Goal: Task Accomplishment & Management: Use online tool/utility

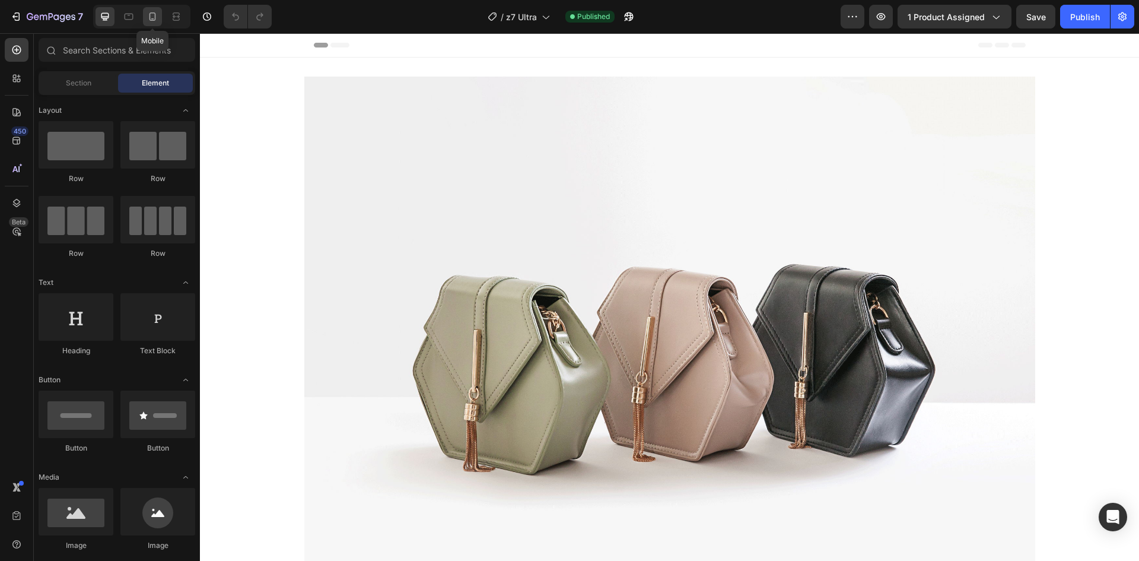
click at [158, 17] on icon at bounding box center [153, 17] width 12 height 12
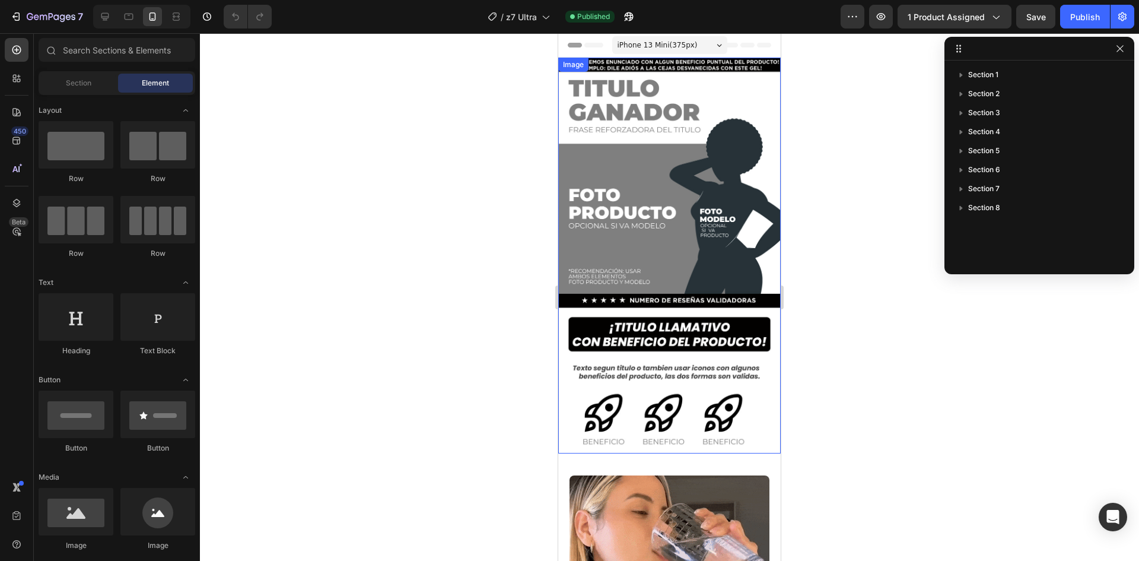
click at [668, 180] on img at bounding box center [669, 256] width 222 height 396
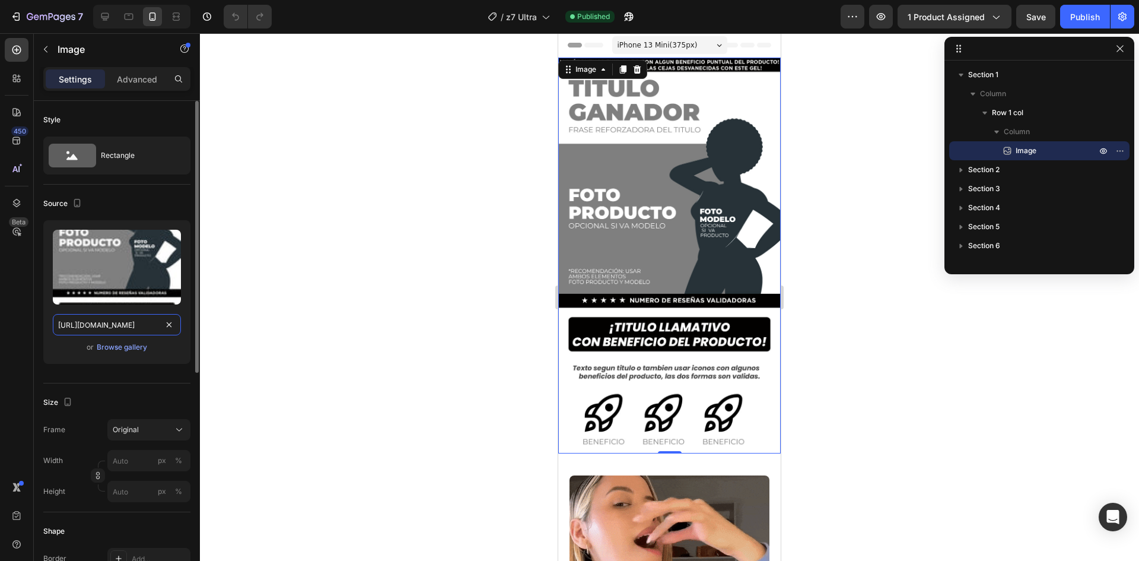
click at [127, 325] on input "[URL][DOMAIN_NAME]" at bounding box center [117, 324] width 128 height 21
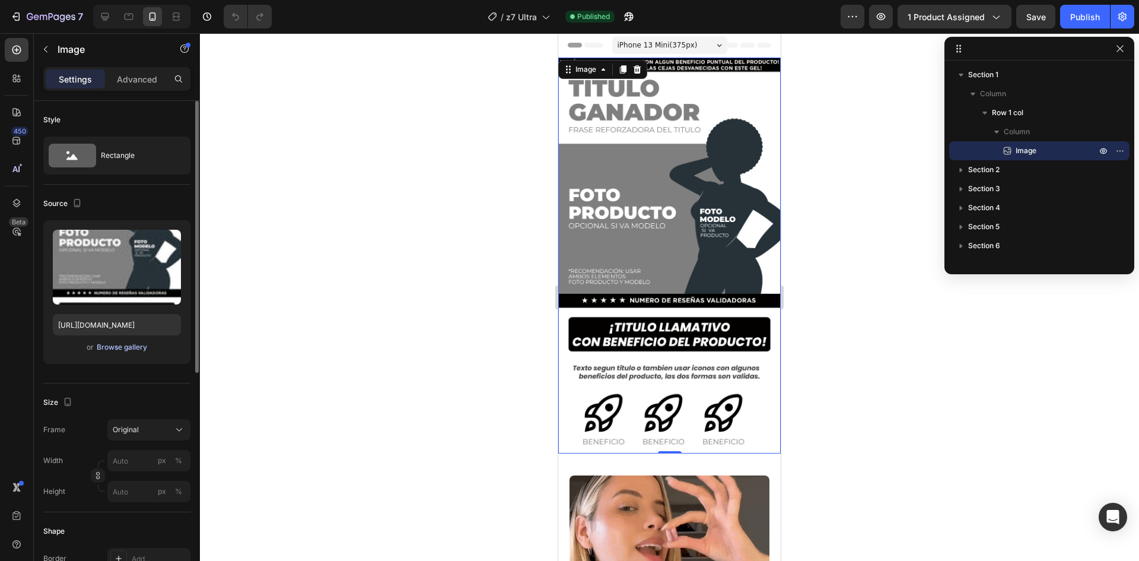
click at [129, 349] on div "Browse gallery" at bounding box center [122, 347] width 50 height 11
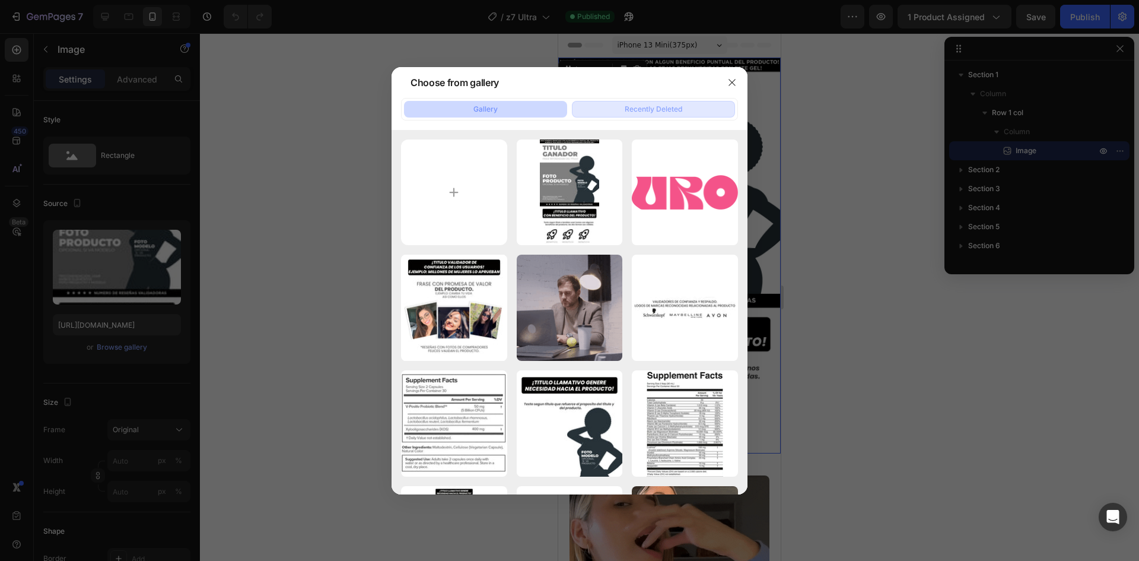
click at [653, 109] on div "Recently Deleted" at bounding box center [654, 109] width 58 height 11
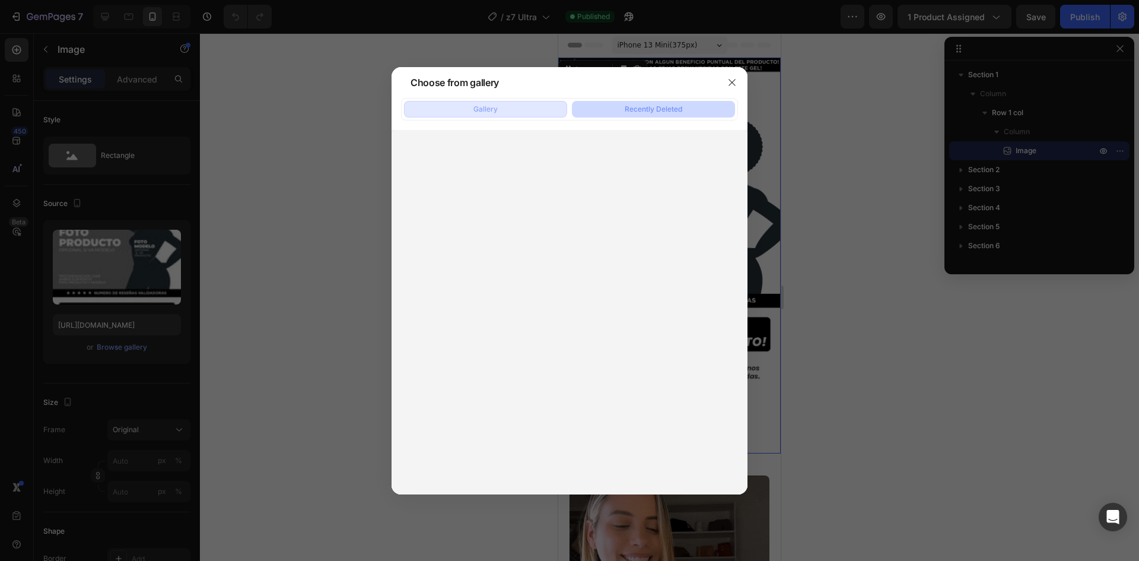
click at [517, 112] on button "Gallery" at bounding box center [485, 109] width 163 height 17
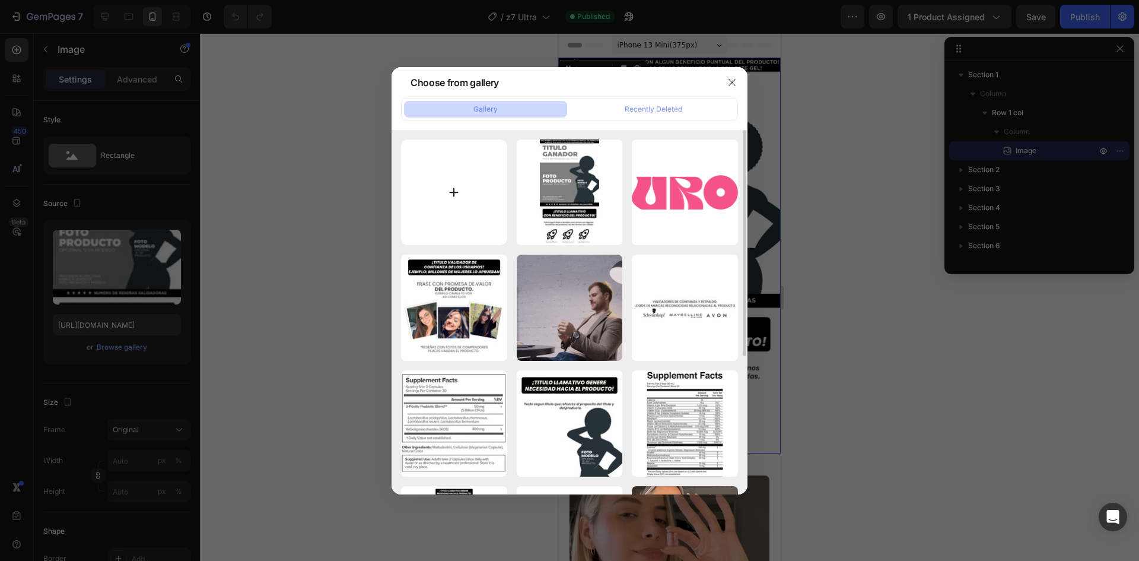
click at [486, 206] on input "file" at bounding box center [454, 192] width 106 height 106
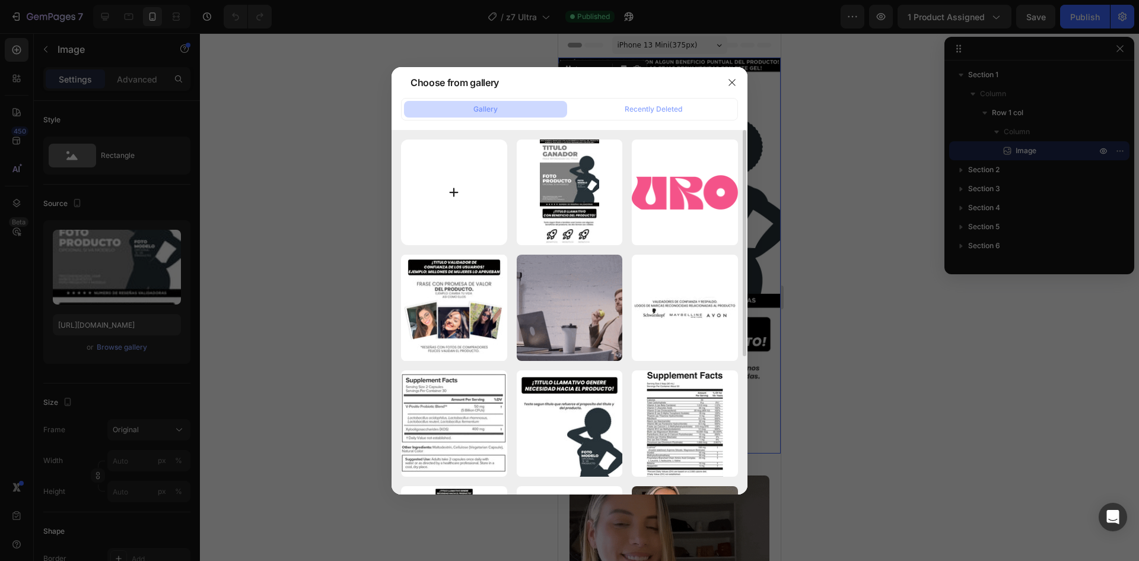
type input "C:\fakepath\1.png"
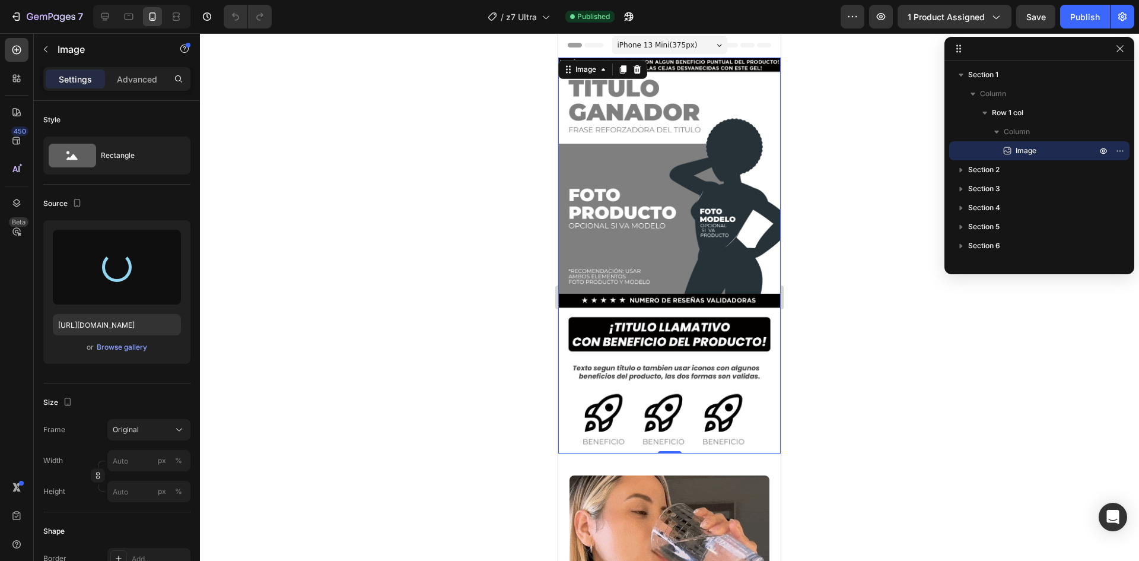
type input "[URL][DOMAIN_NAME]"
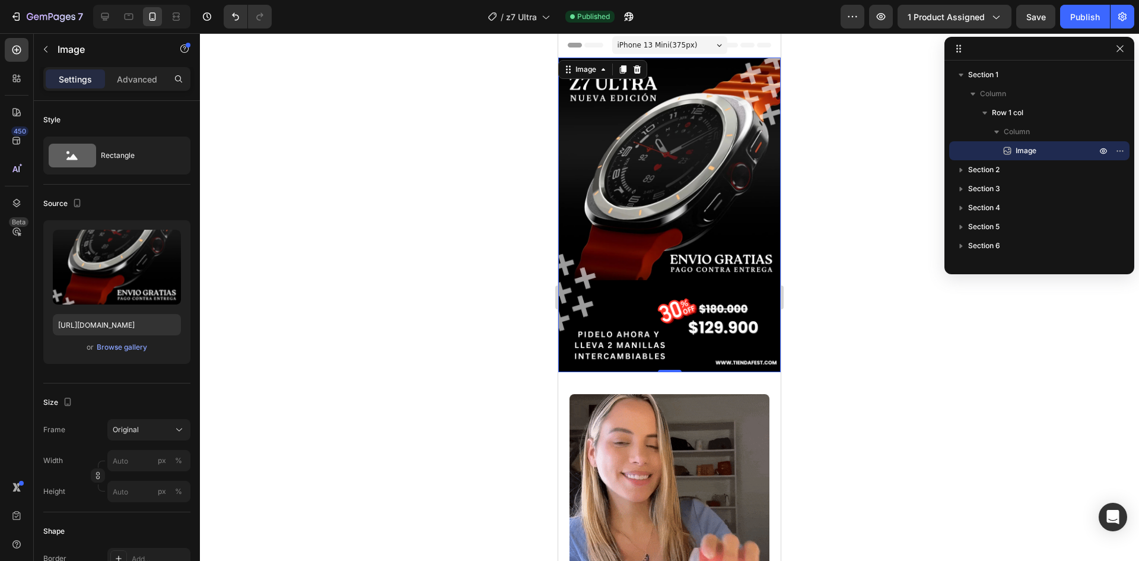
click at [519, 322] on div at bounding box center [669, 296] width 939 height 527
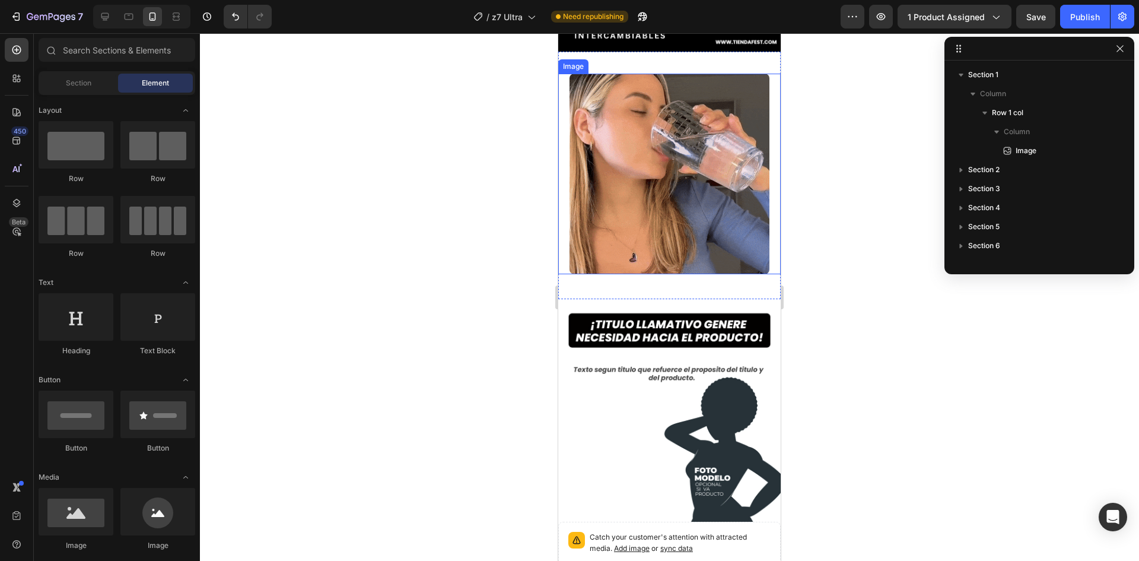
scroll to position [415, 0]
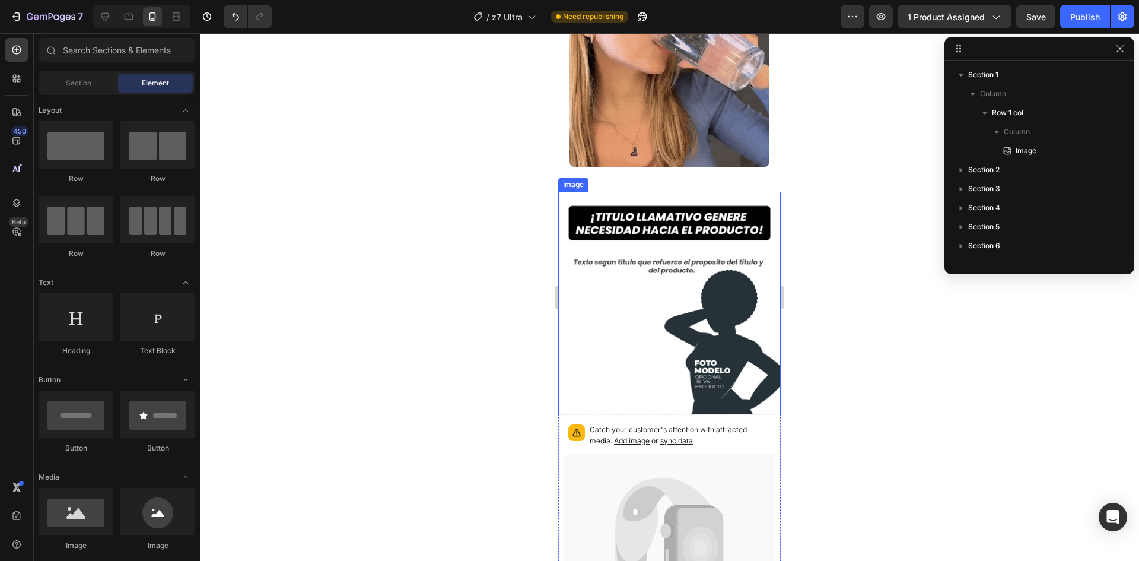
click at [660, 345] on img at bounding box center [669, 303] width 222 height 222
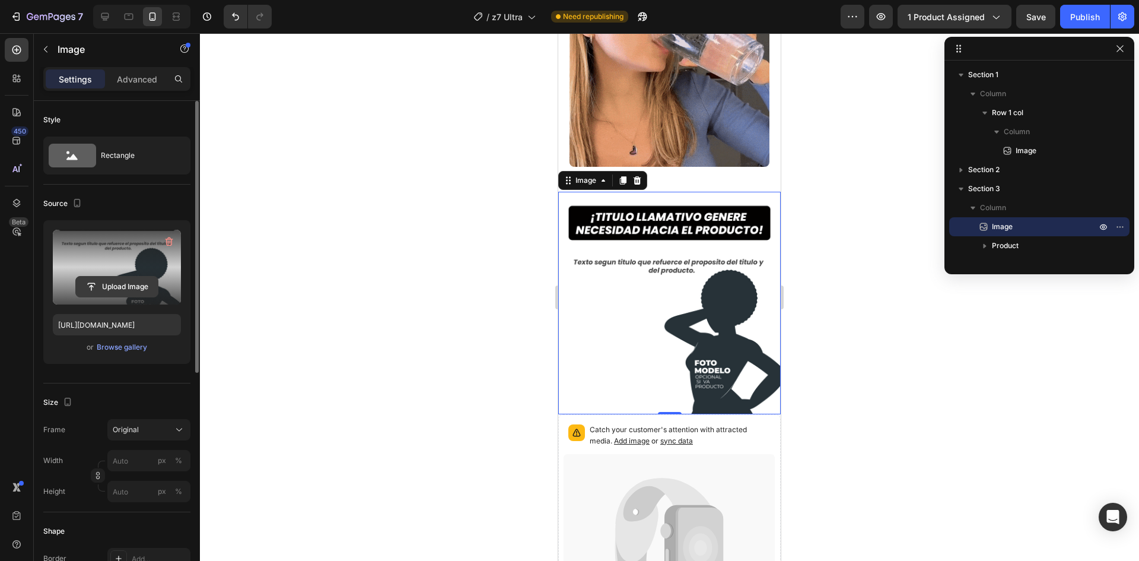
click at [116, 283] on input "file" at bounding box center [117, 286] width 82 height 20
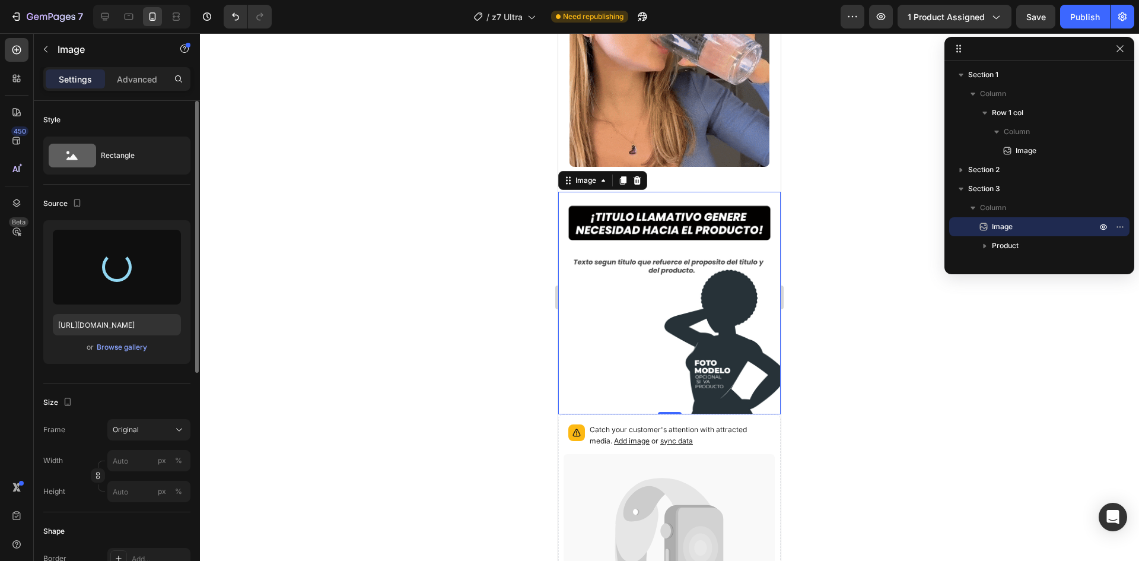
type input "[URL][DOMAIN_NAME]"
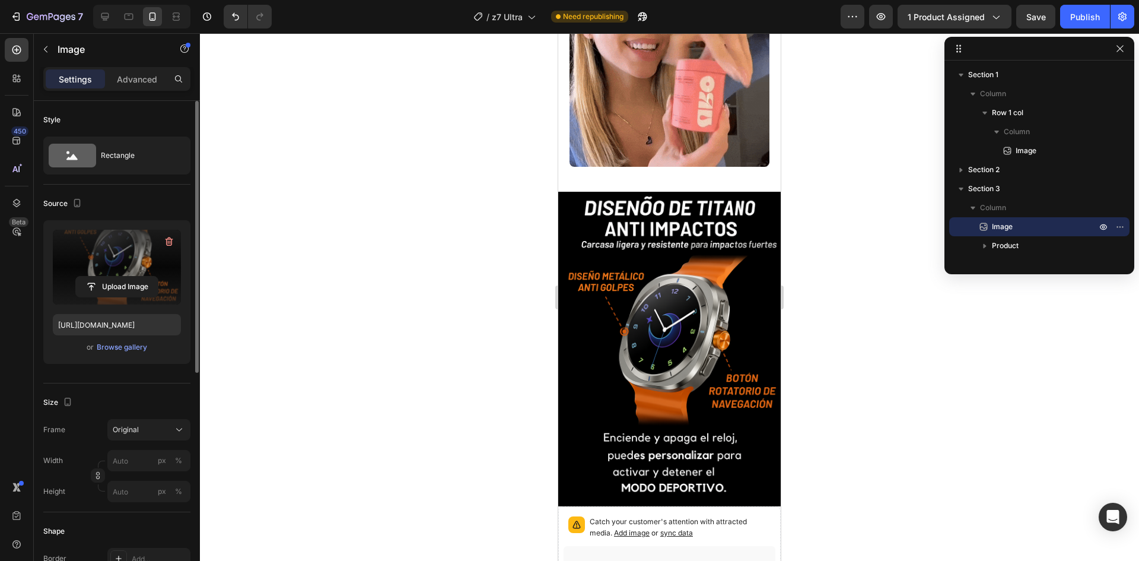
click at [712, 249] on img at bounding box center [669, 349] width 222 height 314
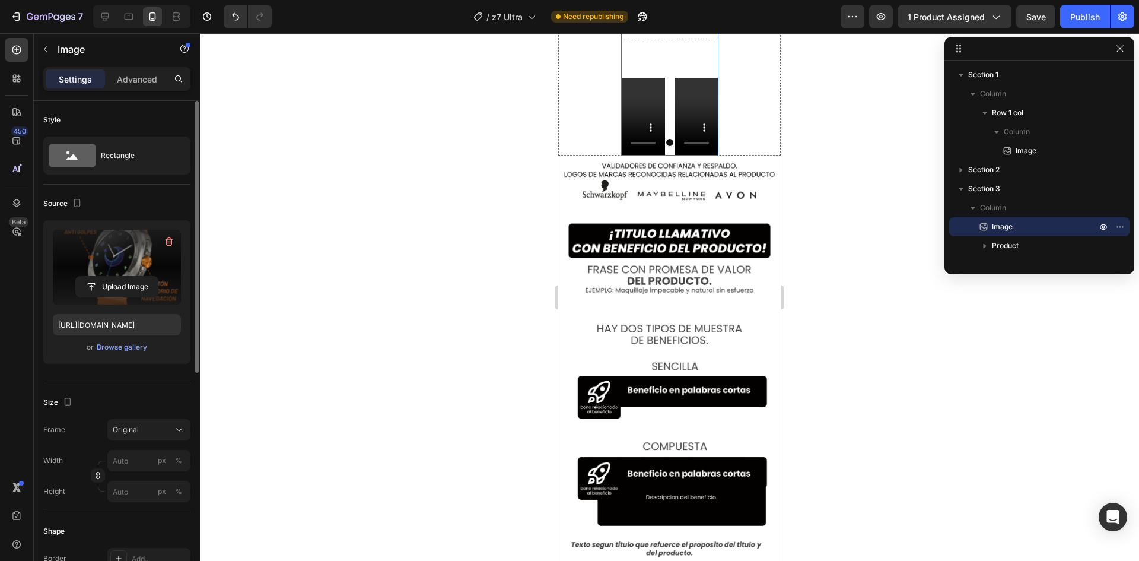
scroll to position [1958, 0]
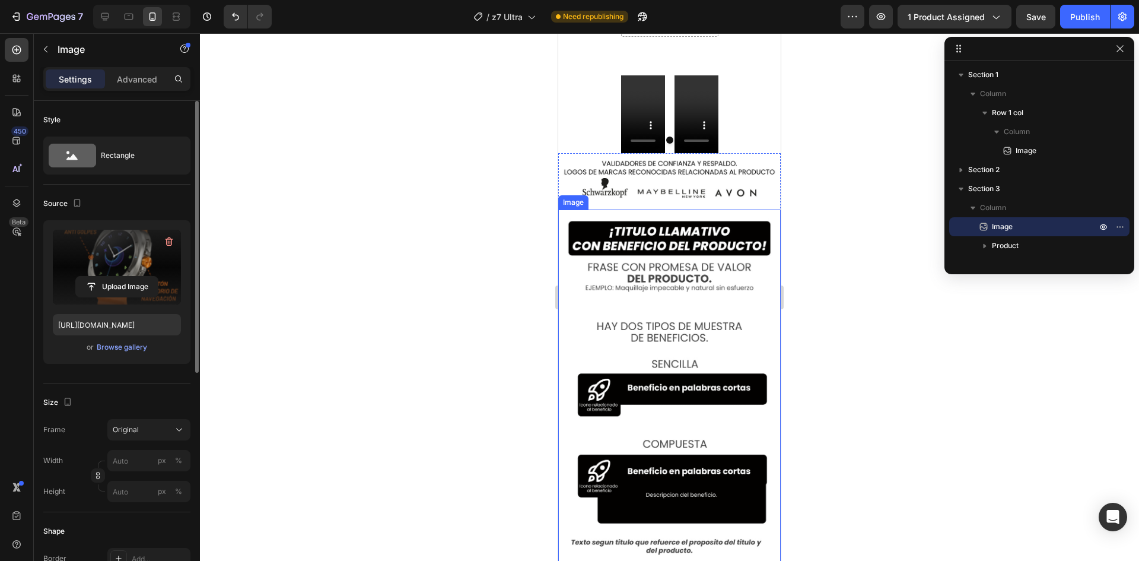
click at [708, 260] on img at bounding box center [669, 388] width 222 height 359
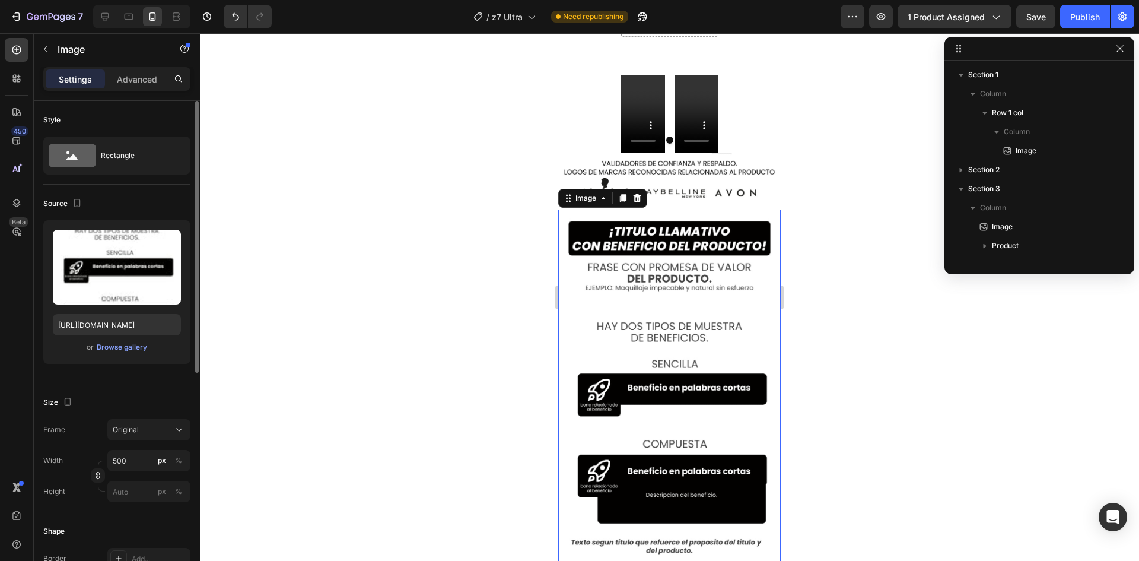
scroll to position [222, 0]
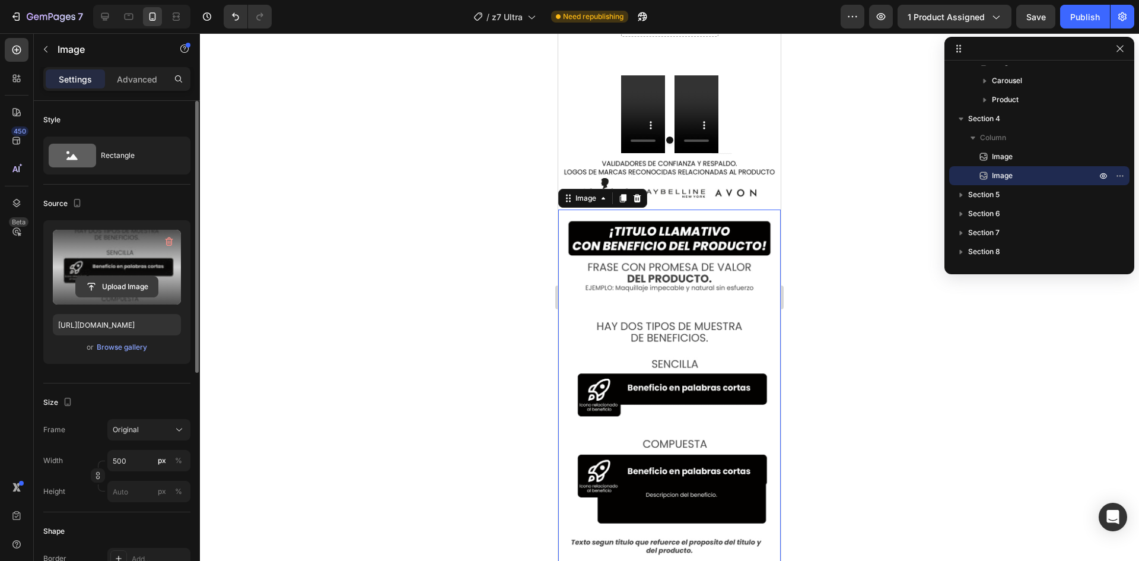
click at [116, 288] on input "file" at bounding box center [117, 286] width 82 height 20
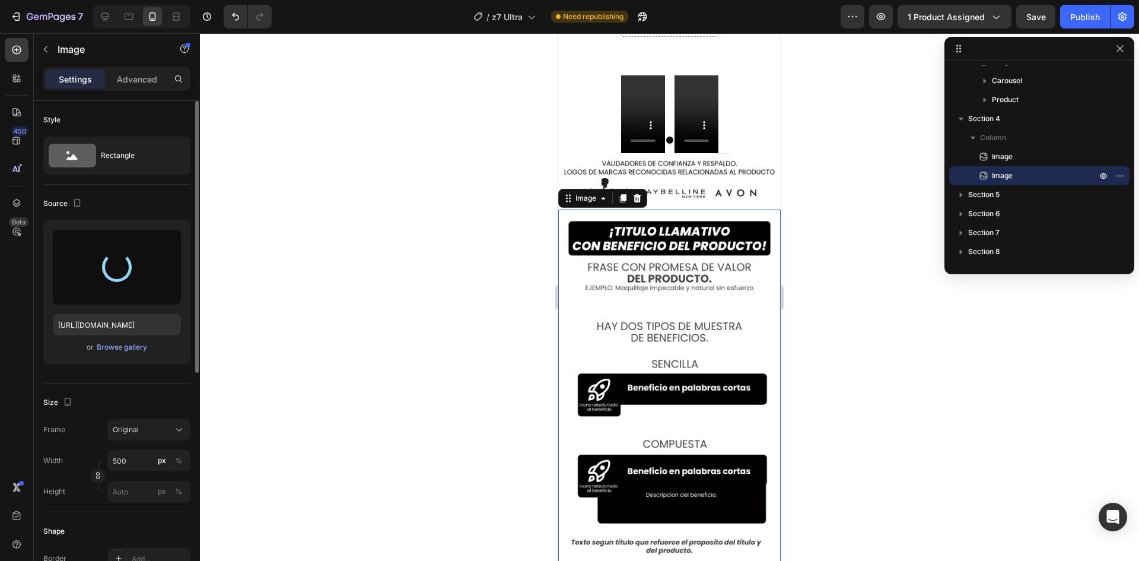
type input "[URL][DOMAIN_NAME]"
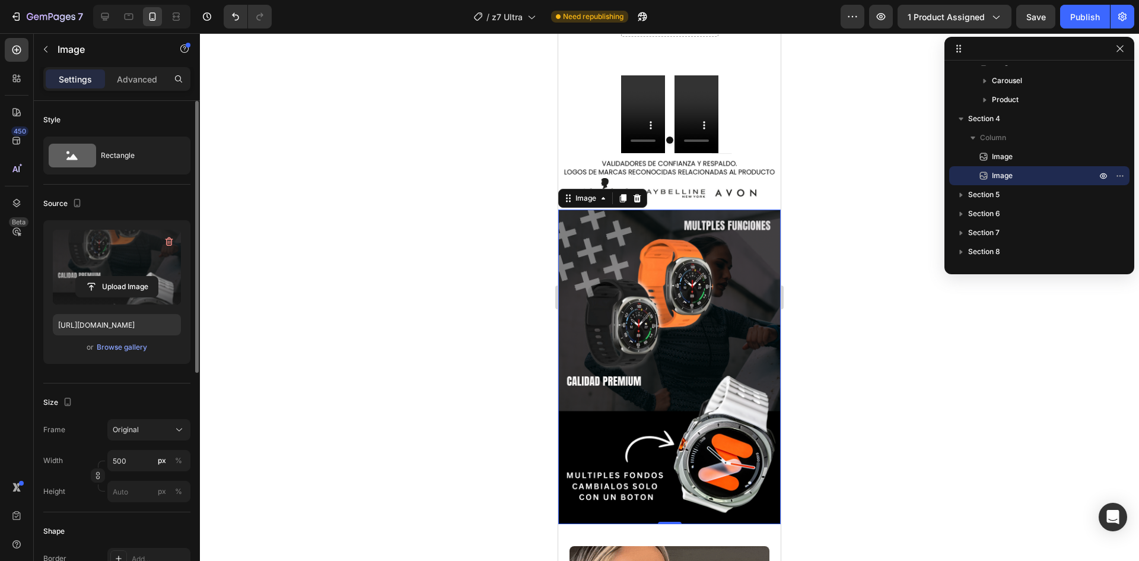
click at [520, 343] on div at bounding box center [669, 296] width 939 height 527
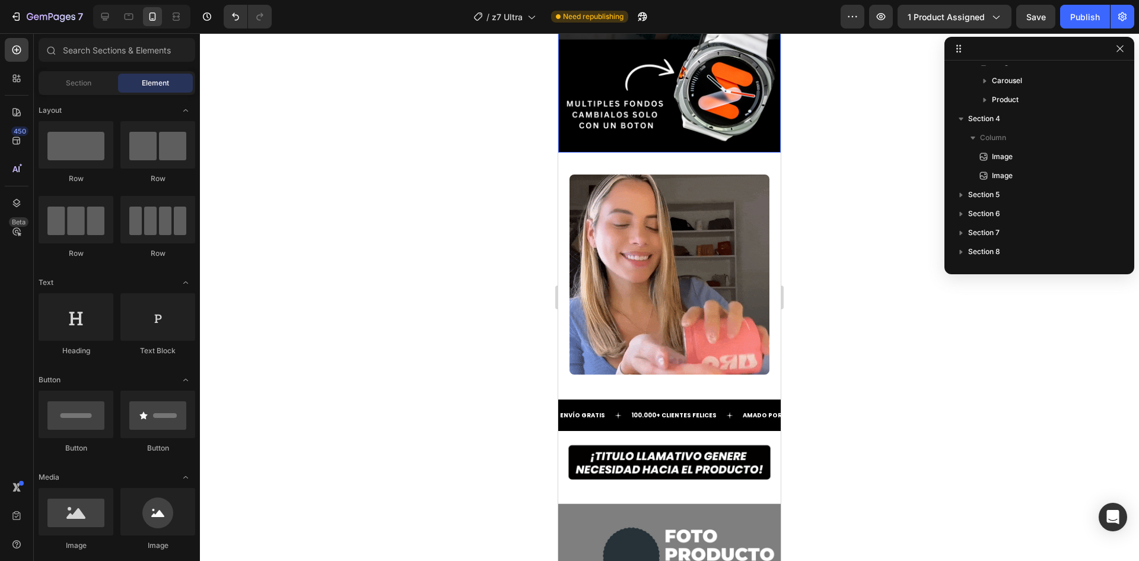
scroll to position [2492, 0]
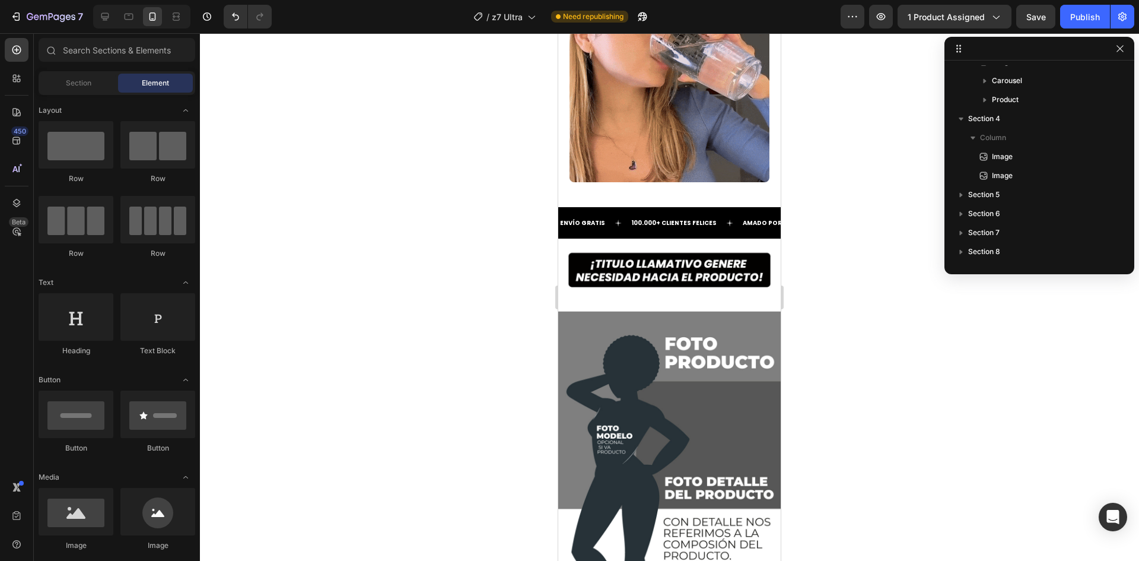
click at [707, 348] on img at bounding box center [669, 525] width 222 height 573
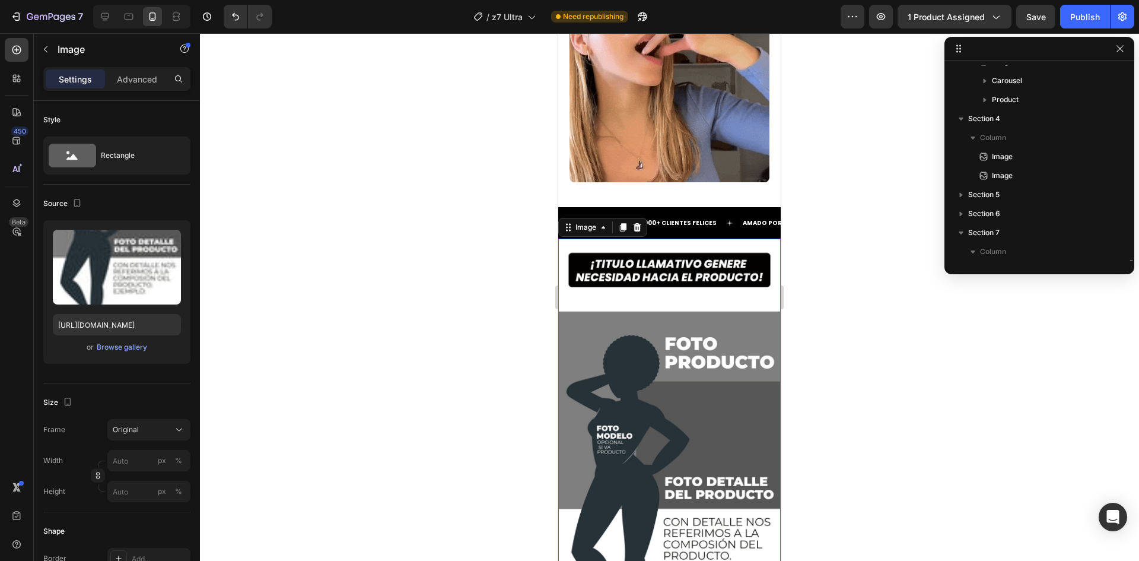
scroll to position [298, 0]
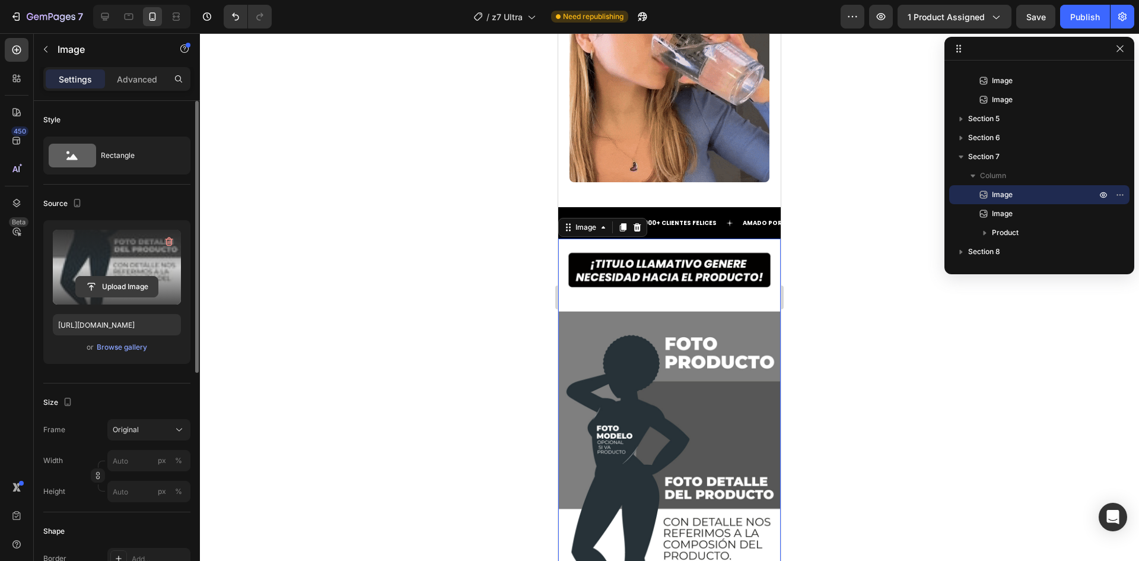
click at [118, 290] on input "file" at bounding box center [117, 286] width 82 height 20
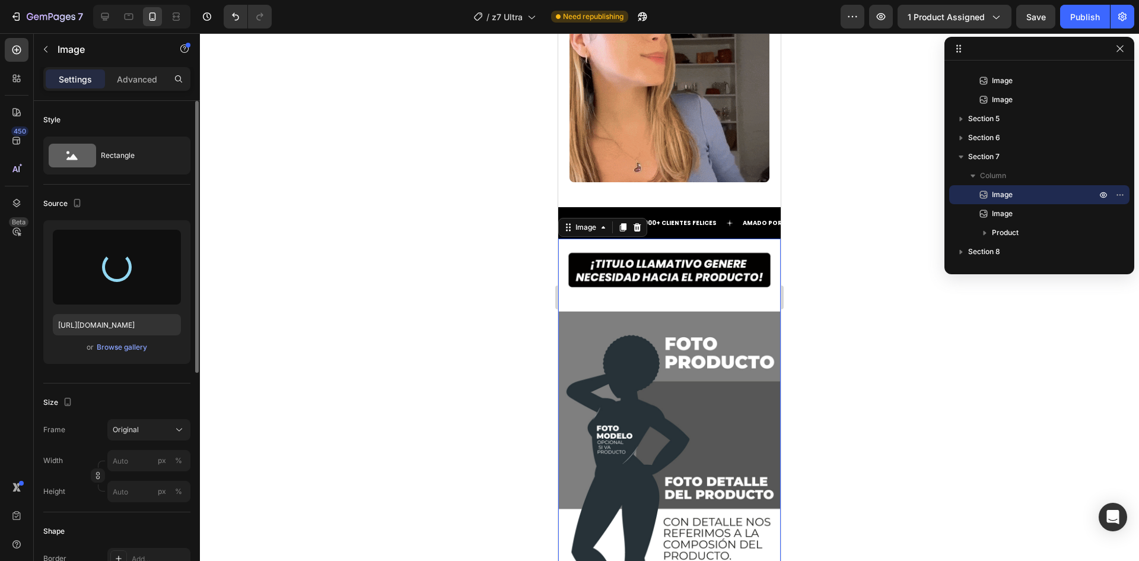
type input "[URL][DOMAIN_NAME]"
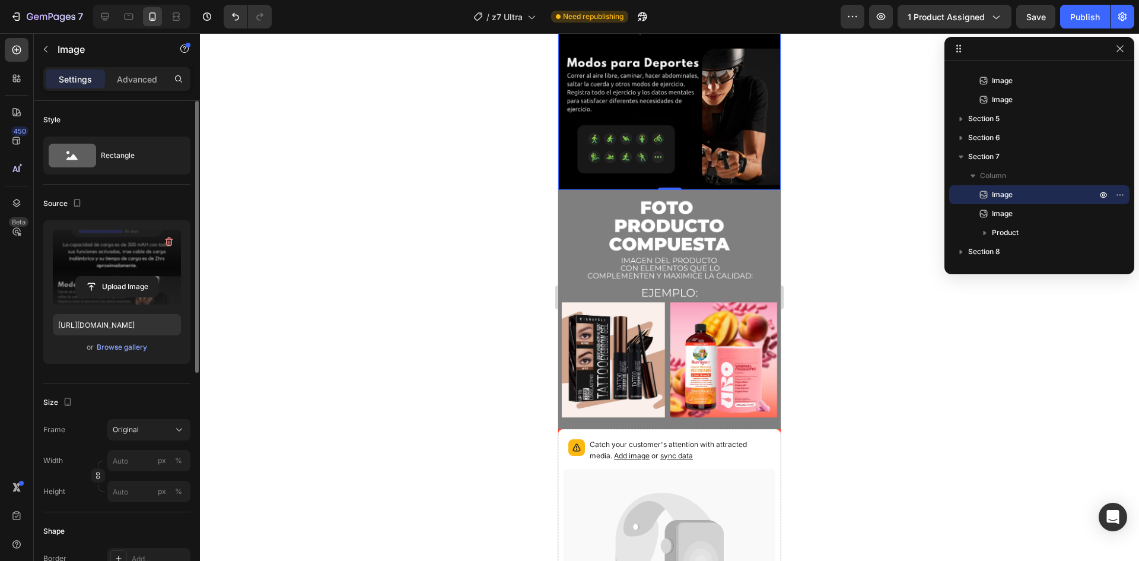
scroll to position [2848, 0]
click at [656, 338] on img at bounding box center [669, 308] width 222 height 239
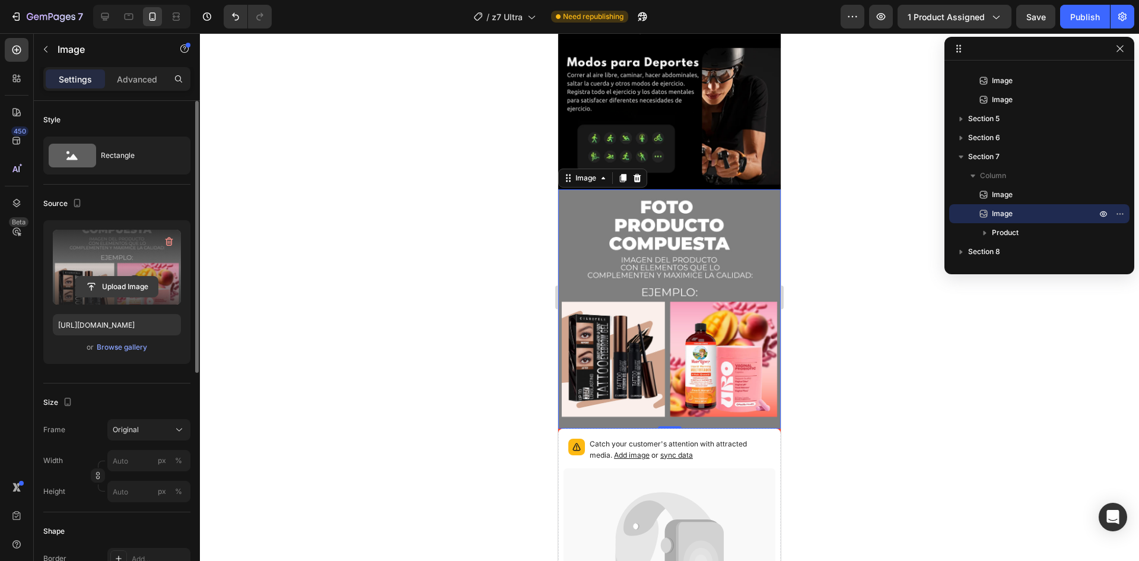
click at [116, 287] on input "file" at bounding box center [117, 286] width 82 height 20
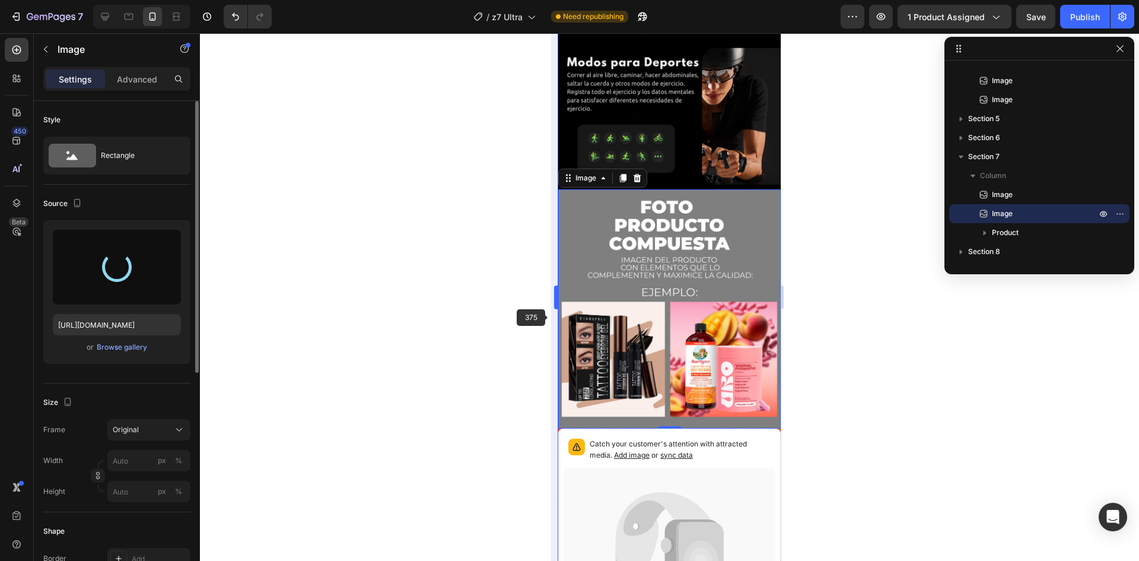
type input "[URL][DOMAIN_NAME]"
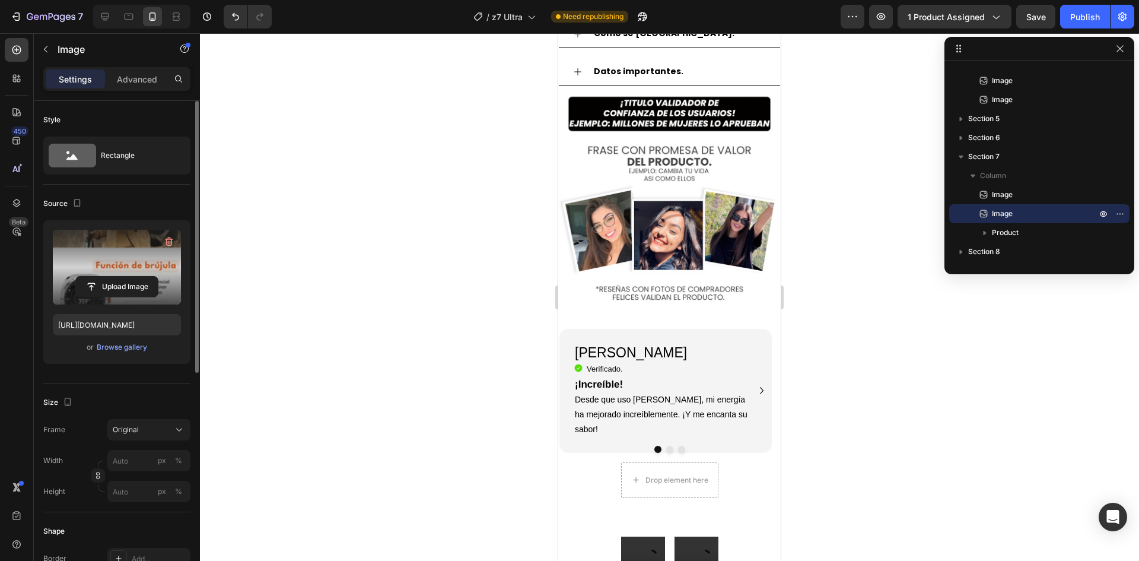
scroll to position [1285, 0]
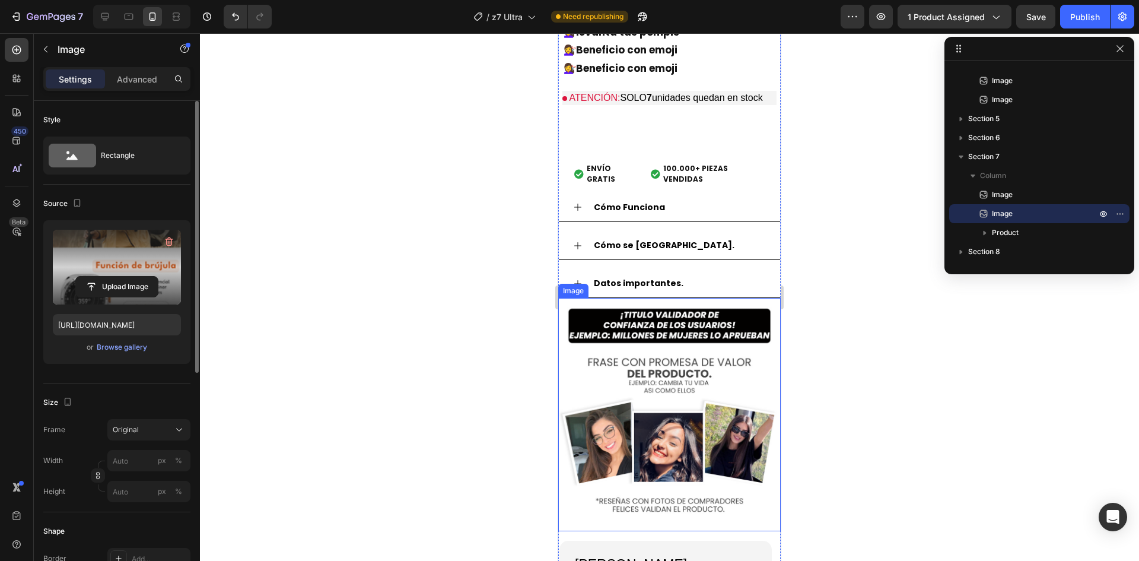
click at [696, 404] on img at bounding box center [669, 414] width 222 height 233
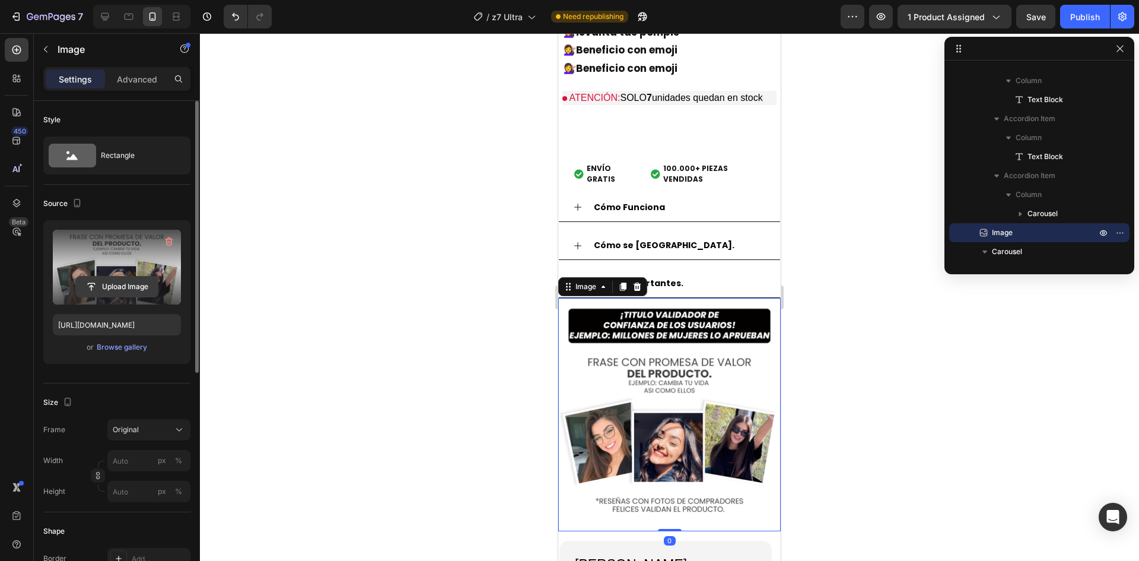
click at [122, 287] on input "file" at bounding box center [117, 286] width 82 height 20
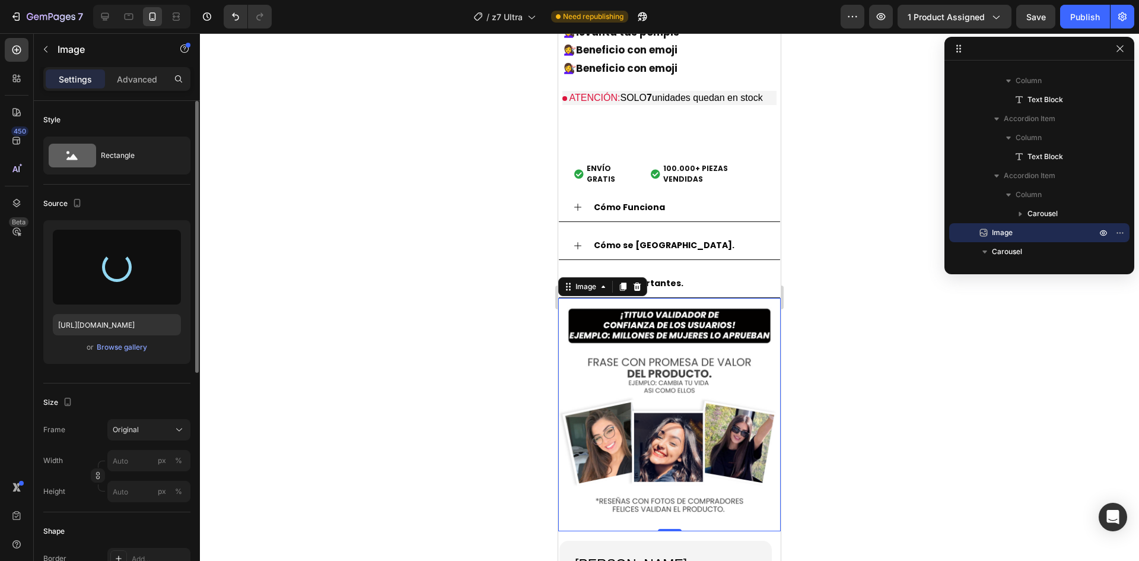
type input "[URL][DOMAIN_NAME]"
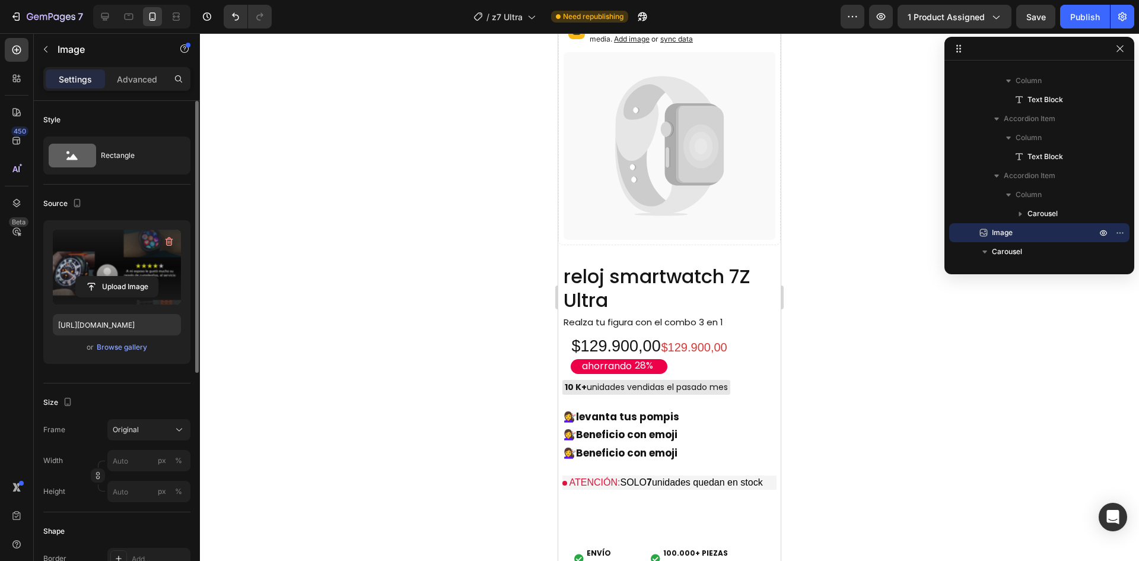
scroll to position [712, 0]
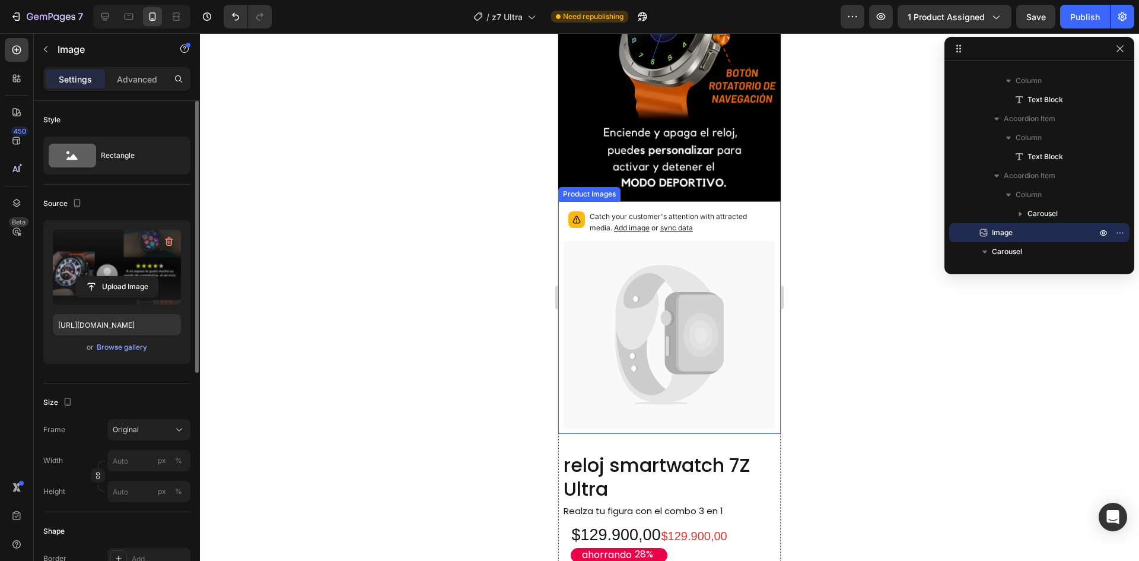
click at [632, 223] on span "Add image" at bounding box center [632, 227] width 36 height 9
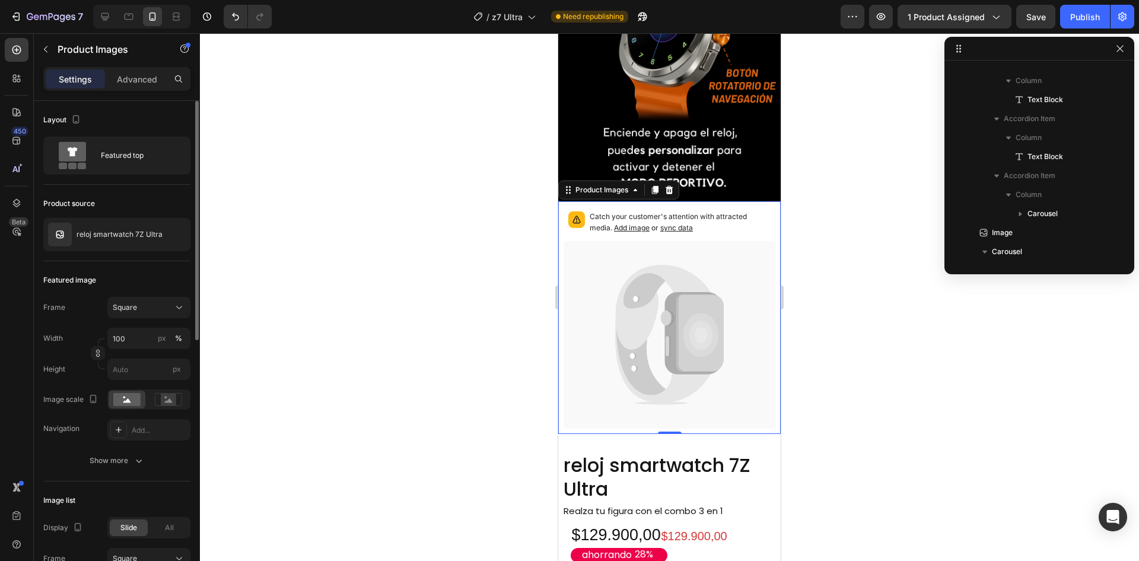
scroll to position [130, 0]
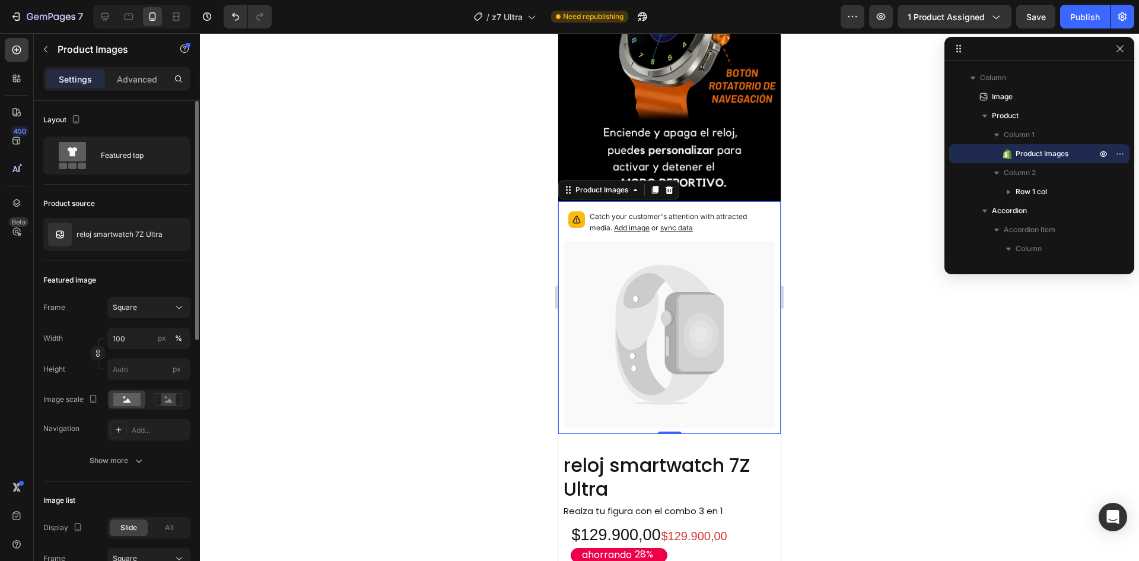
click at [666, 314] on icon at bounding box center [694, 333] width 58 height 82
click at [673, 185] on icon at bounding box center [668, 189] width 9 height 9
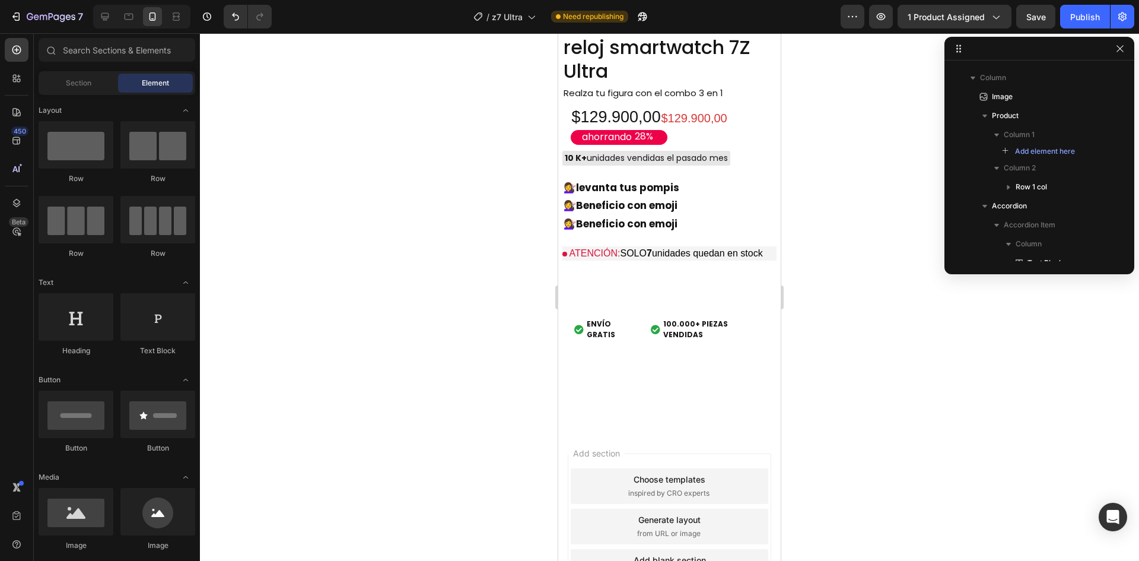
scroll to position [3144, 0]
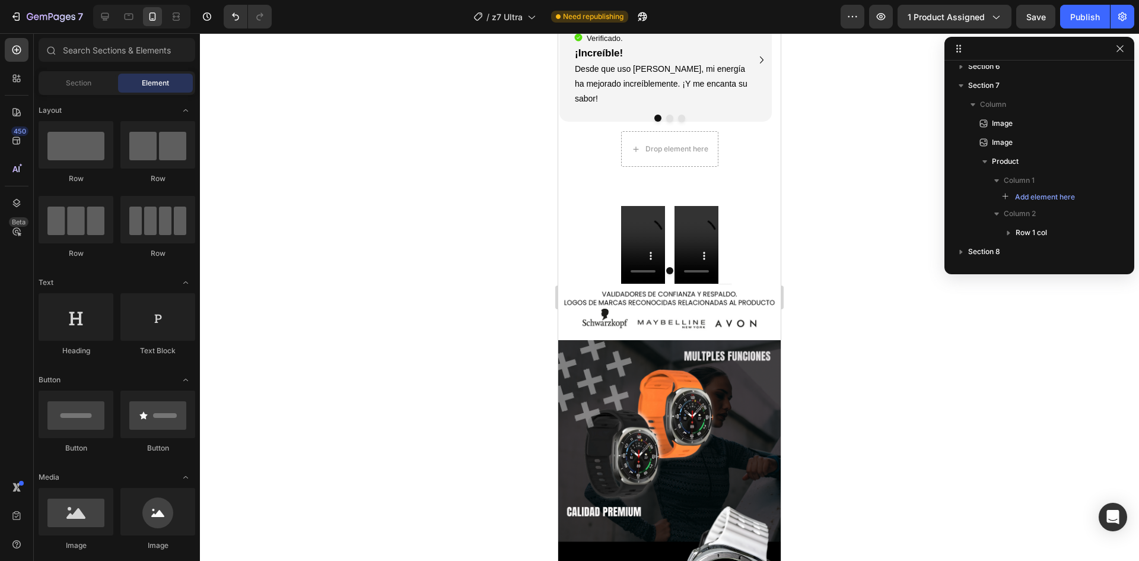
scroll to position [1721, 0]
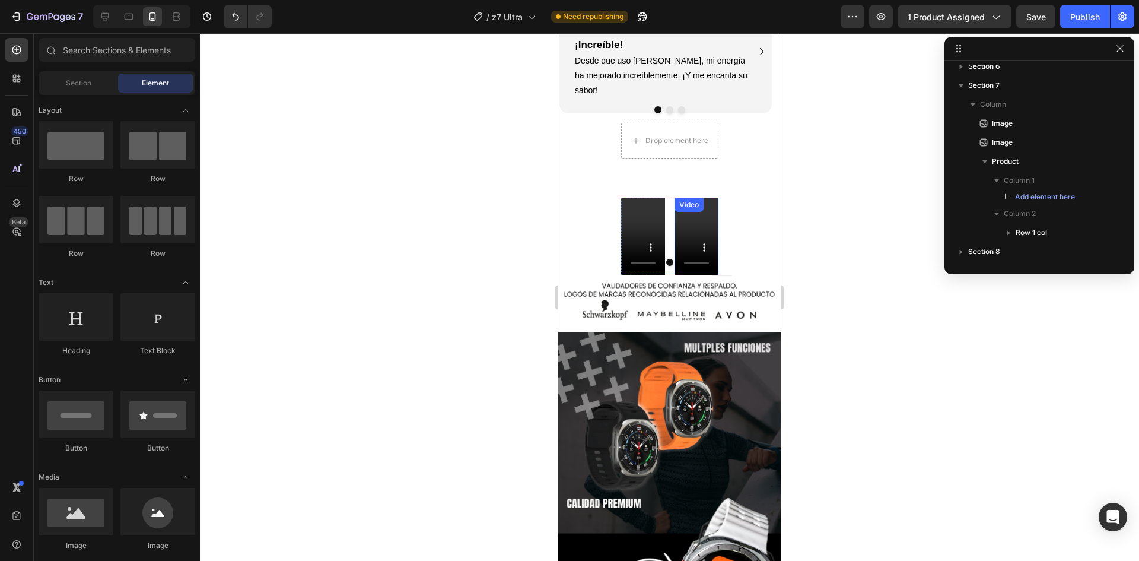
click at [702, 198] on div "Video" at bounding box center [697, 237] width 44 height 78
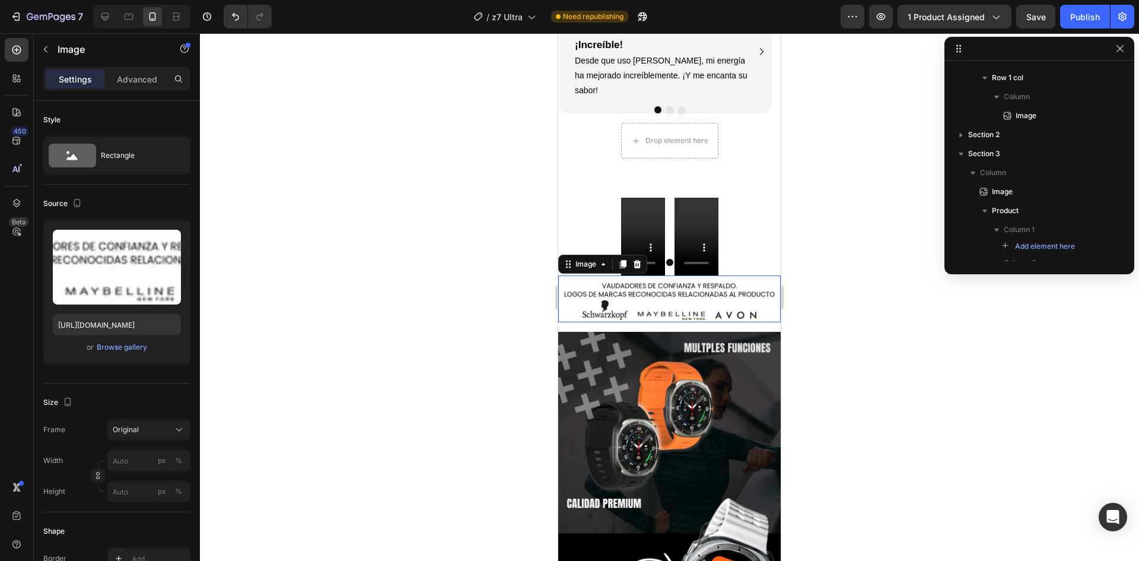
click at [717, 276] on img at bounding box center [669, 298] width 222 height 47
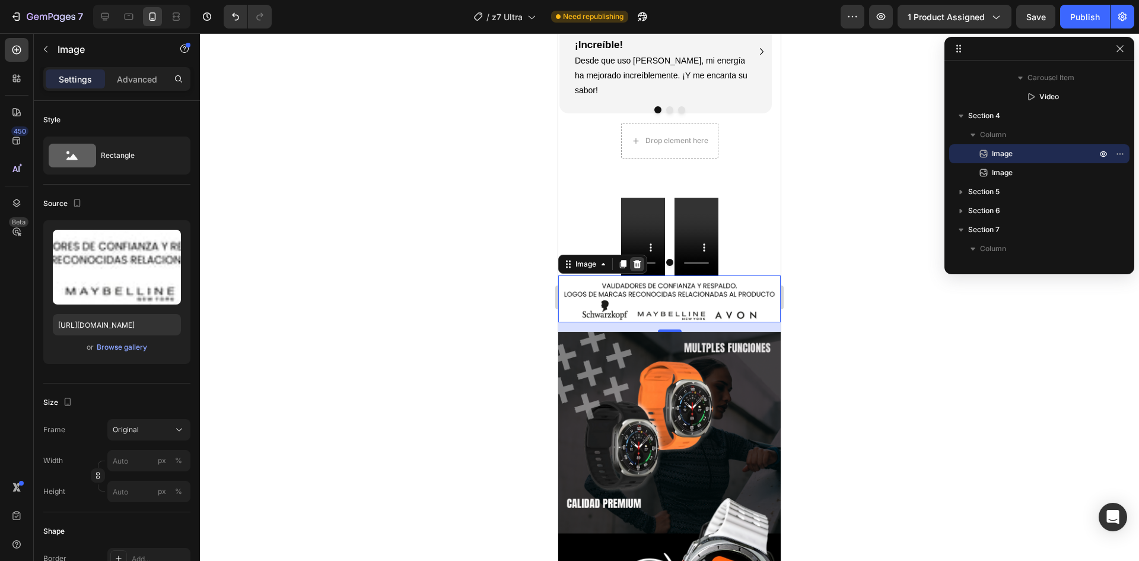
click at [638, 260] on icon at bounding box center [638, 264] width 8 height 8
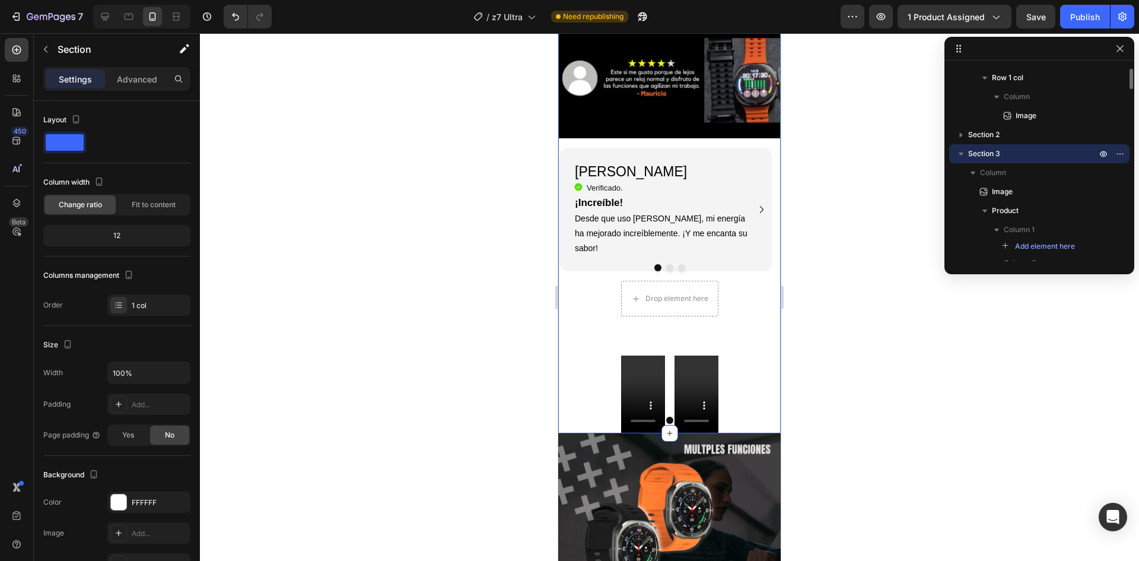
scroll to position [1543, 0]
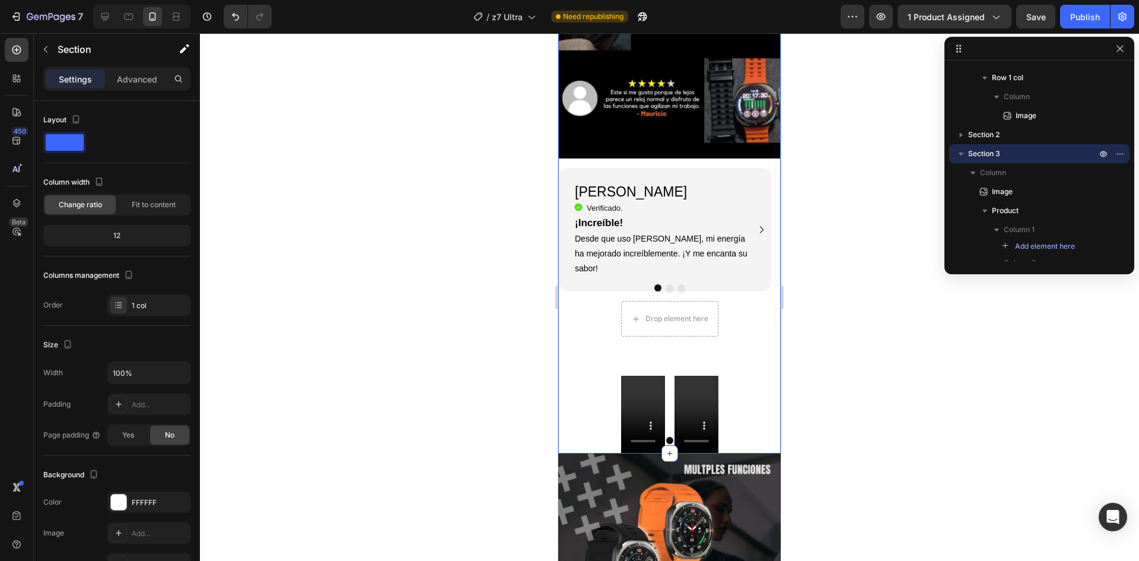
click at [689, 378] on div "Video" at bounding box center [689, 383] width 29 height 14
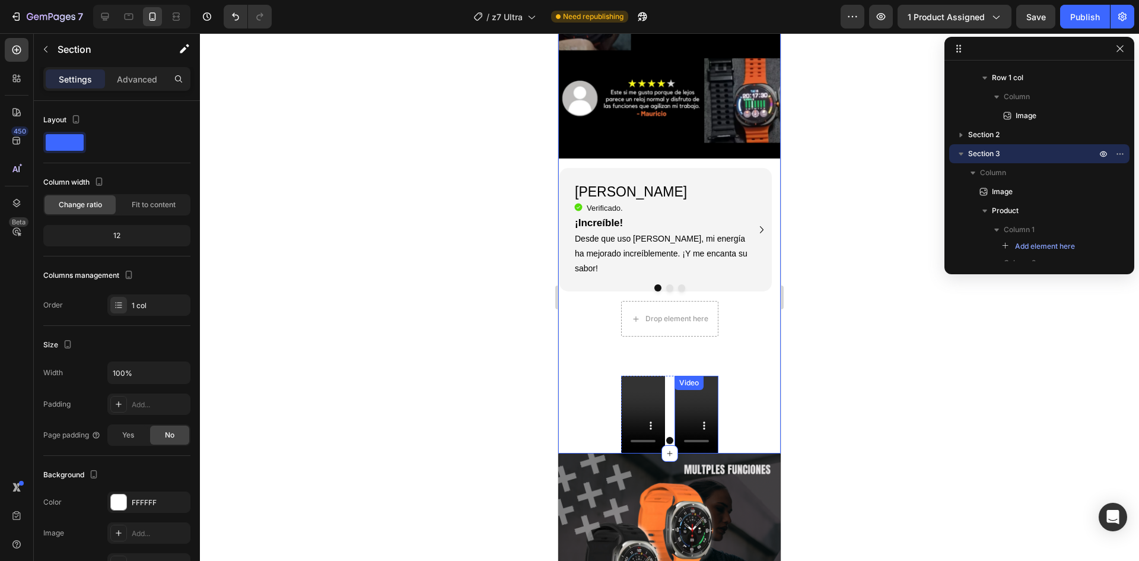
click at [705, 387] on video at bounding box center [697, 415] width 44 height 78
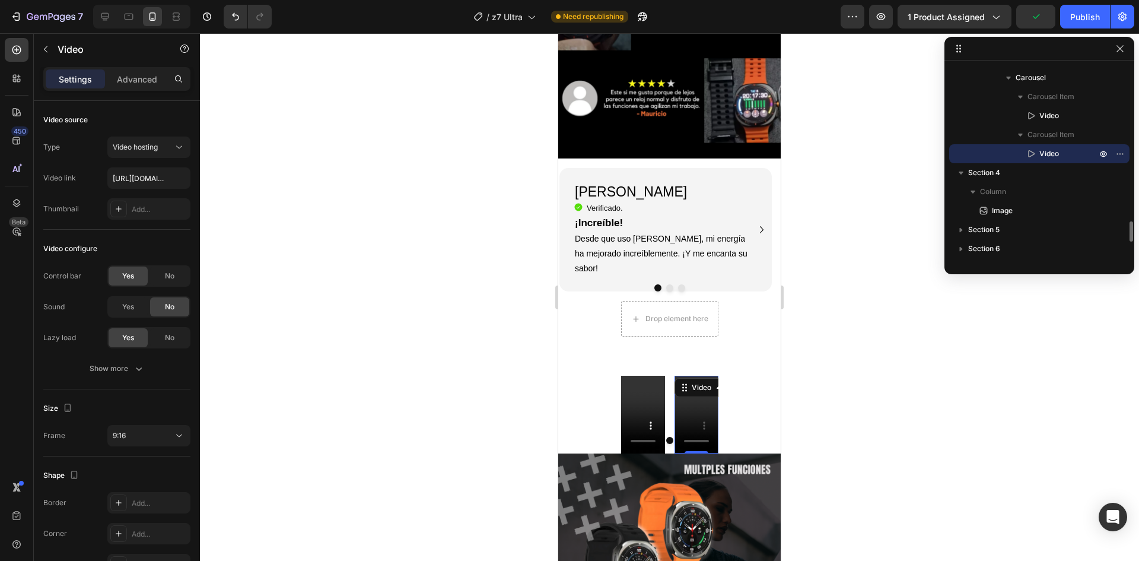
click at [1112, 155] on div at bounding box center [1111, 153] width 31 height 19
click at [1117, 154] on icon "button" at bounding box center [1117, 153] width 1 height 1
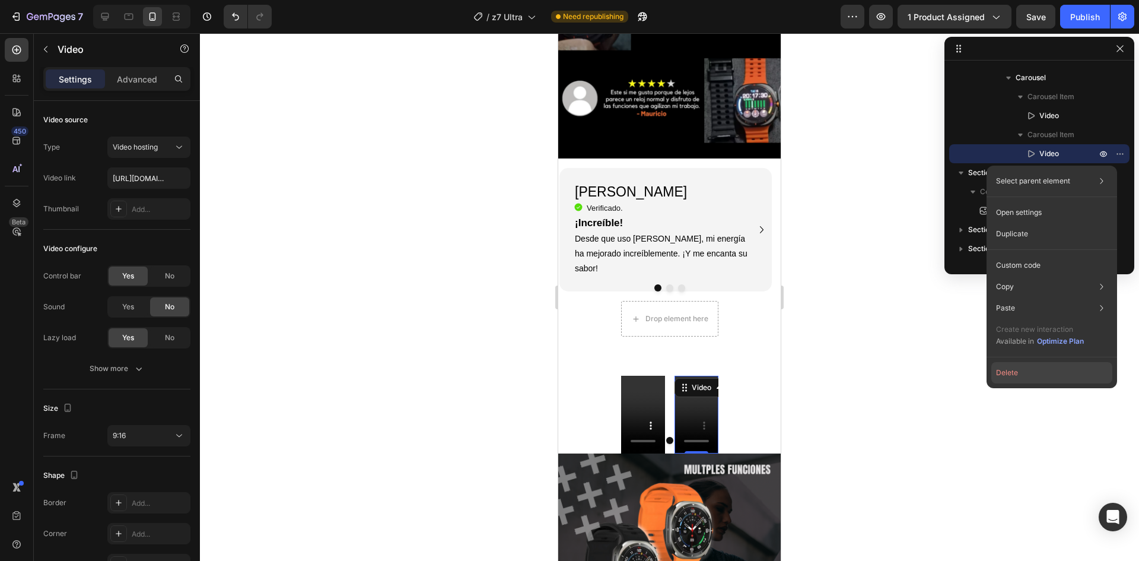
click at [1044, 367] on button "Delete" at bounding box center [1051, 372] width 121 height 21
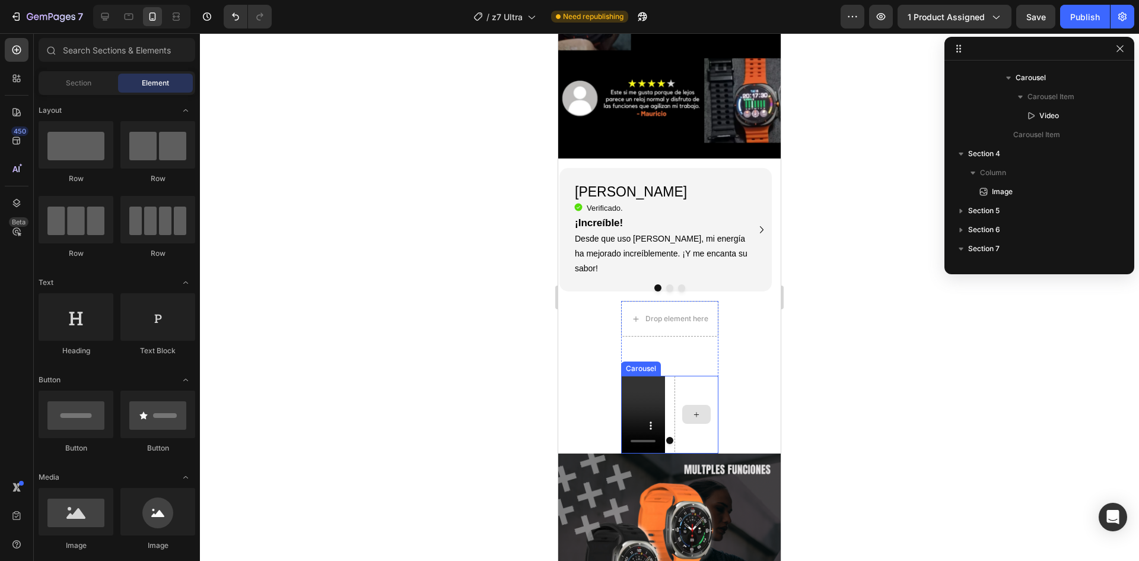
click at [688, 382] on div at bounding box center [697, 415] width 44 height 78
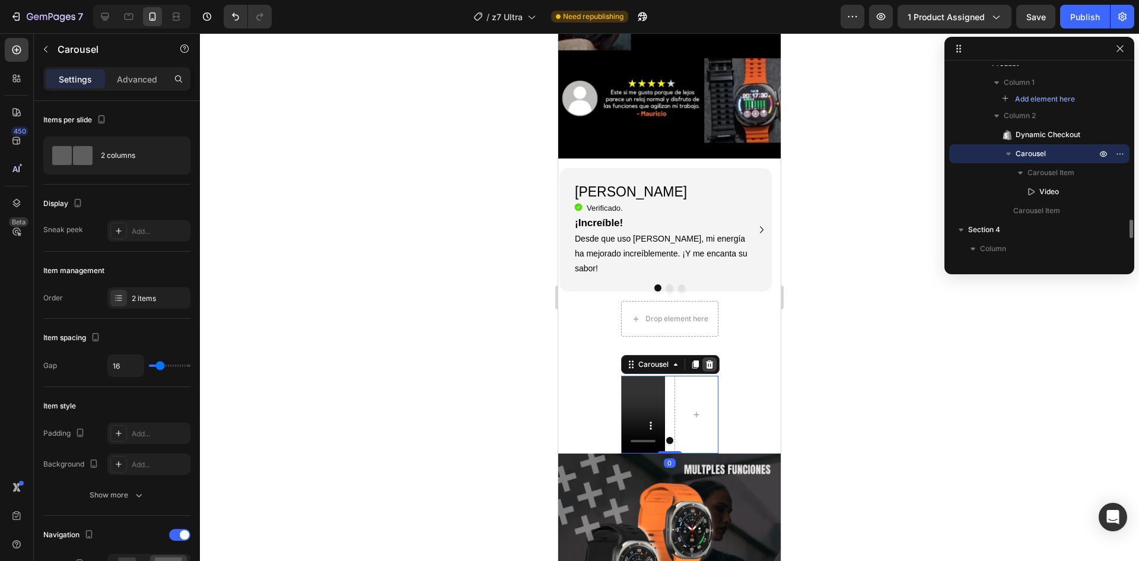
click at [705, 360] on icon at bounding box center [709, 364] width 9 height 9
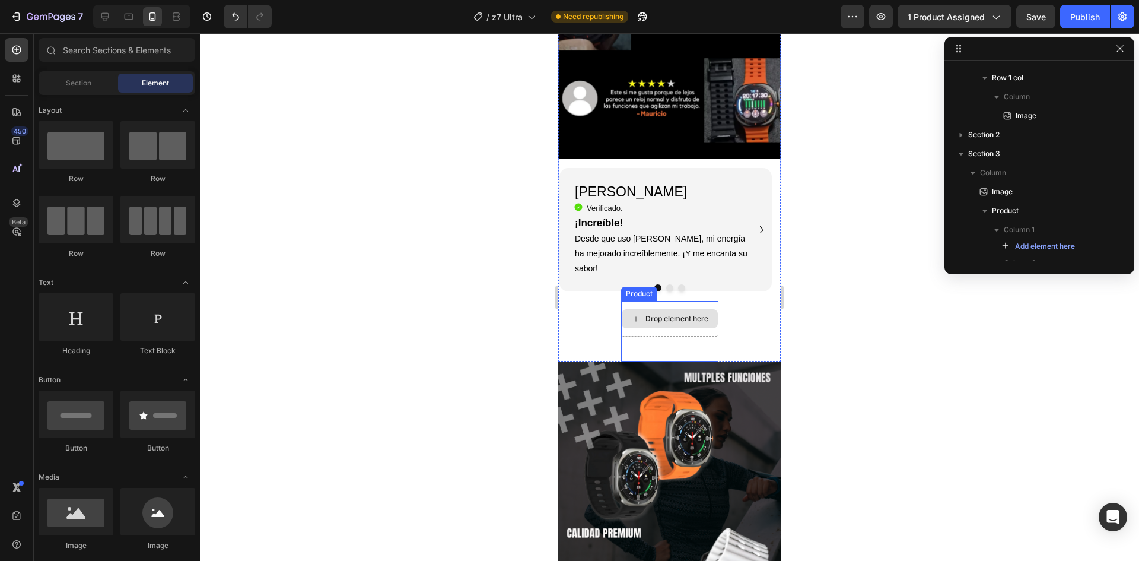
click at [681, 314] on div "Drop element here" at bounding box center [677, 318] width 63 height 9
click at [693, 301] on div "Drop element here" at bounding box center [669, 319] width 97 height 36
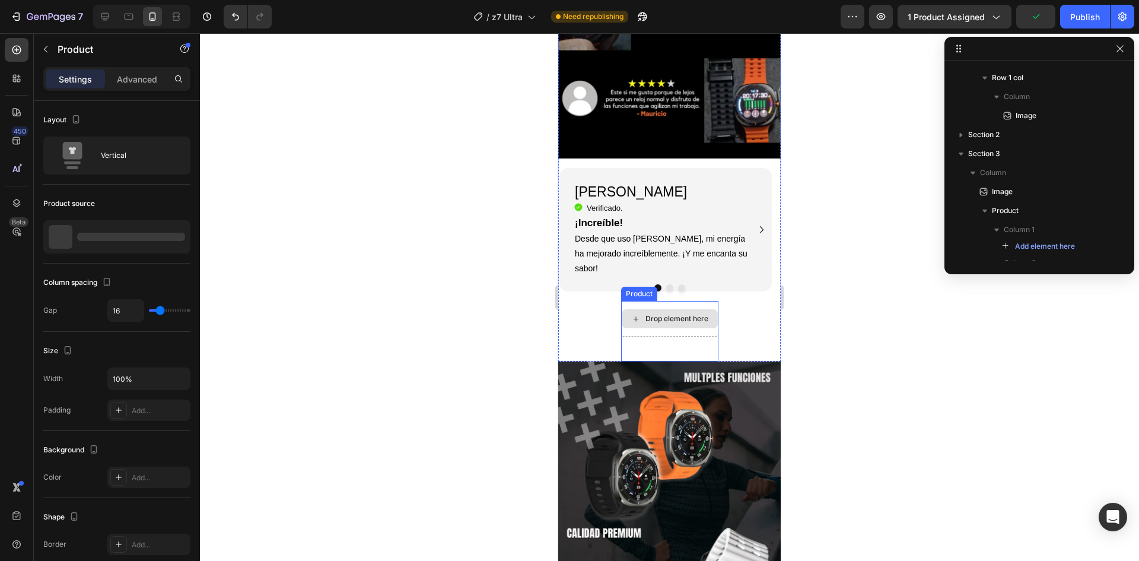
scroll to position [1530, 0]
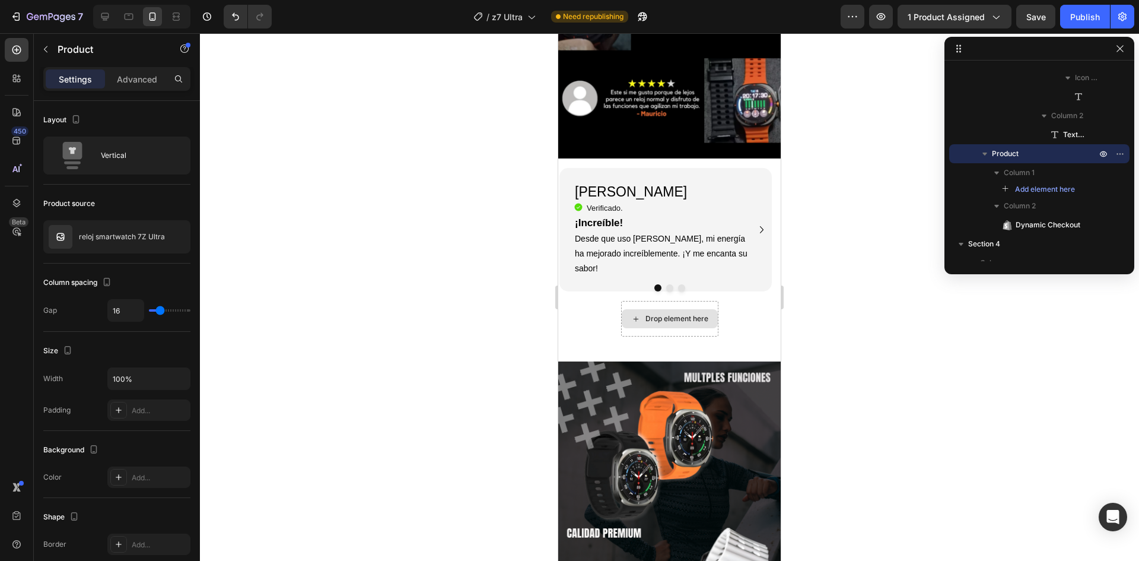
click at [704, 301] on div "Drop element here" at bounding box center [669, 319] width 97 height 36
click at [704, 322] on div "Drop element here" at bounding box center [669, 319] width 97 height 36
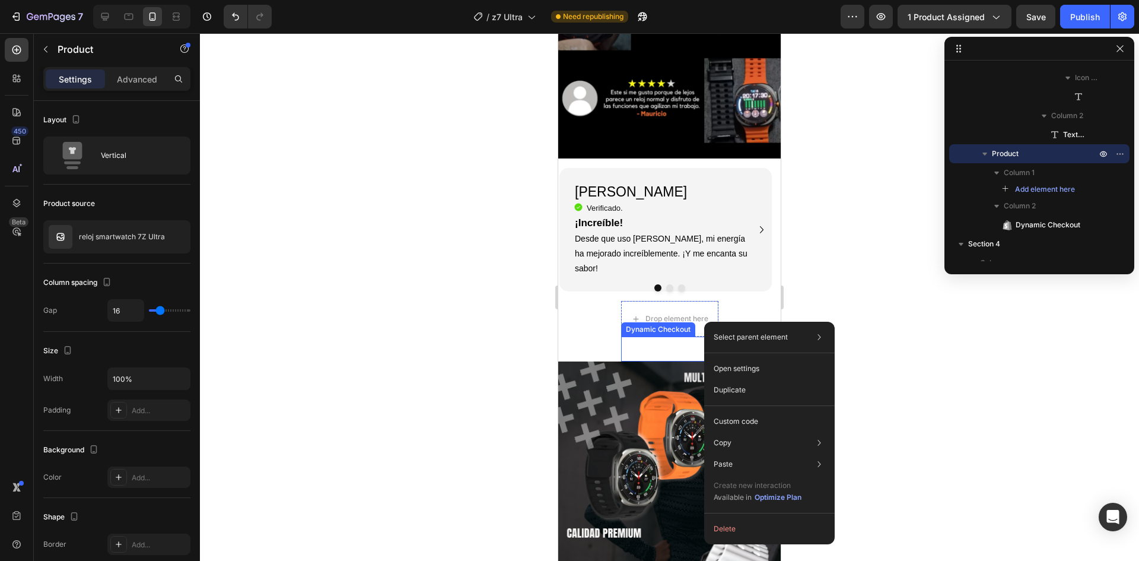
click at [669, 336] on button "Buy it now" at bounding box center [669, 348] width 97 height 24
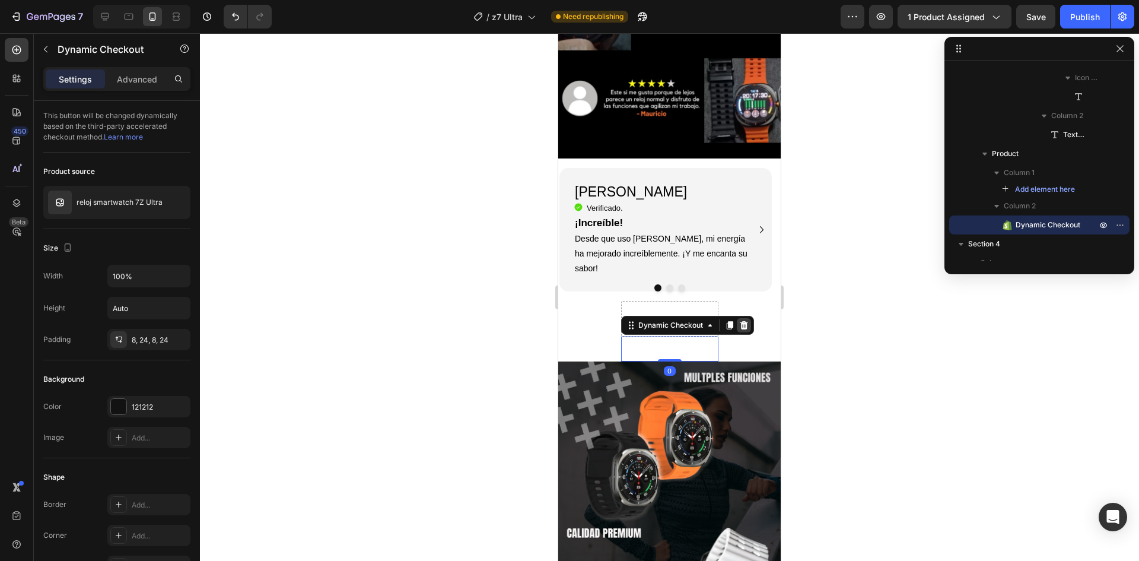
click at [740, 321] on icon at bounding box center [744, 325] width 8 height 8
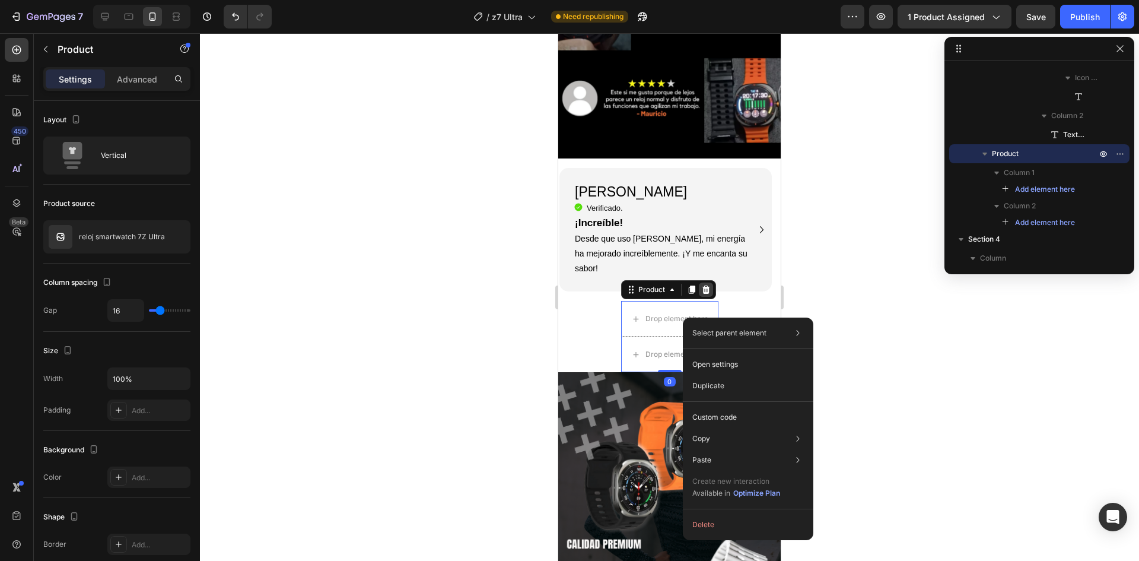
click at [702, 285] on icon at bounding box center [706, 289] width 8 height 8
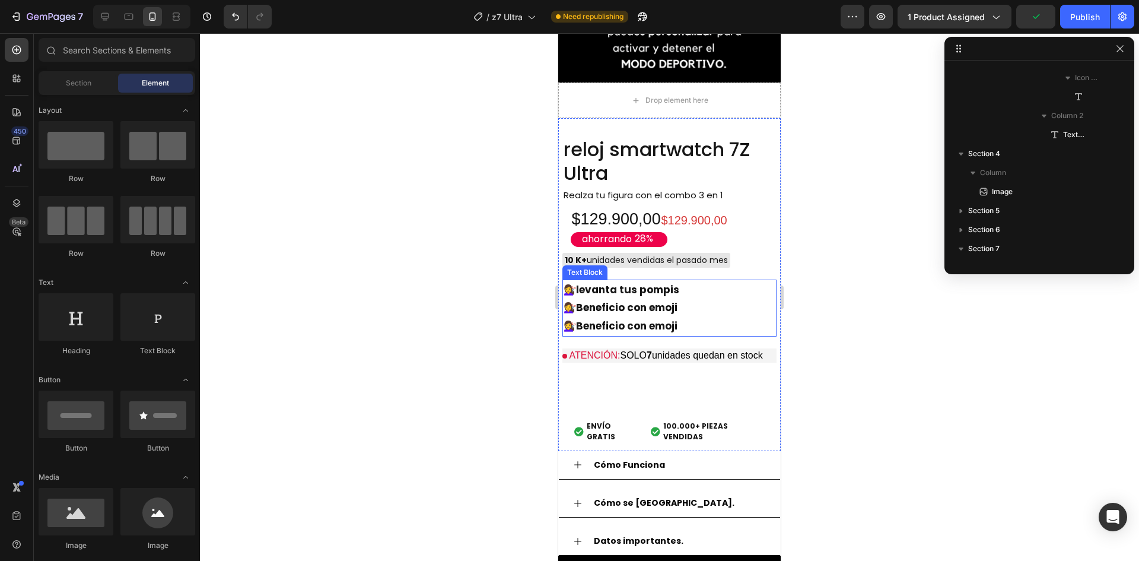
scroll to position [771, 0]
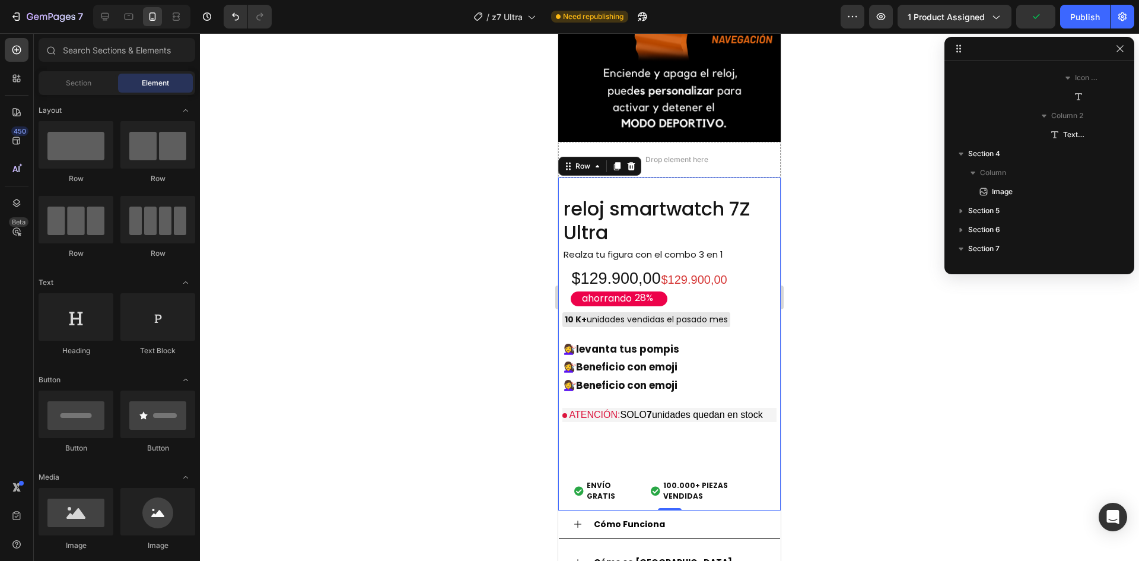
click at [681, 436] on div "reloj smartwatch 7Z Ultra Product Title Realza tu figura con el combo 3 en 1 Te…" at bounding box center [669, 353] width 214 height 314
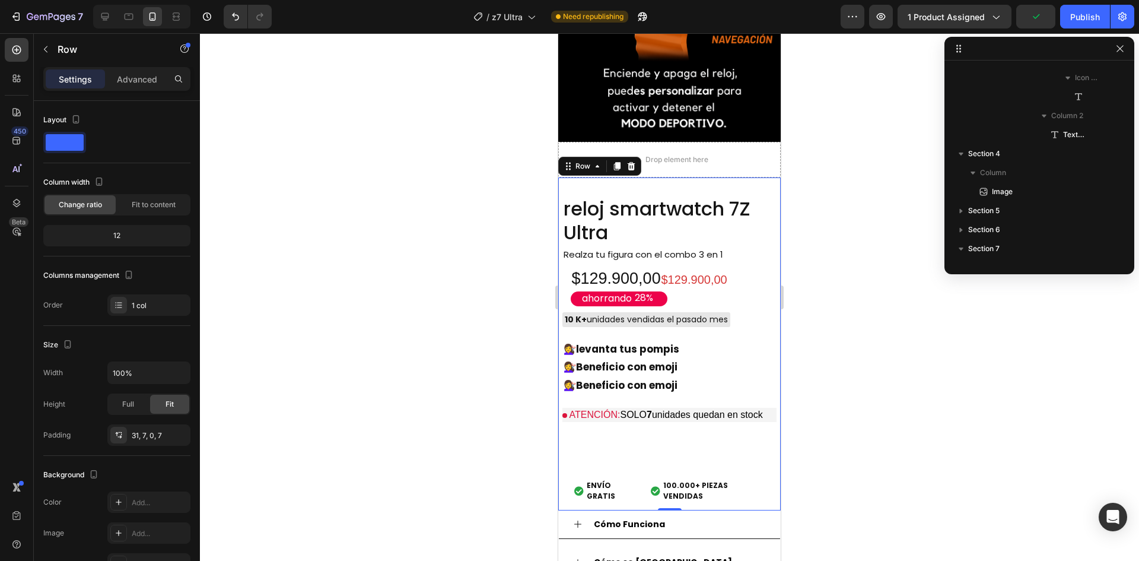
scroll to position [163, 0]
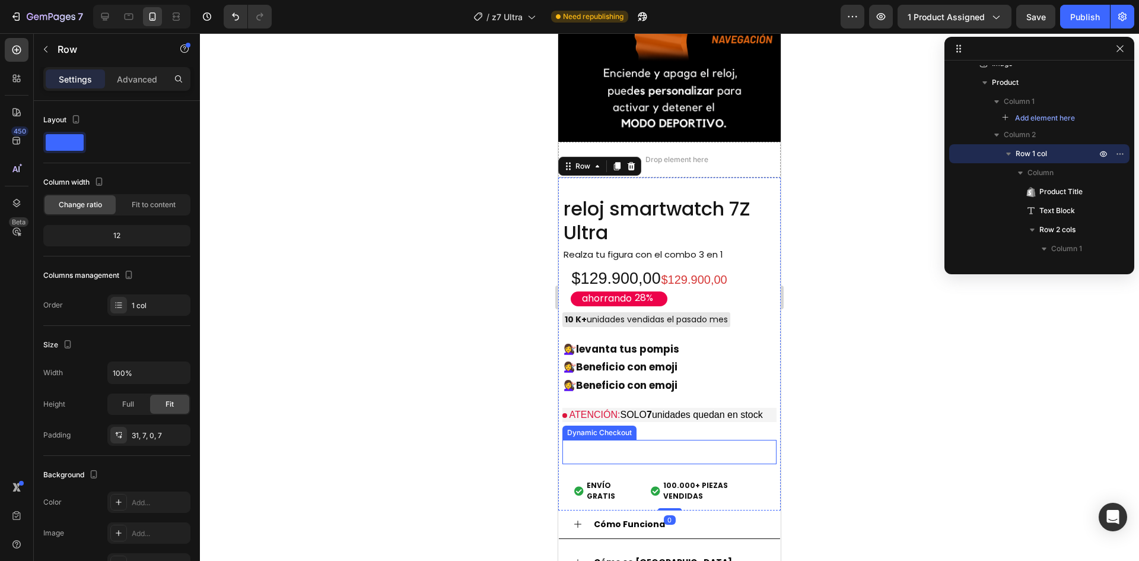
click at [665, 444] on button "Buy it now" at bounding box center [669, 452] width 214 height 24
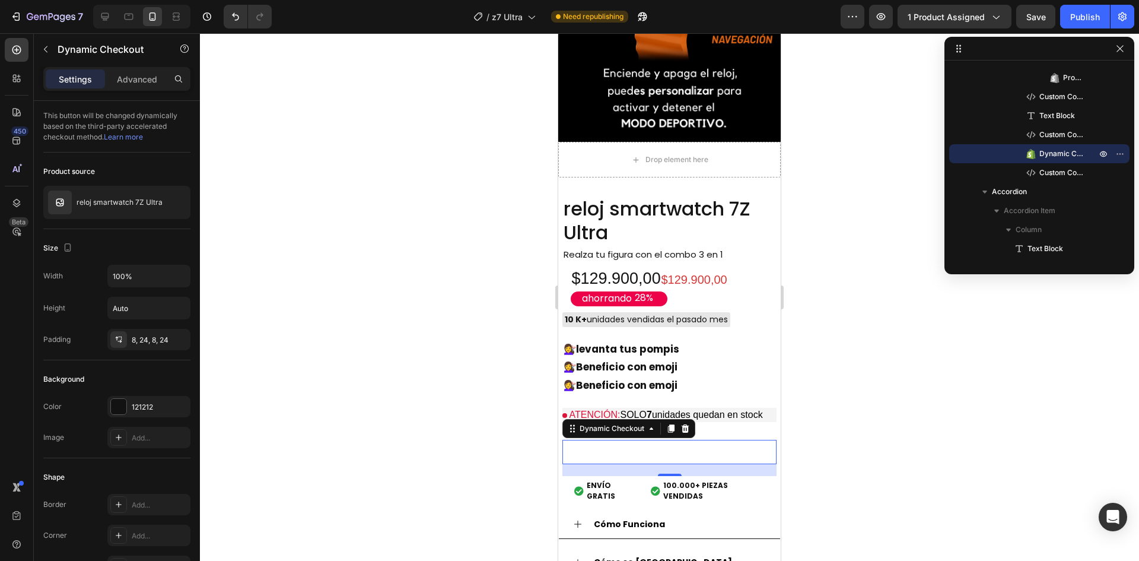
click at [790, 420] on div at bounding box center [669, 296] width 939 height 527
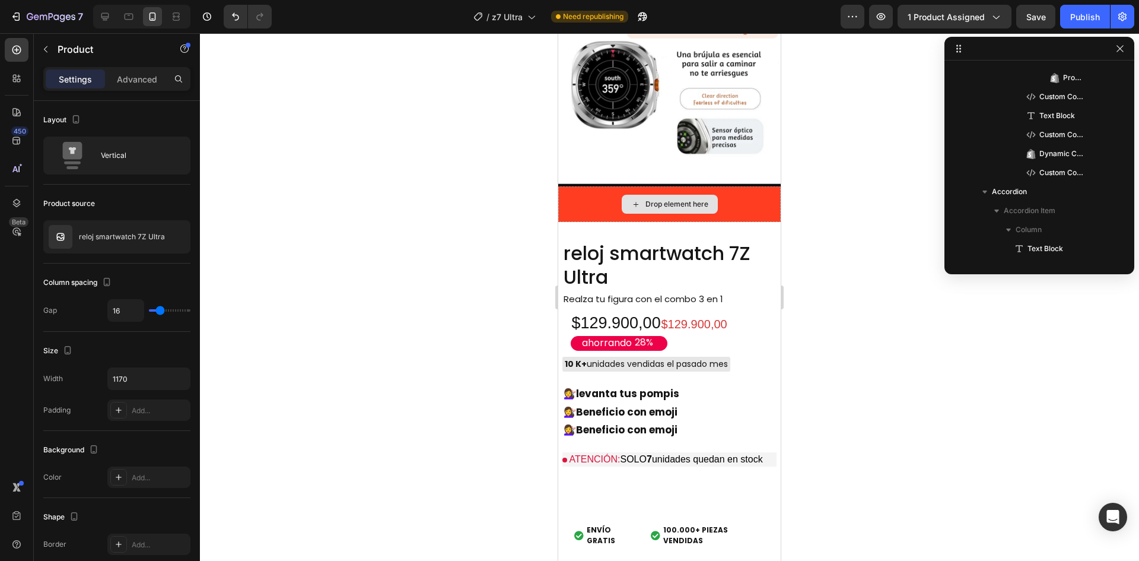
scroll to position [1701, 0]
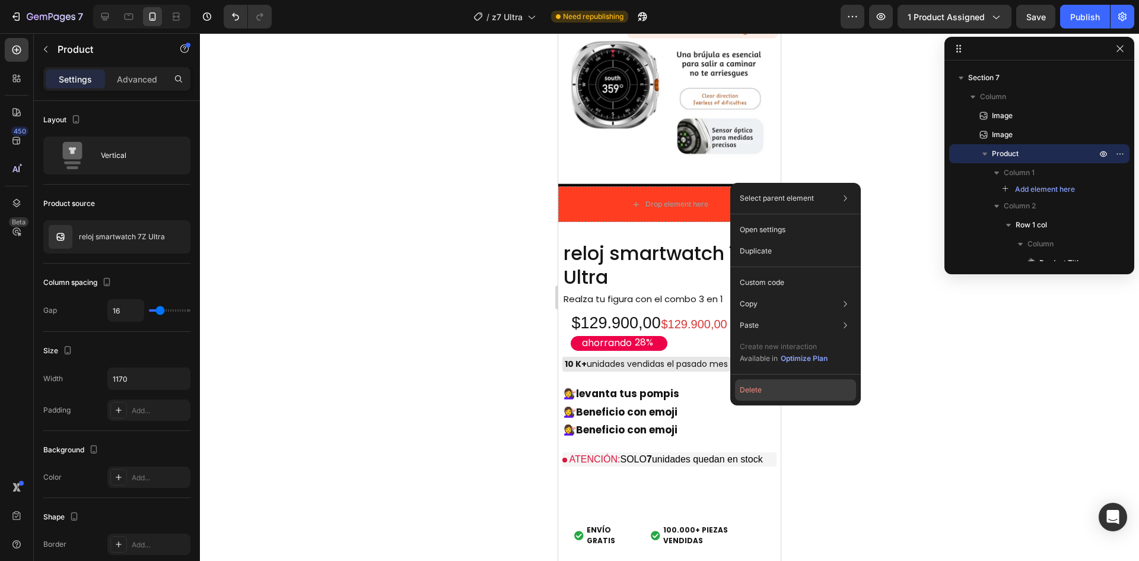
click at [749, 394] on button "Delete" at bounding box center [795, 389] width 121 height 21
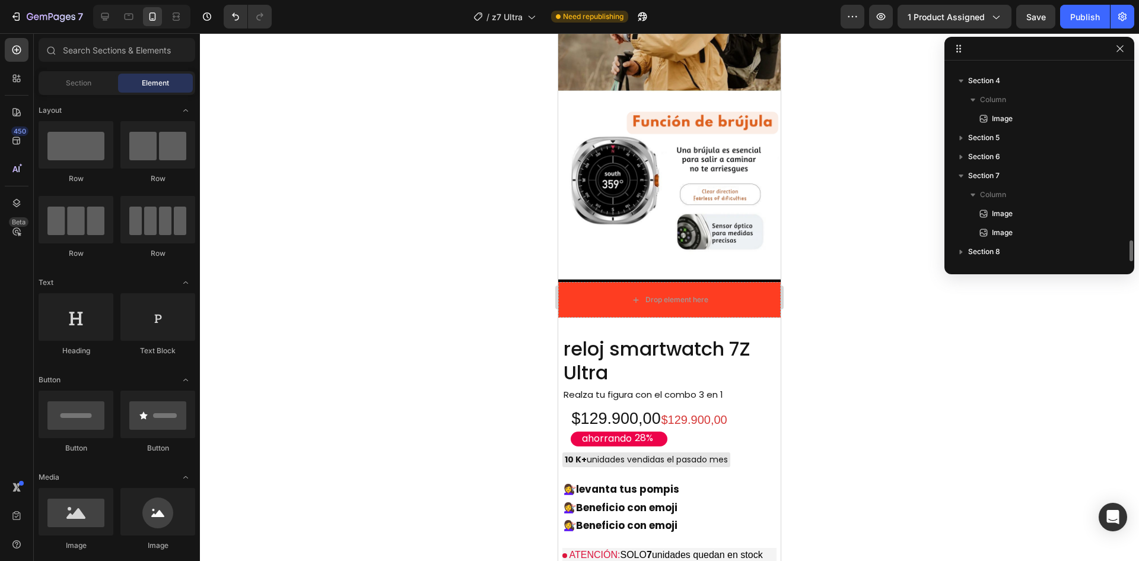
scroll to position [1603, 0]
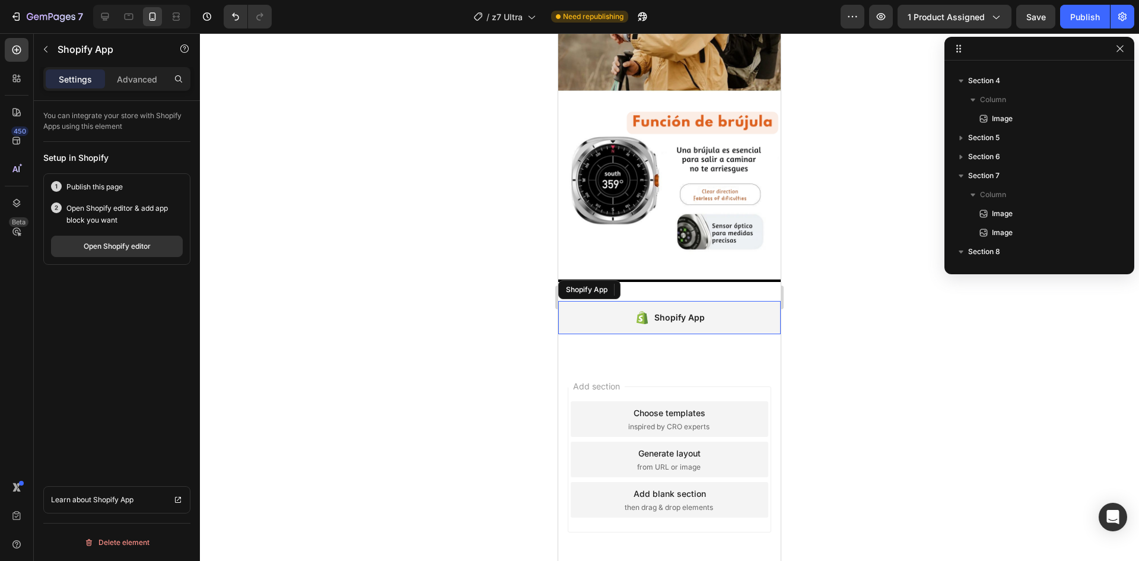
click at [714, 301] on div "Shopify App" at bounding box center [669, 317] width 222 height 33
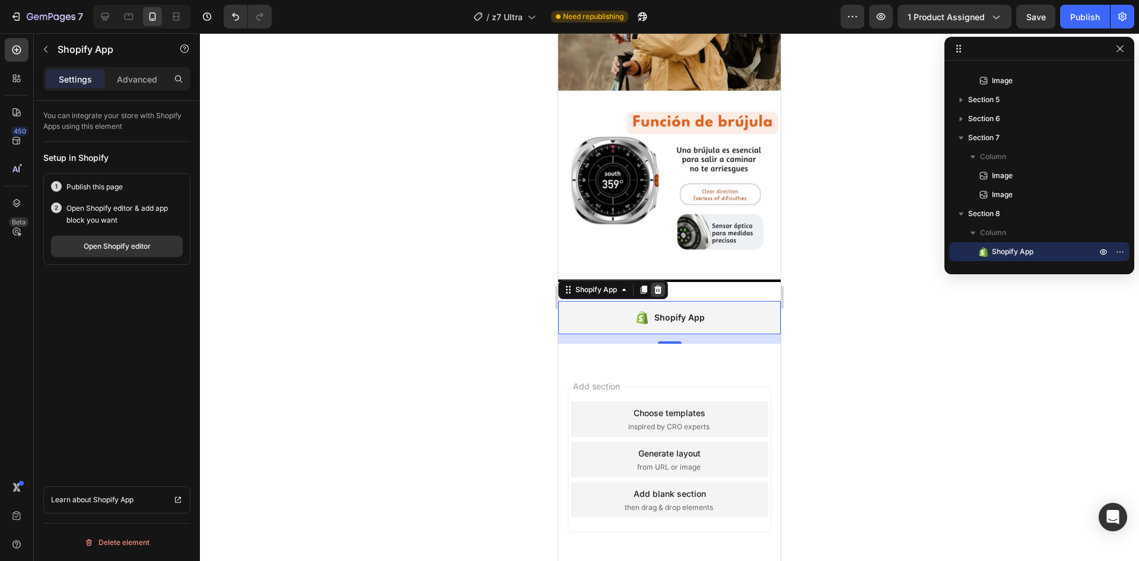
click at [660, 285] on icon at bounding box center [657, 289] width 9 height 9
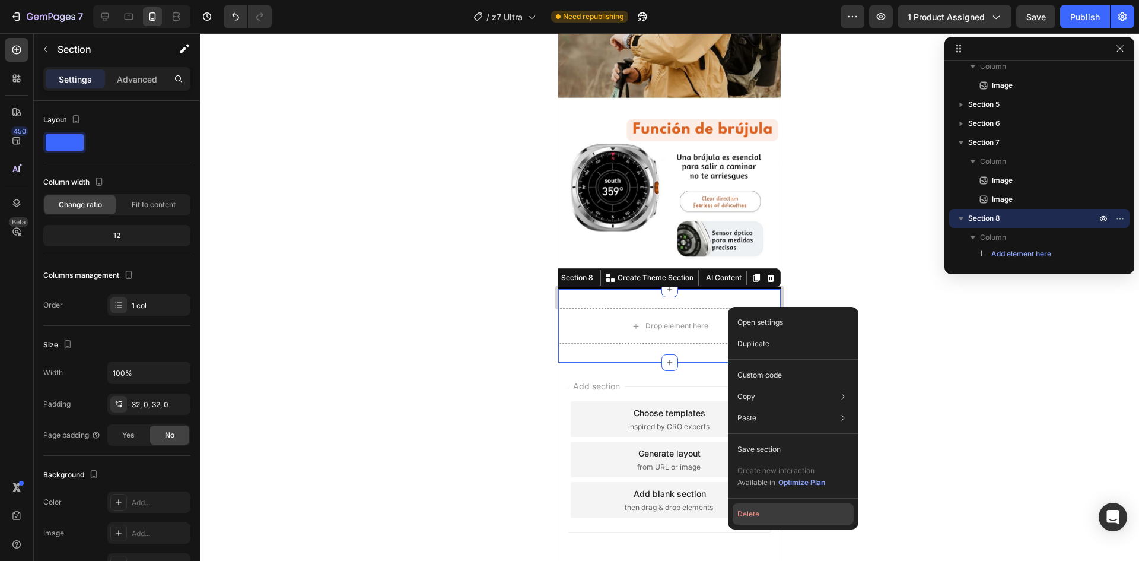
click at [758, 519] on button "Delete" at bounding box center [793, 513] width 121 height 21
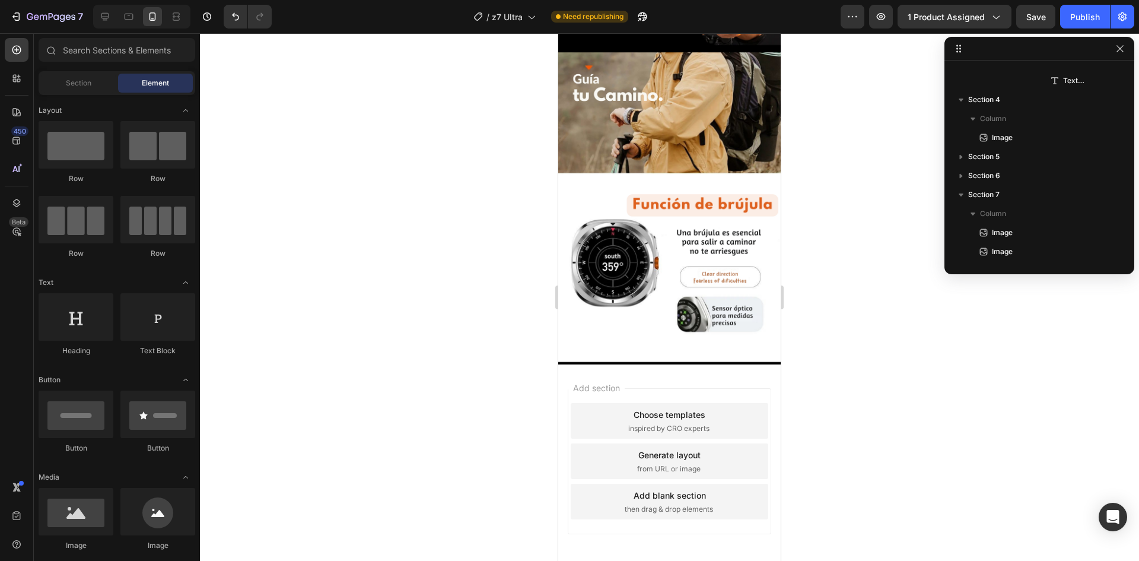
scroll to position [2672, 0]
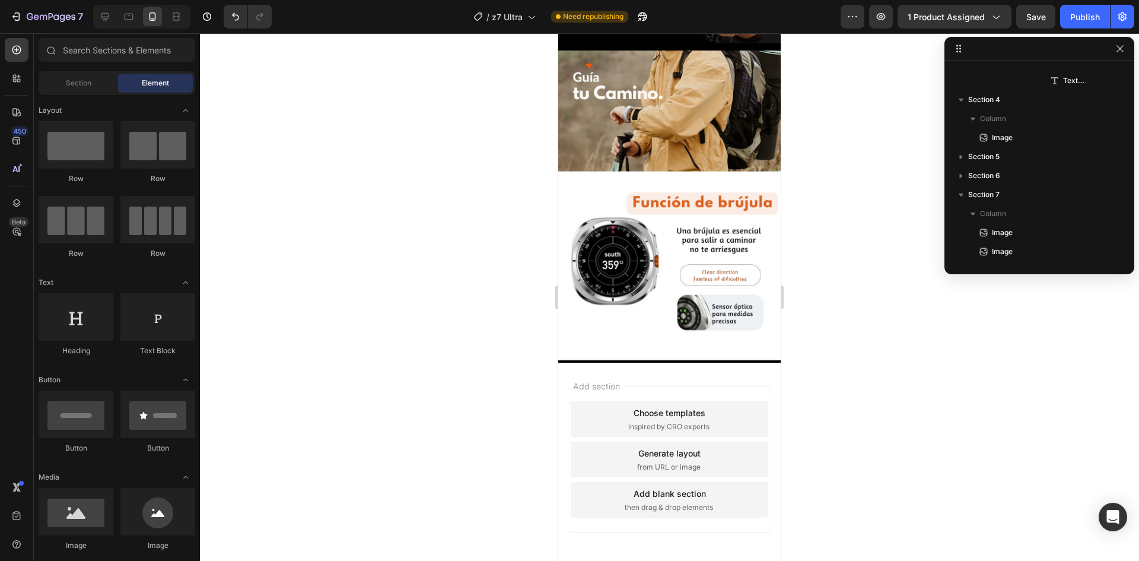
click at [666, 363] on div "Add section Choose templates inspired by CRO experts Generate layout from URL o…" at bounding box center [669, 462] width 222 height 198
drag, startPoint x: 639, startPoint y: 186, endPoint x: 612, endPoint y: 350, distance: 166.5
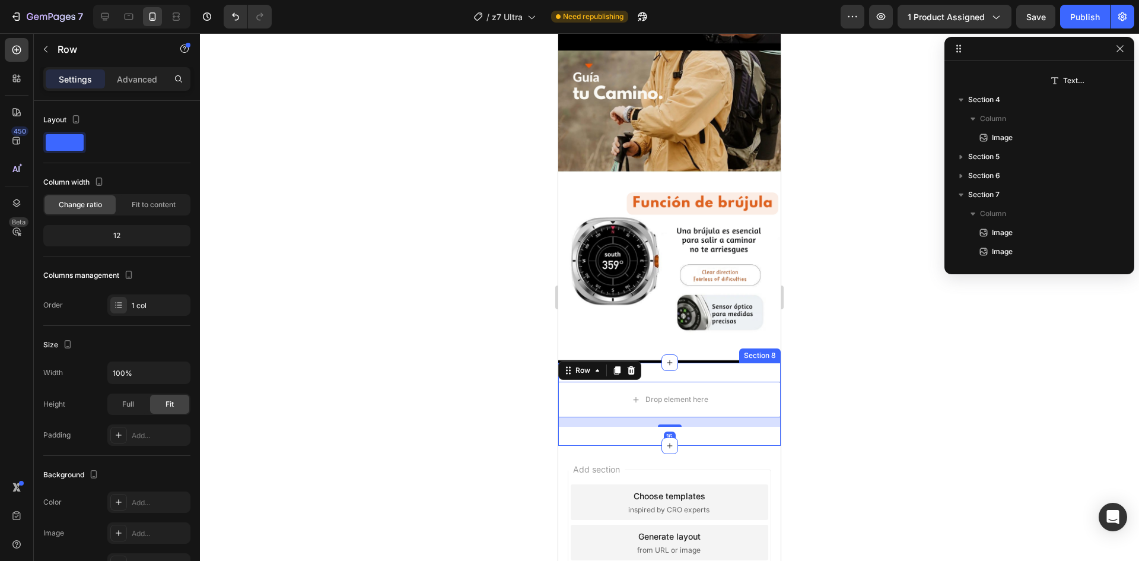
scroll to position [1641, 0]
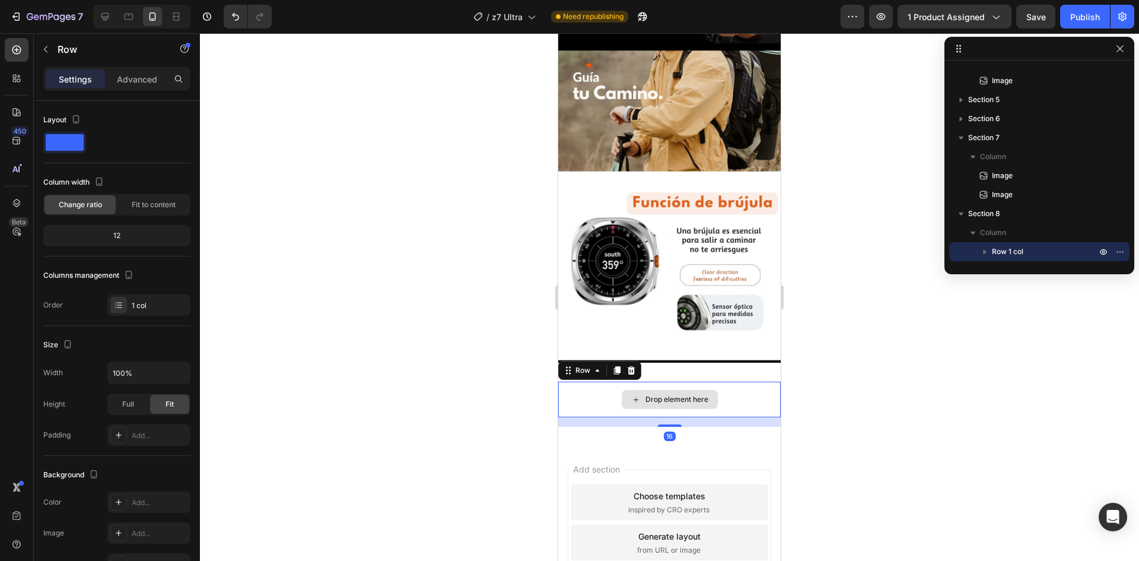
click at [654, 390] on div "Drop element here" at bounding box center [670, 399] width 96 height 19
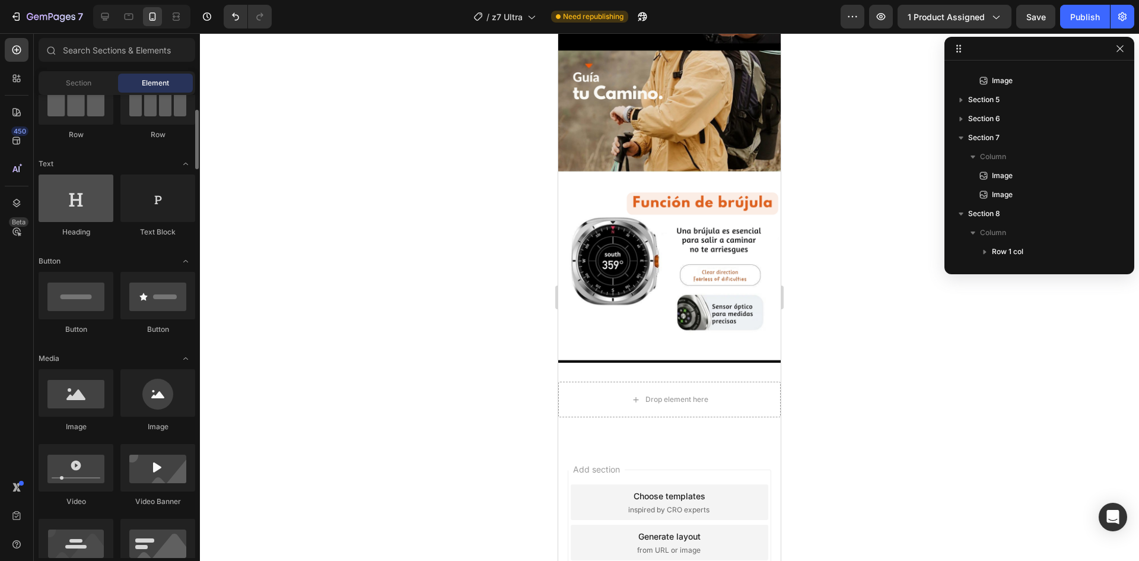
scroll to position [178, 0]
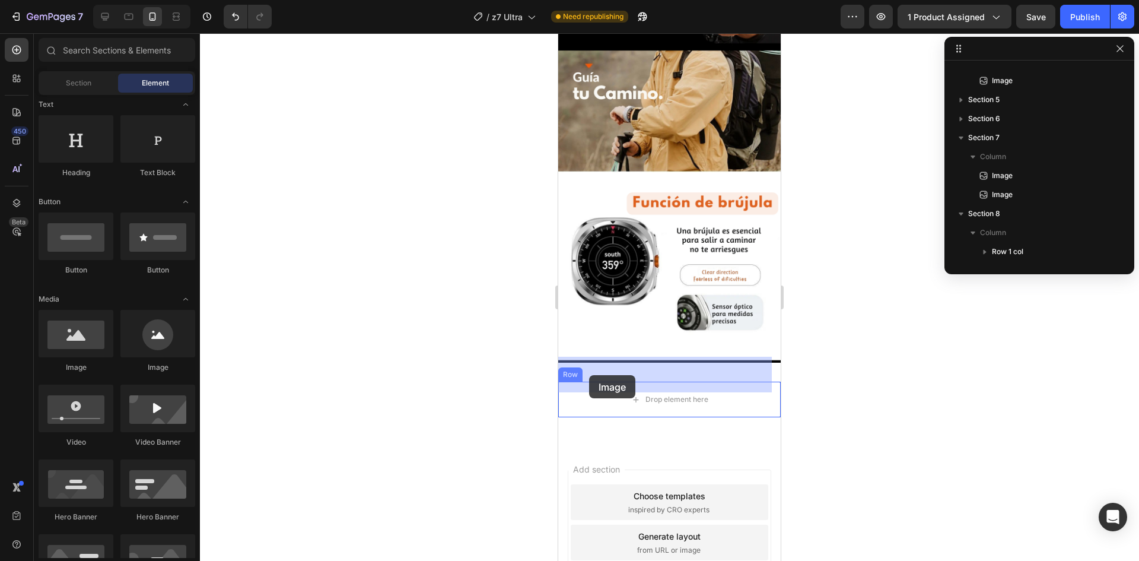
drag, startPoint x: 637, startPoint y: 377, endPoint x: 560, endPoint y: 368, distance: 77.1
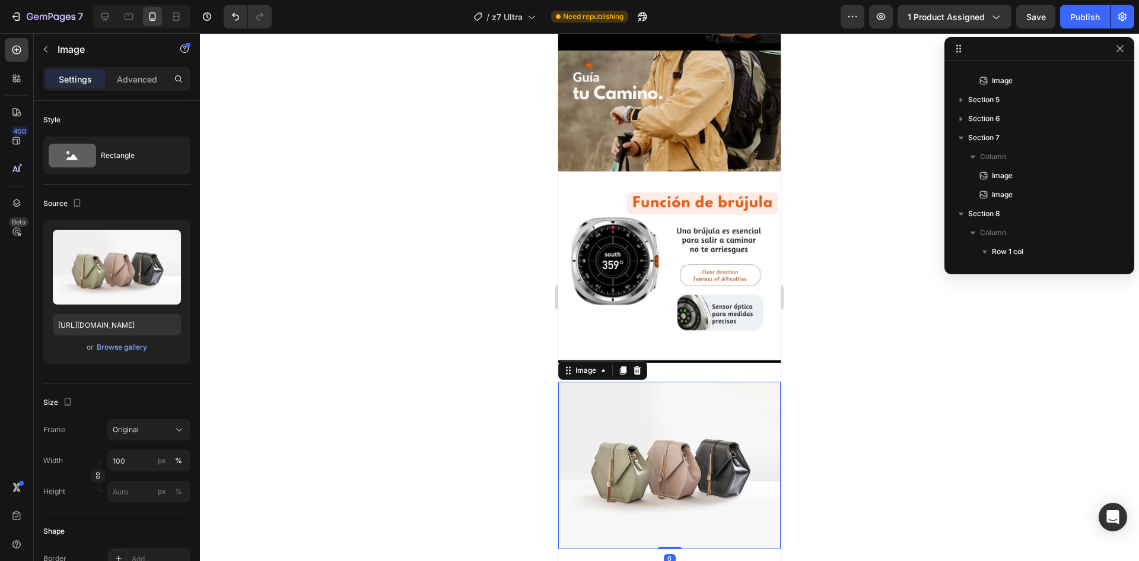
scroll to position [1679, 0]
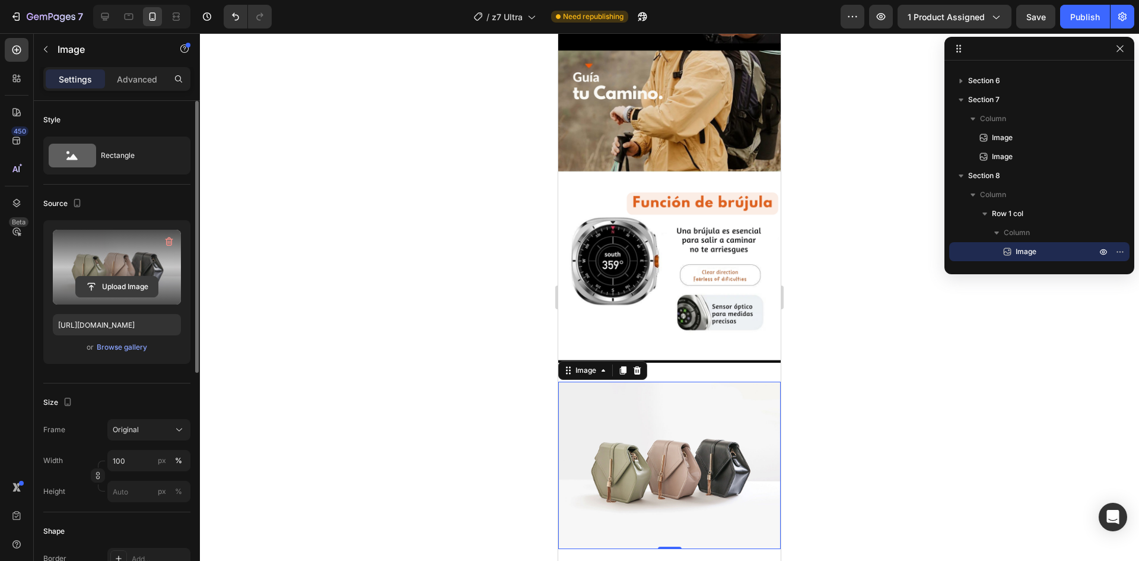
click at [106, 286] on input "file" at bounding box center [117, 286] width 82 height 20
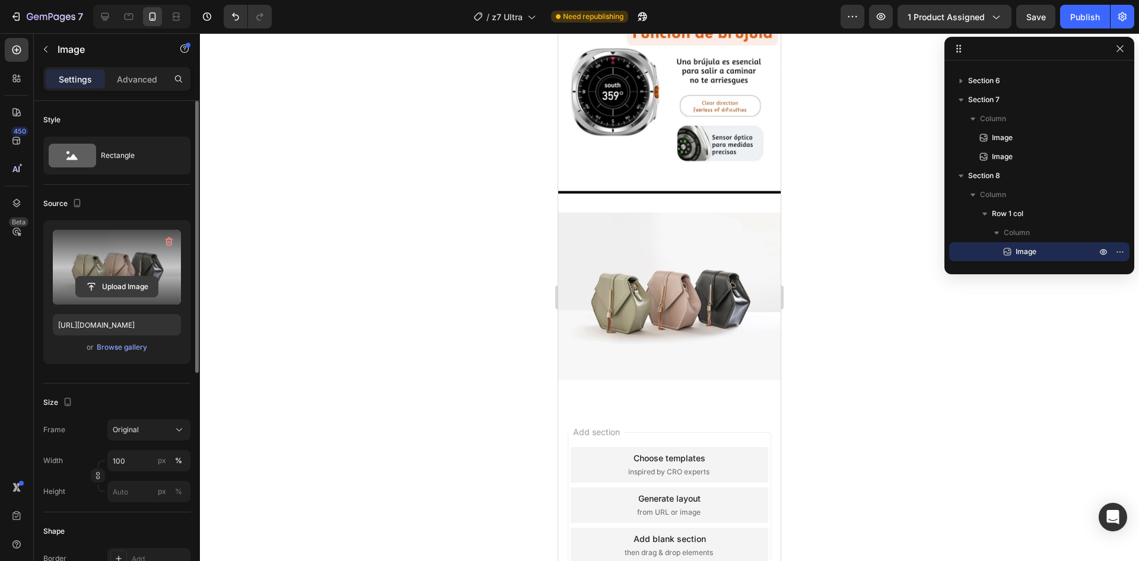
scroll to position [2848, 0]
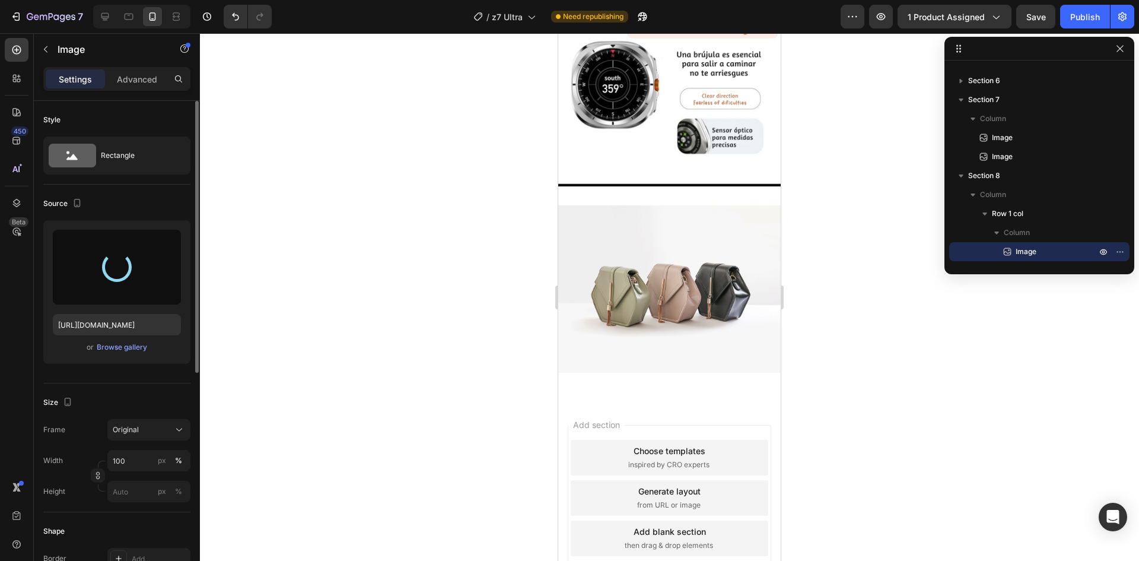
type input "[URL][DOMAIN_NAME]"
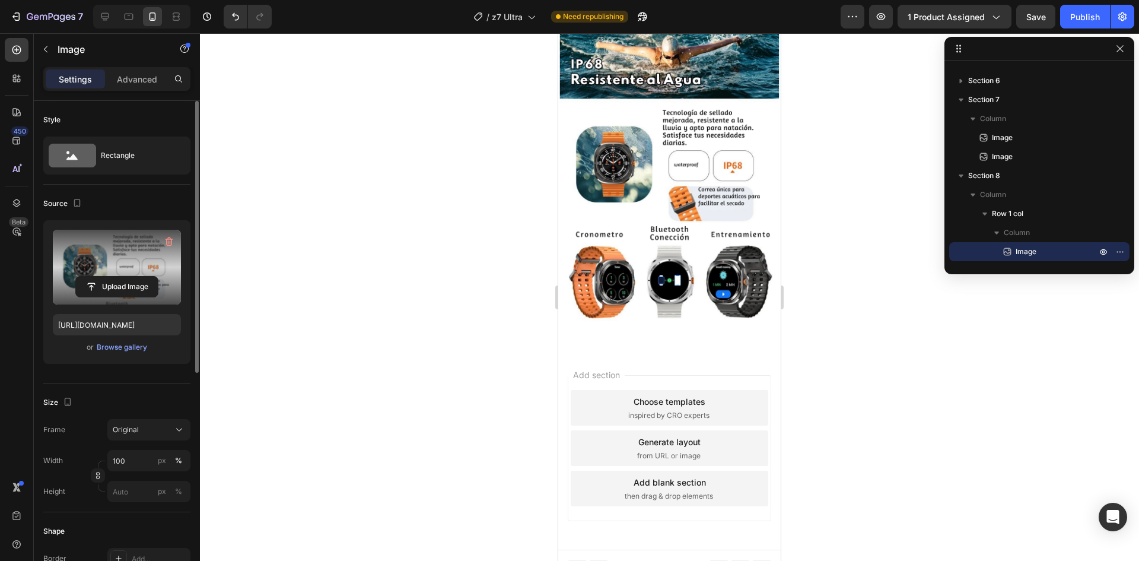
scroll to position [3021, 0]
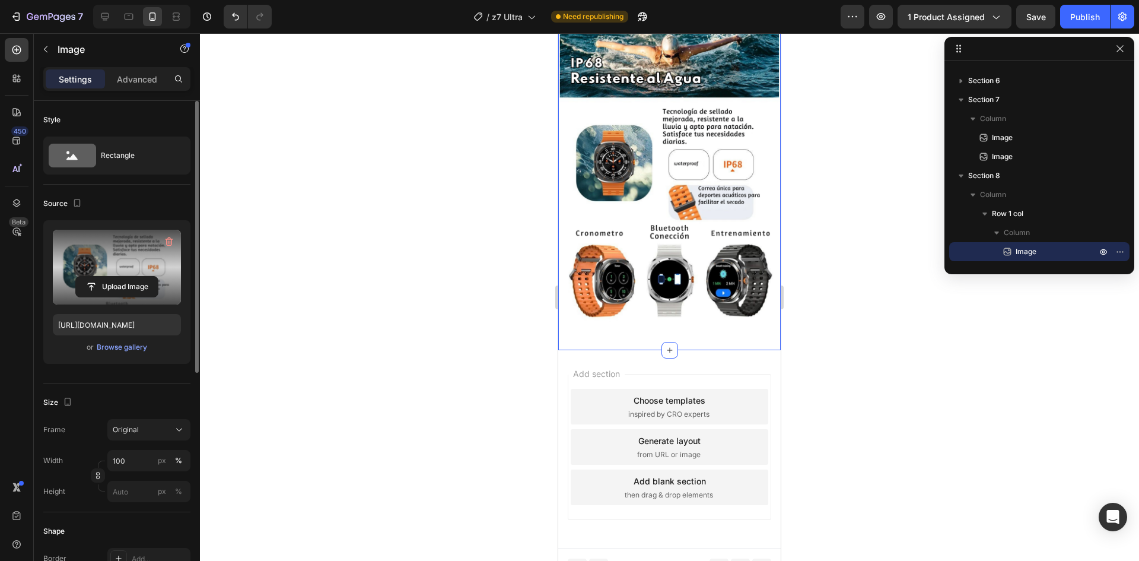
click at [643, 295] on img at bounding box center [669, 164] width 222 height 314
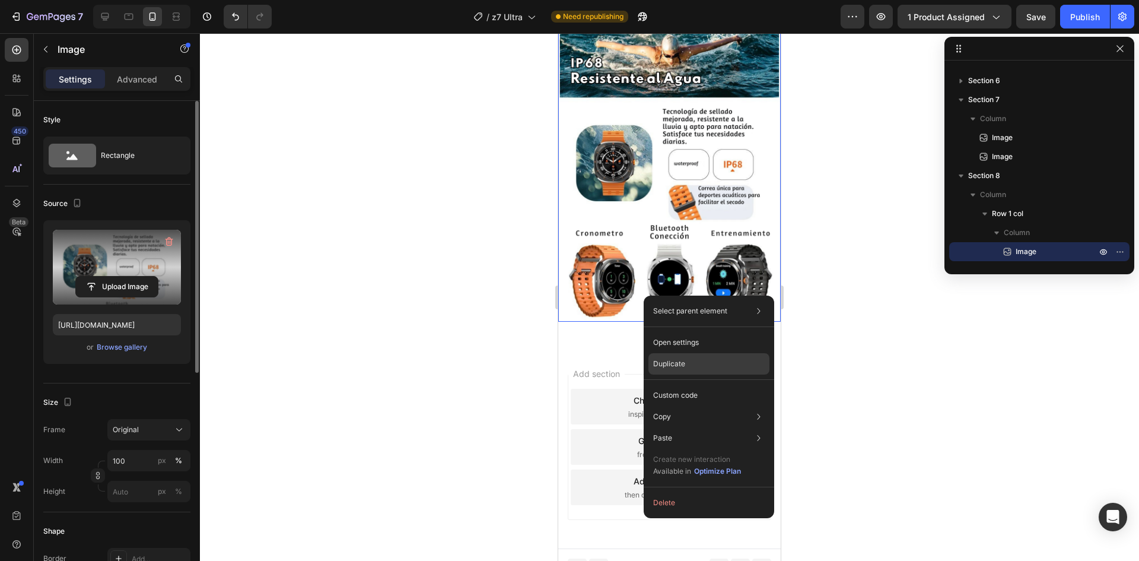
click at [676, 360] on p "Duplicate" at bounding box center [669, 363] width 32 height 11
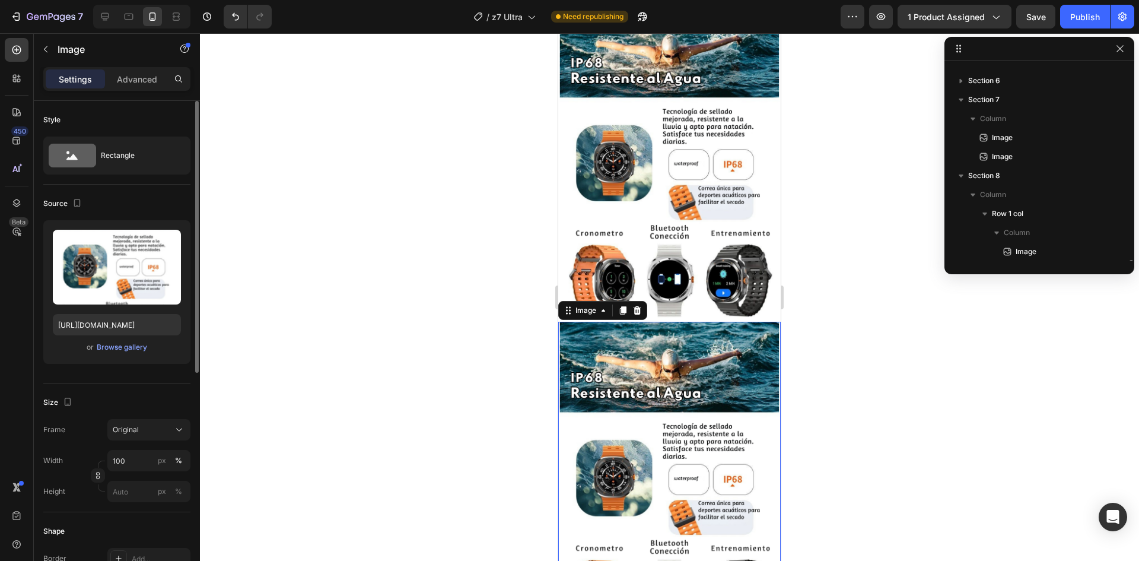
scroll to position [1698, 0]
click at [666, 357] on img at bounding box center [669, 479] width 222 height 314
click at [112, 344] on div "Browse gallery" at bounding box center [122, 347] width 50 height 11
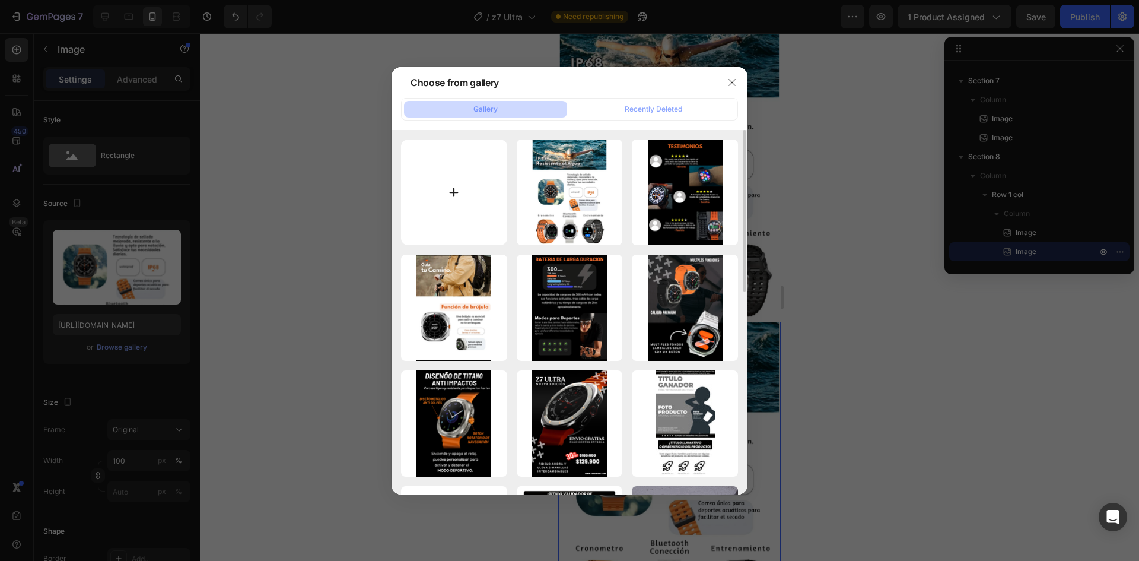
click at [460, 221] on input "file" at bounding box center [454, 192] width 106 height 106
type input "C:\fakepath\7.png"
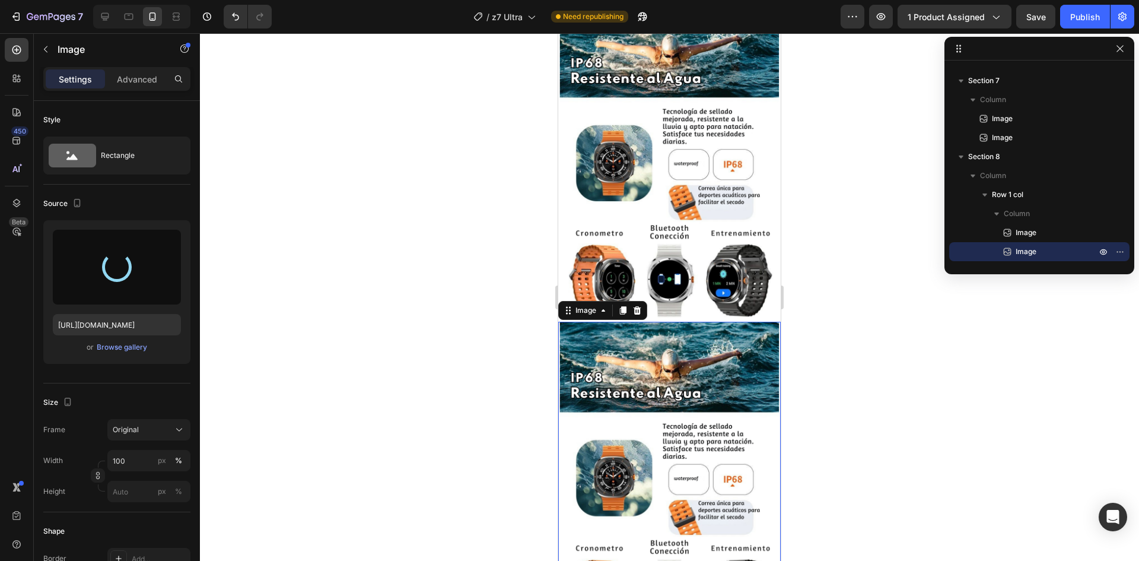
type input "[URL][DOMAIN_NAME]"
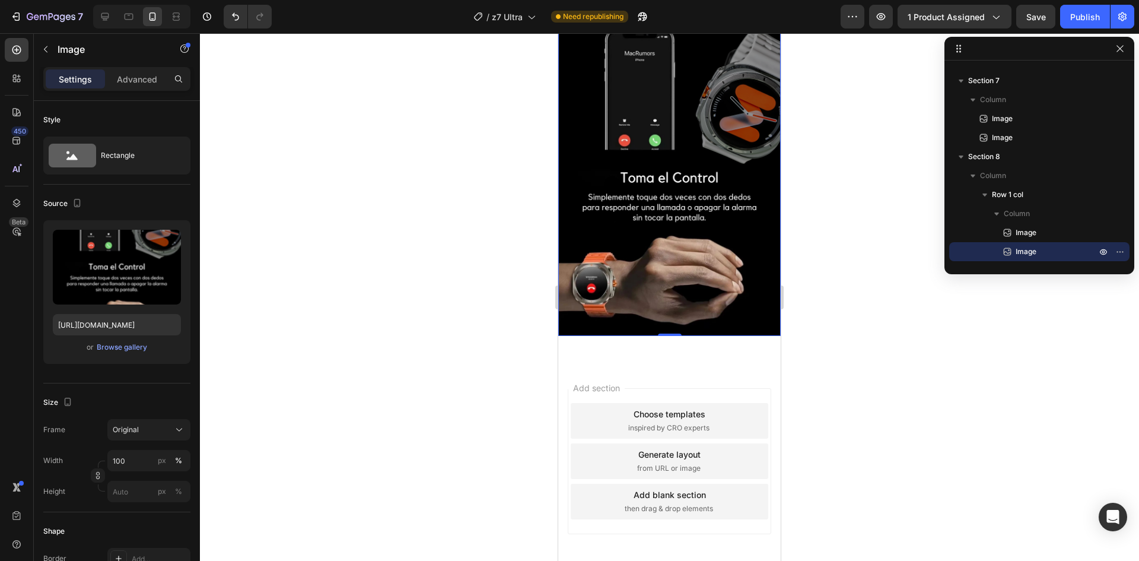
scroll to position [3323, 0]
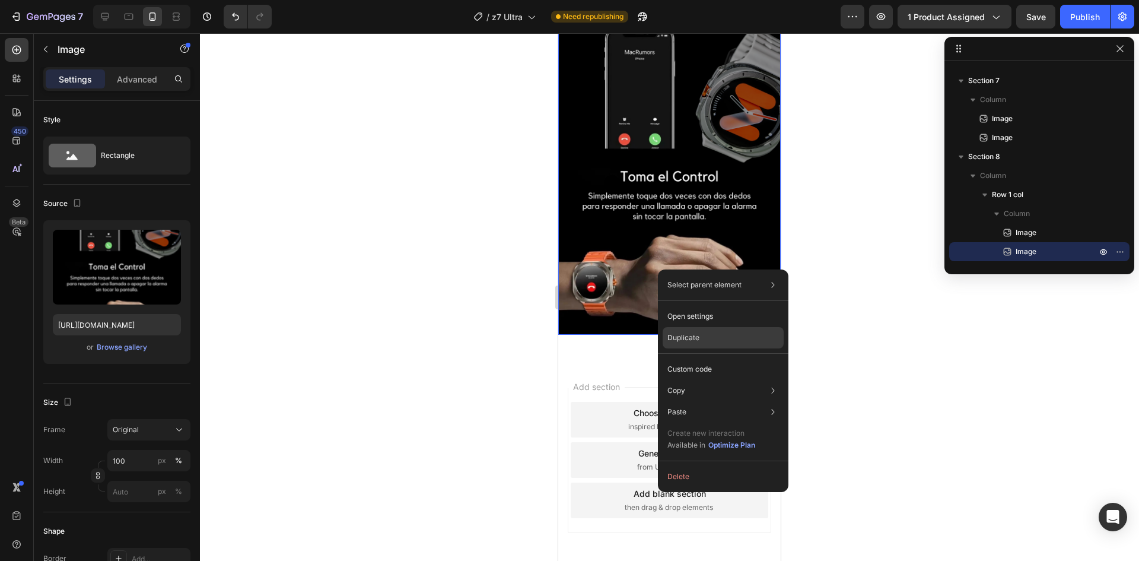
click at [700, 358] on div "Duplicate" at bounding box center [723, 368] width 121 height 21
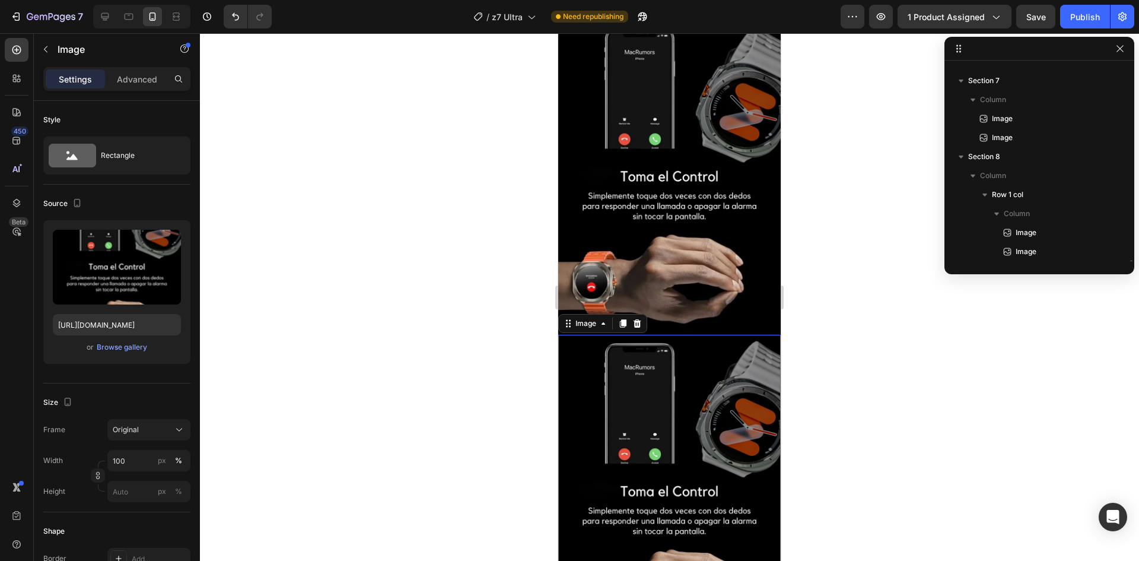
scroll to position [1717, 0]
click at [622, 398] on img at bounding box center [669, 492] width 222 height 314
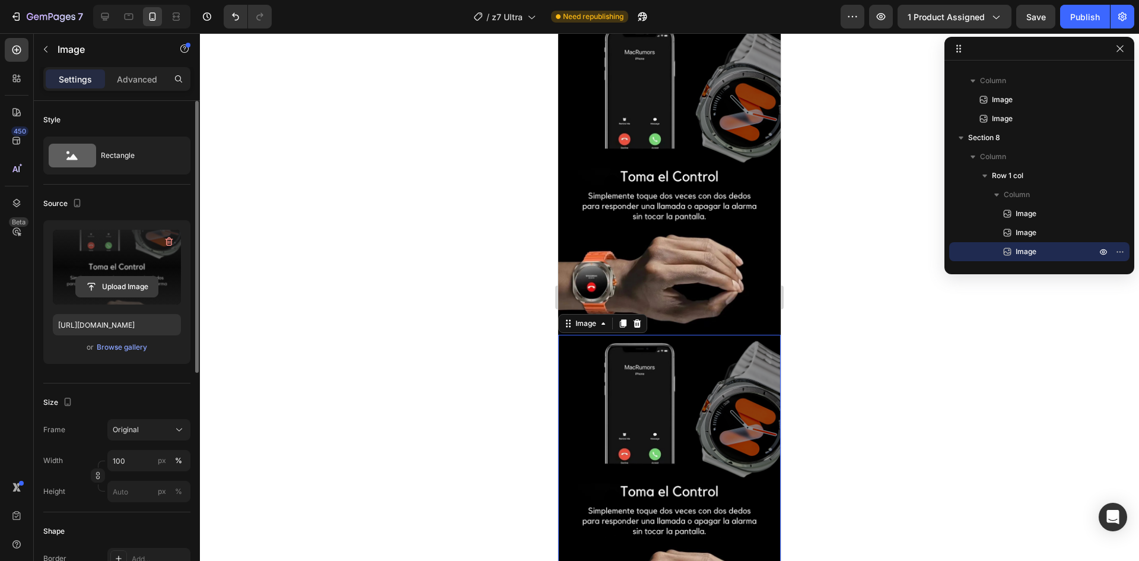
click at [121, 292] on input "file" at bounding box center [117, 286] width 82 height 20
type input "[URL][DOMAIN_NAME]"
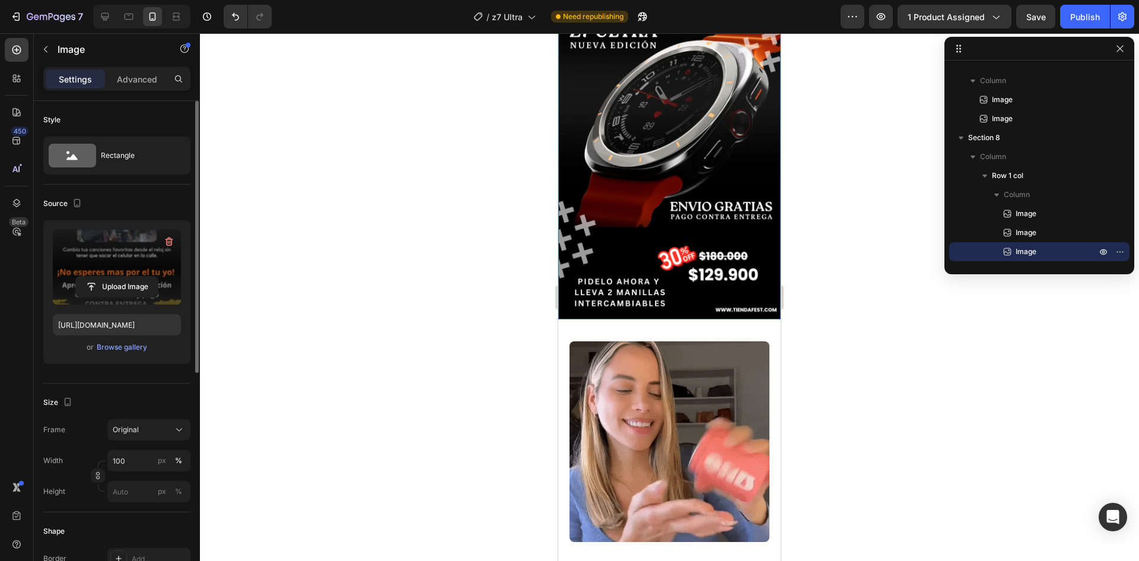
scroll to position [297, 0]
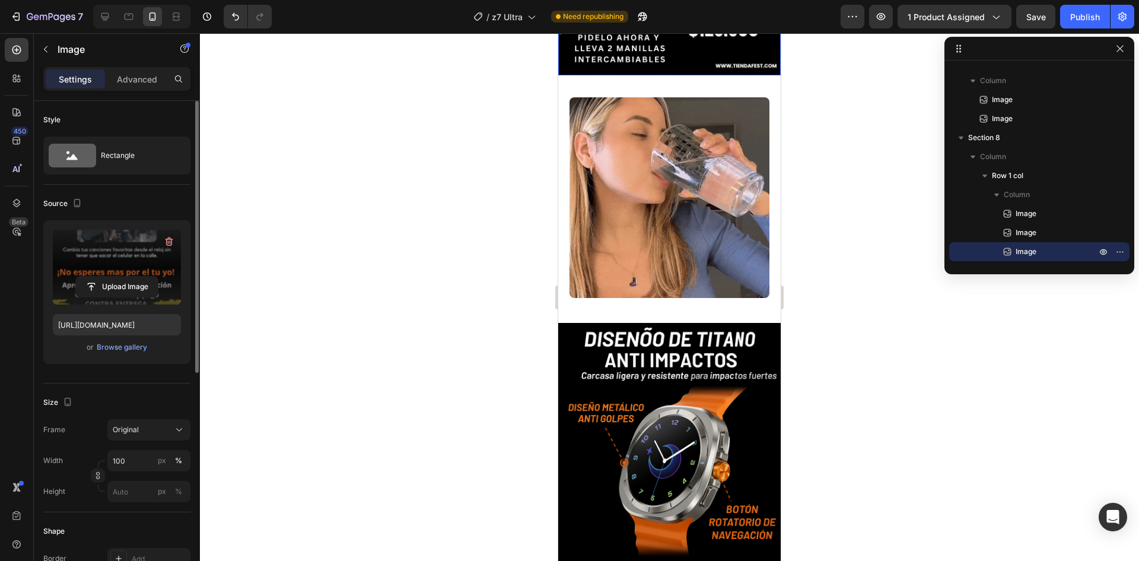
click at [695, 329] on img at bounding box center [669, 480] width 222 height 314
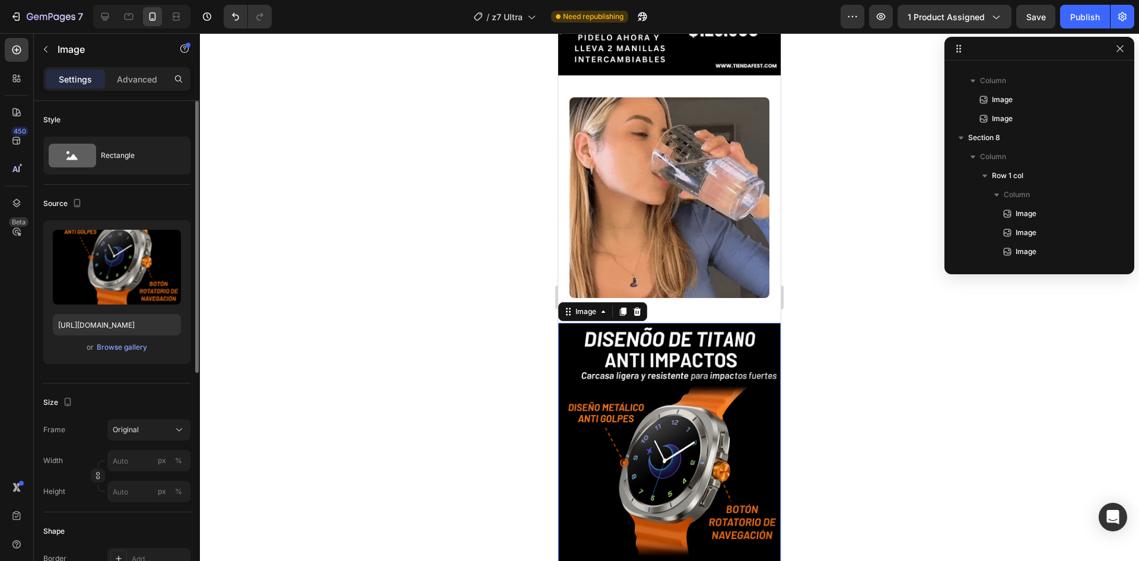
scroll to position [73, 0]
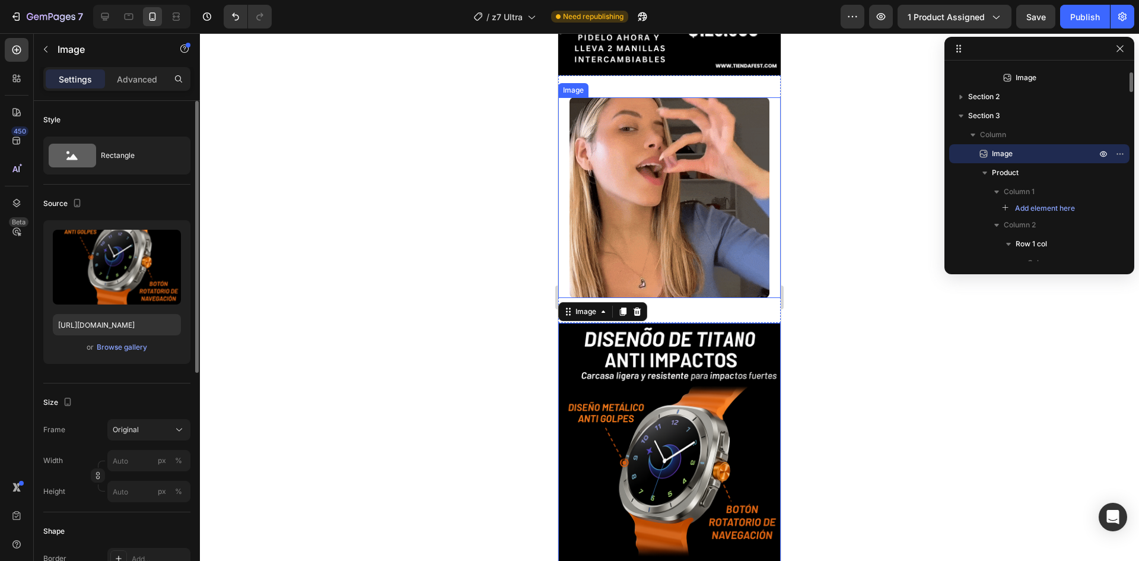
click at [701, 235] on img at bounding box center [670, 197] width 201 height 201
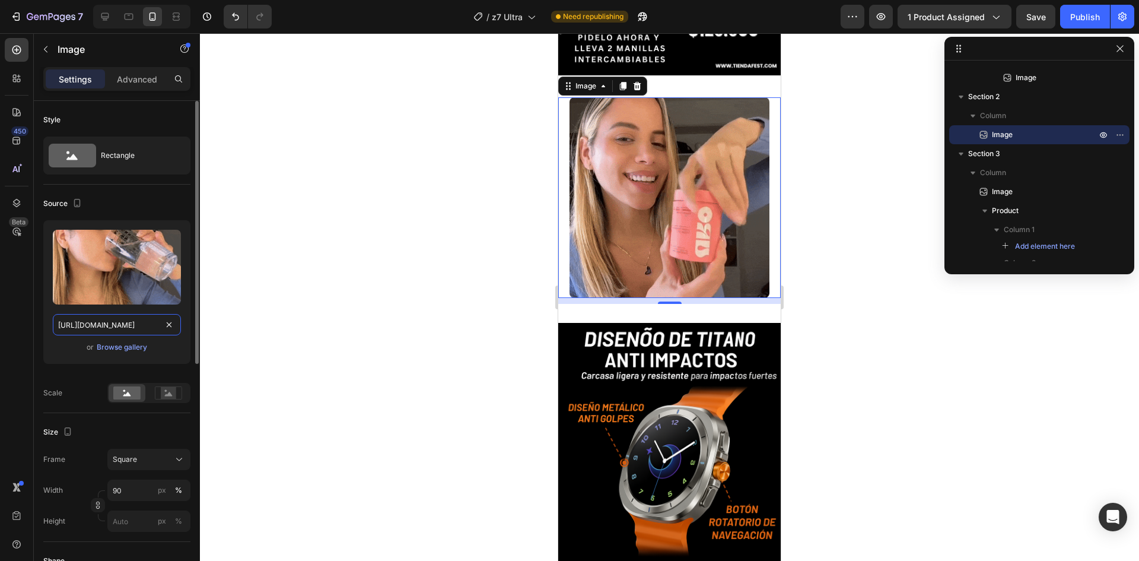
click at [131, 325] on input "[URL][DOMAIN_NAME]" at bounding box center [117, 324] width 128 height 21
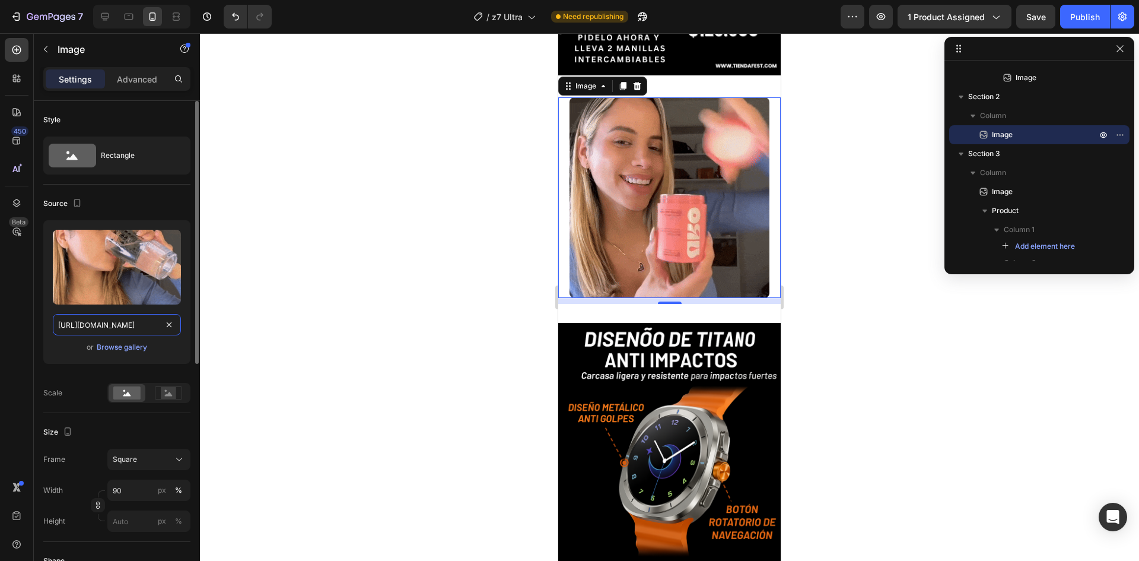
drag, startPoint x: 131, startPoint y: 325, endPoint x: 132, endPoint y: 314, distance: 10.8
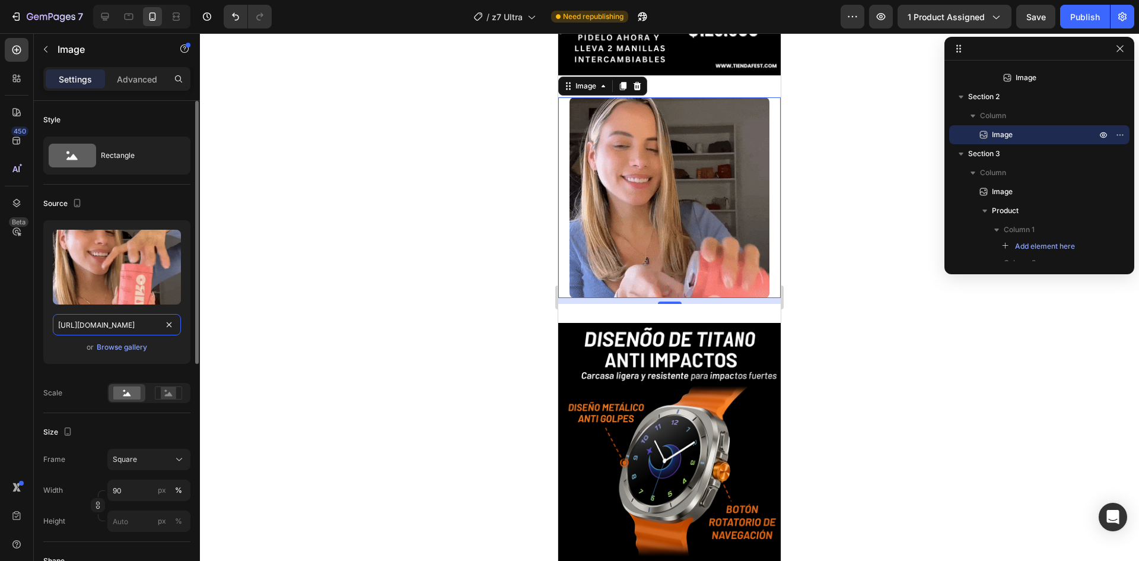
click at [133, 316] on input "[URL][DOMAIN_NAME]" at bounding box center [117, 324] width 128 height 21
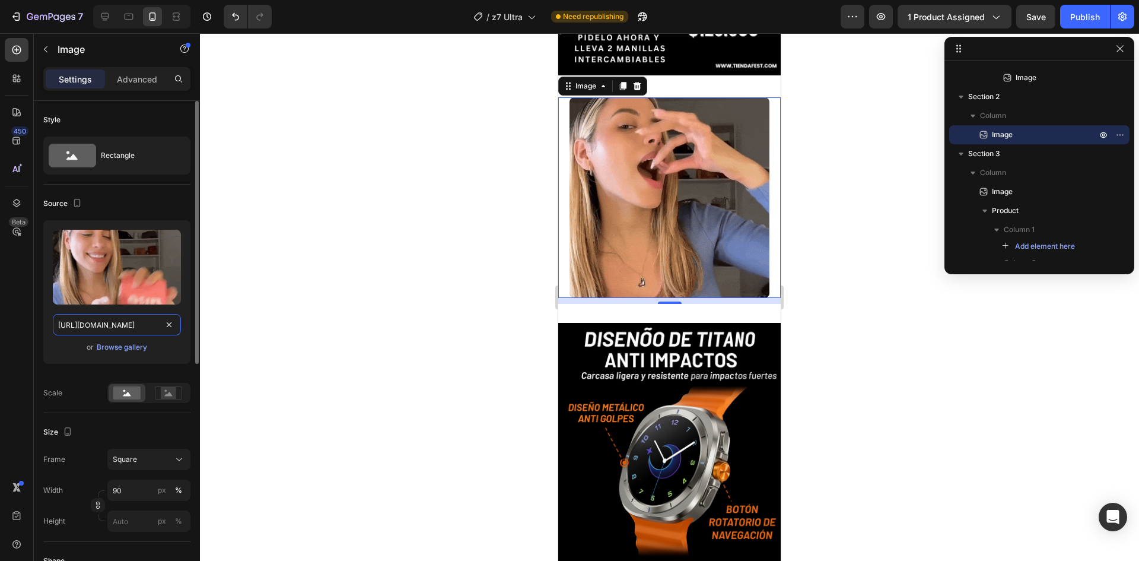
click at [113, 329] on input "[URL][DOMAIN_NAME]" at bounding box center [117, 324] width 128 height 21
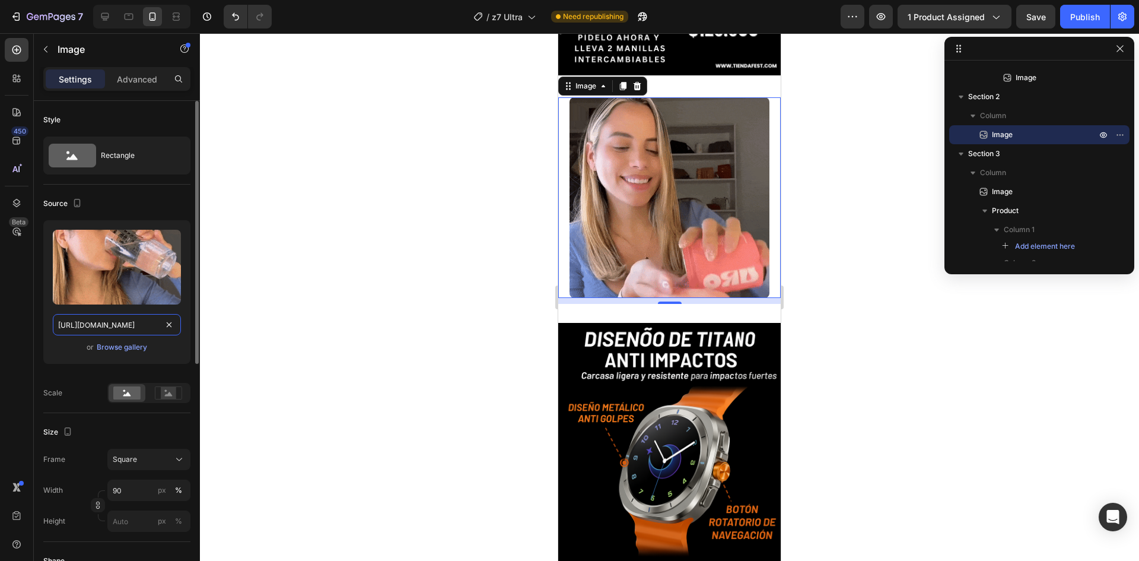
click at [113, 329] on input "[URL][DOMAIN_NAME]" at bounding box center [117, 324] width 128 height 21
paste input "[DOMAIN_NAME][URL]"
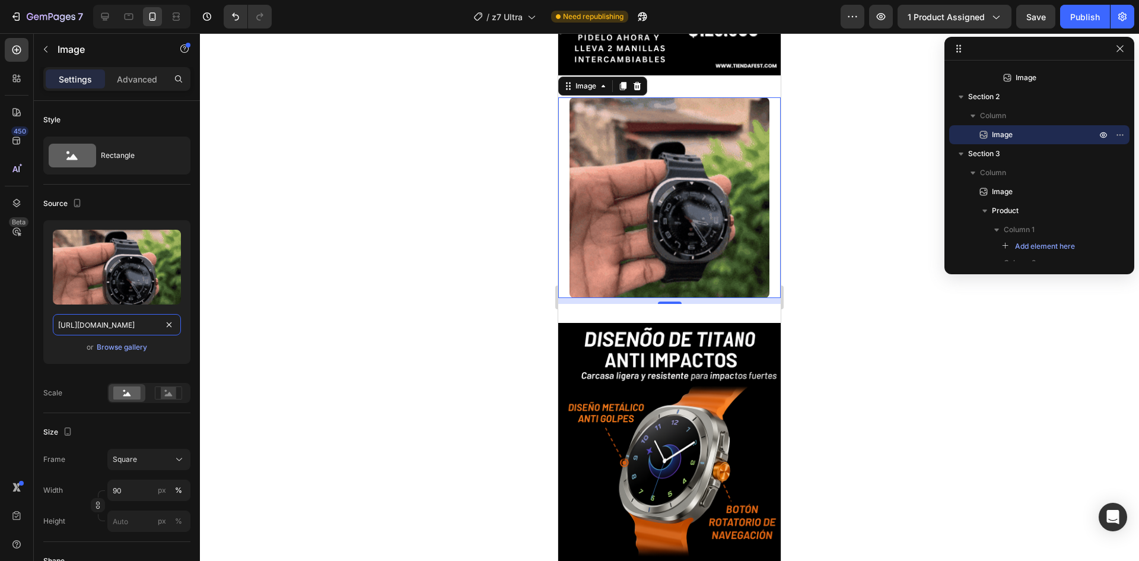
type input "[URL][DOMAIN_NAME]"
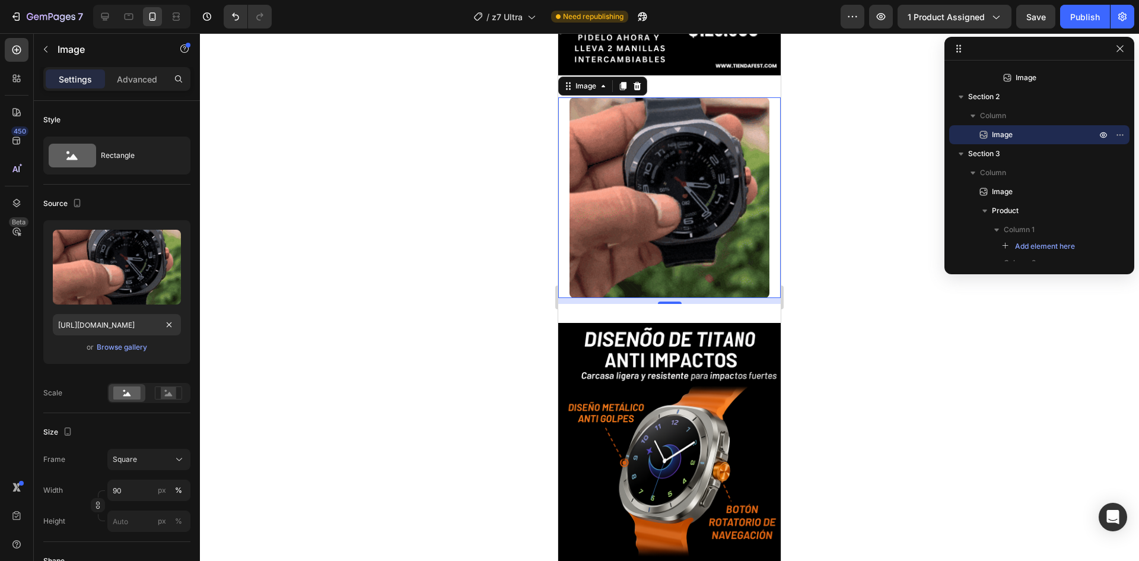
click at [239, 319] on div at bounding box center [669, 296] width 939 height 527
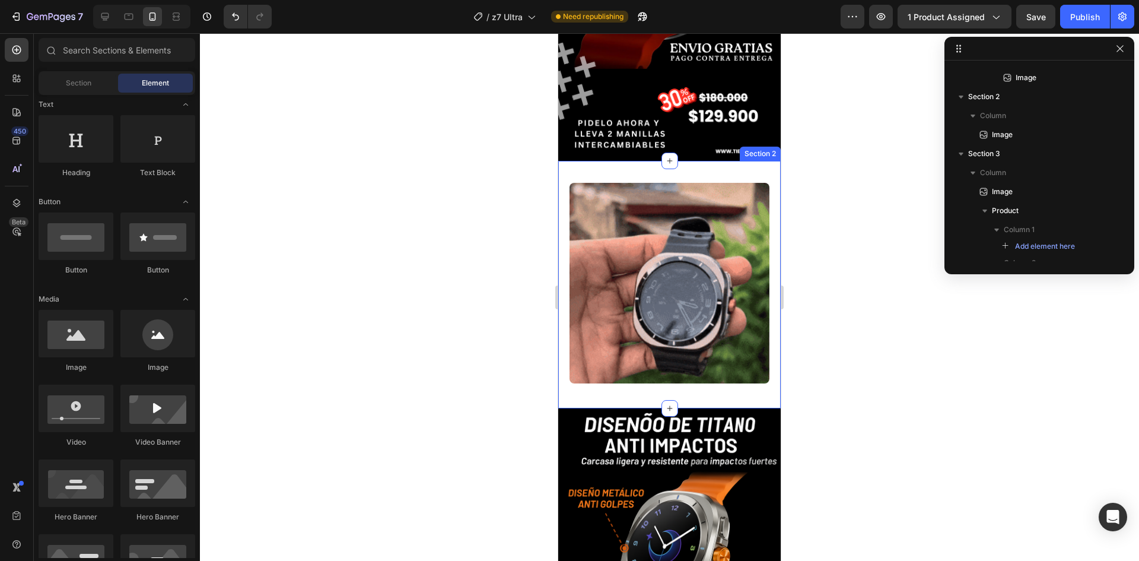
scroll to position [178, 0]
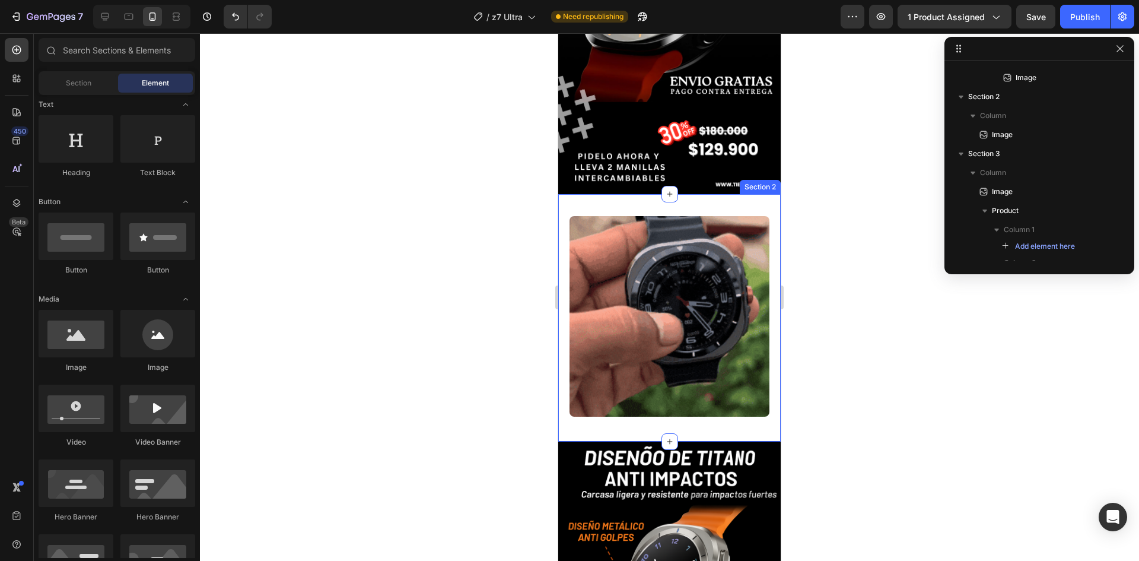
click at [635, 194] on div "Image Section 2" at bounding box center [669, 317] width 222 height 247
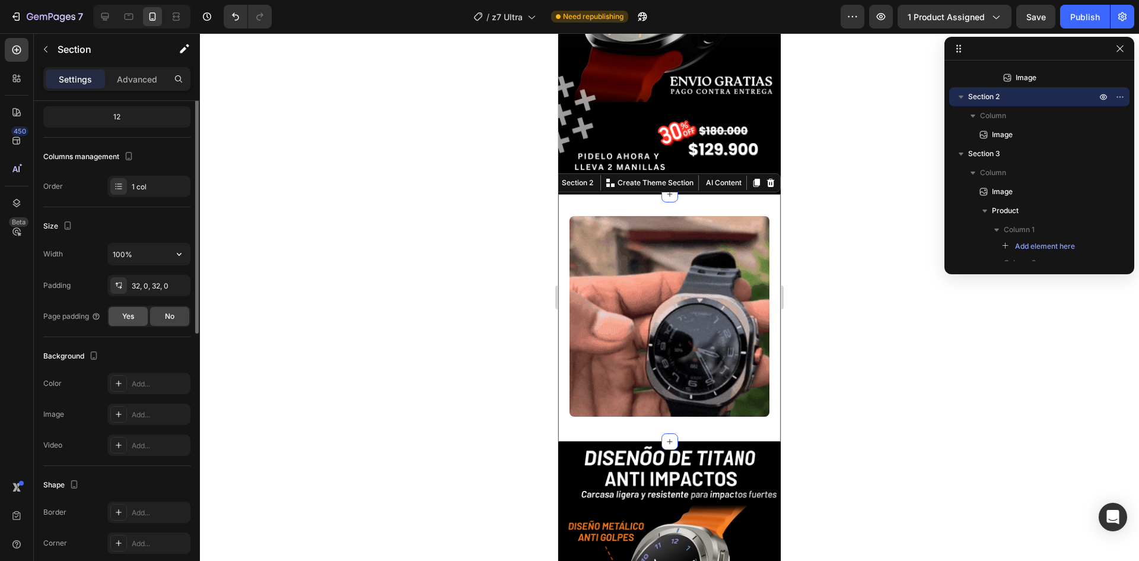
scroll to position [0, 0]
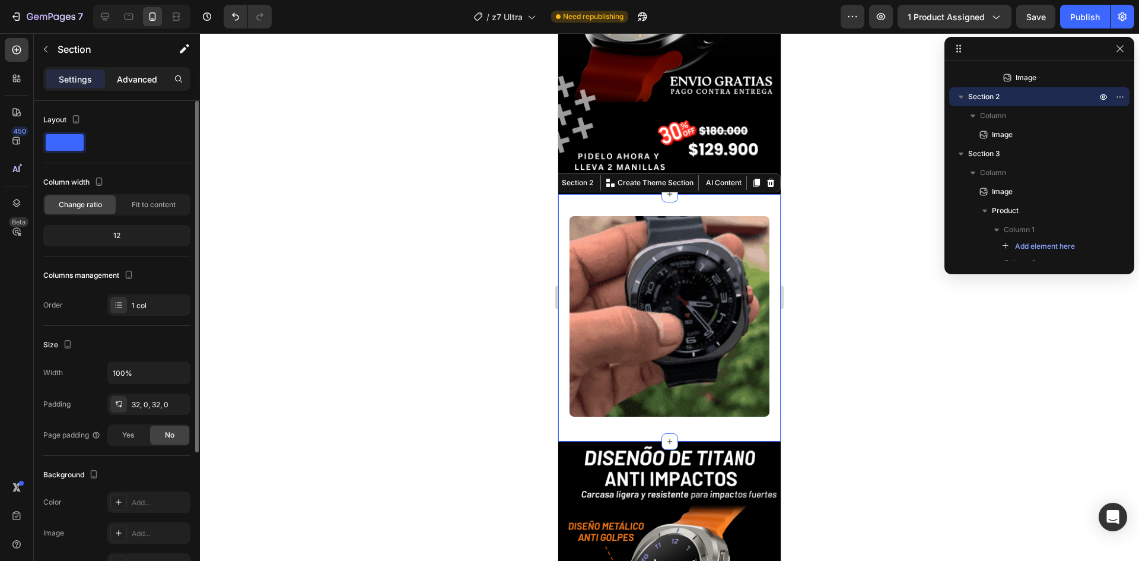
click at [138, 84] on p "Advanced" at bounding box center [137, 79] width 40 height 12
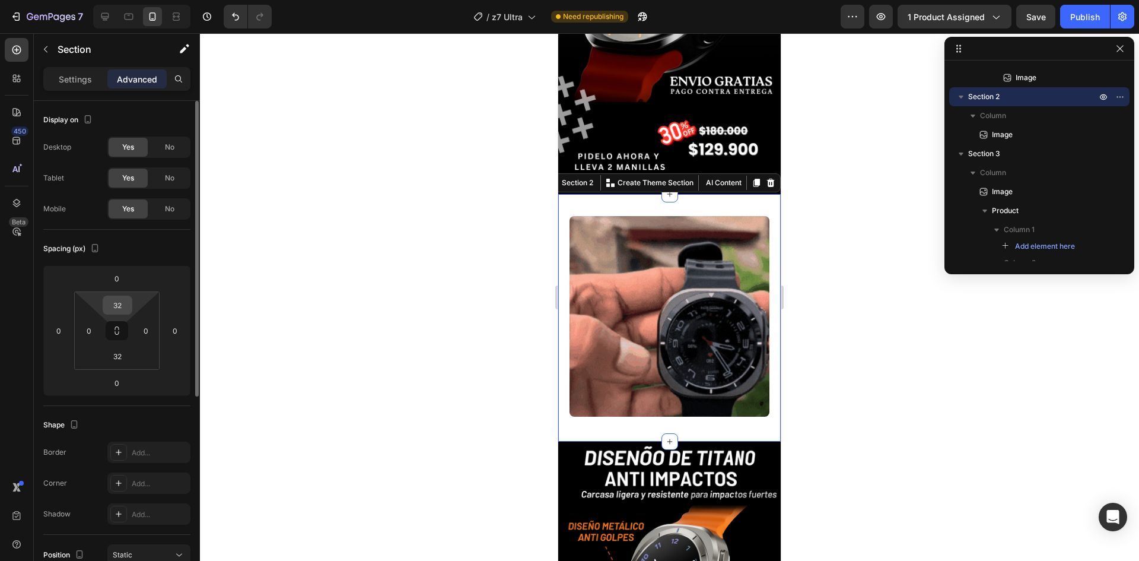
click at [116, 308] on input "32" at bounding box center [118, 305] width 24 height 18
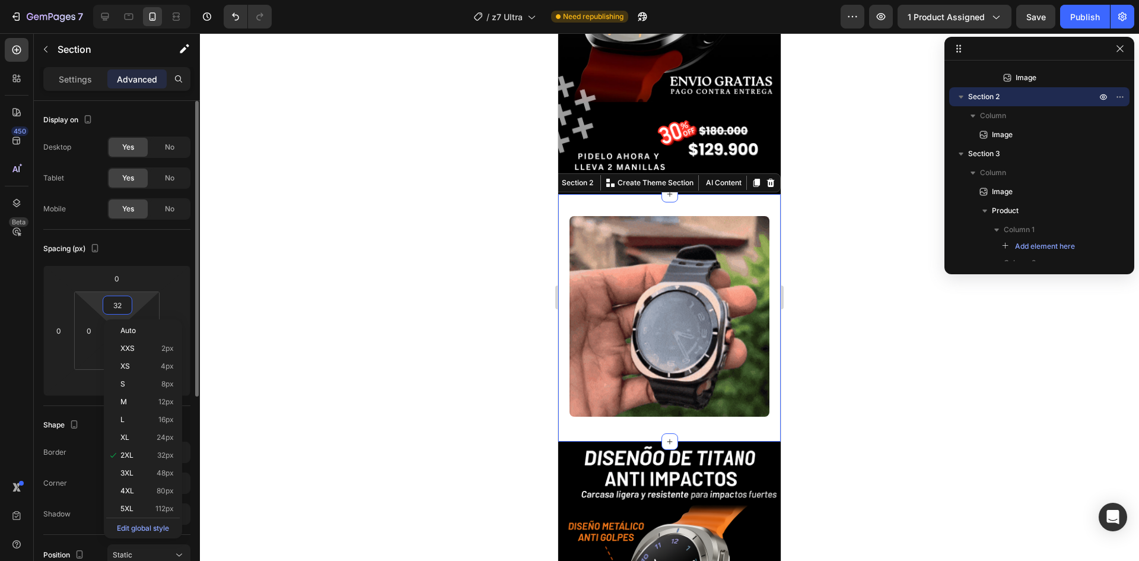
click at [116, 307] on input "32" at bounding box center [118, 305] width 24 height 18
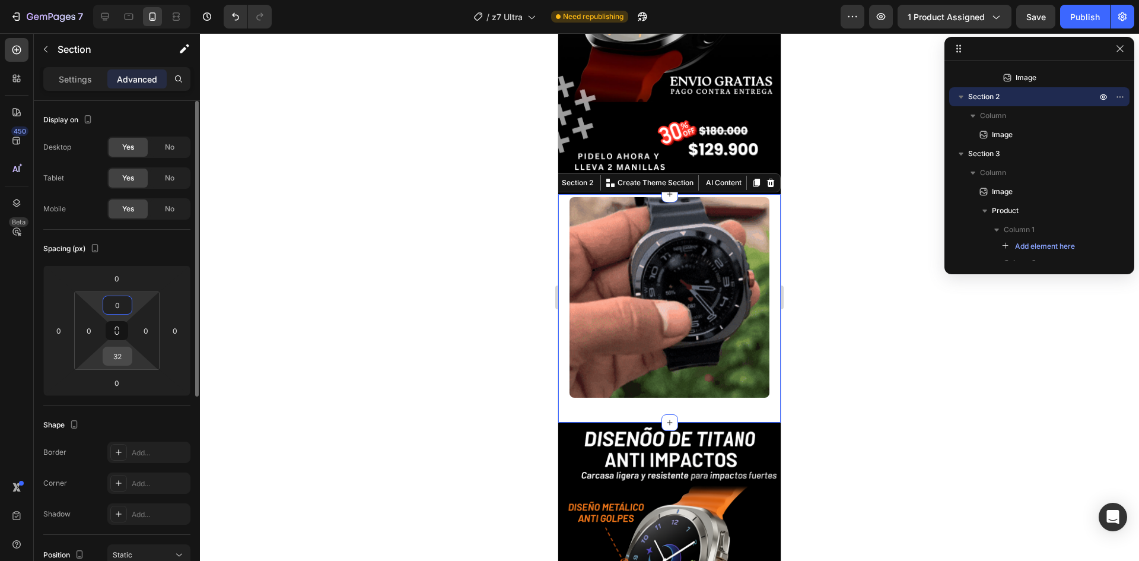
type input "0"
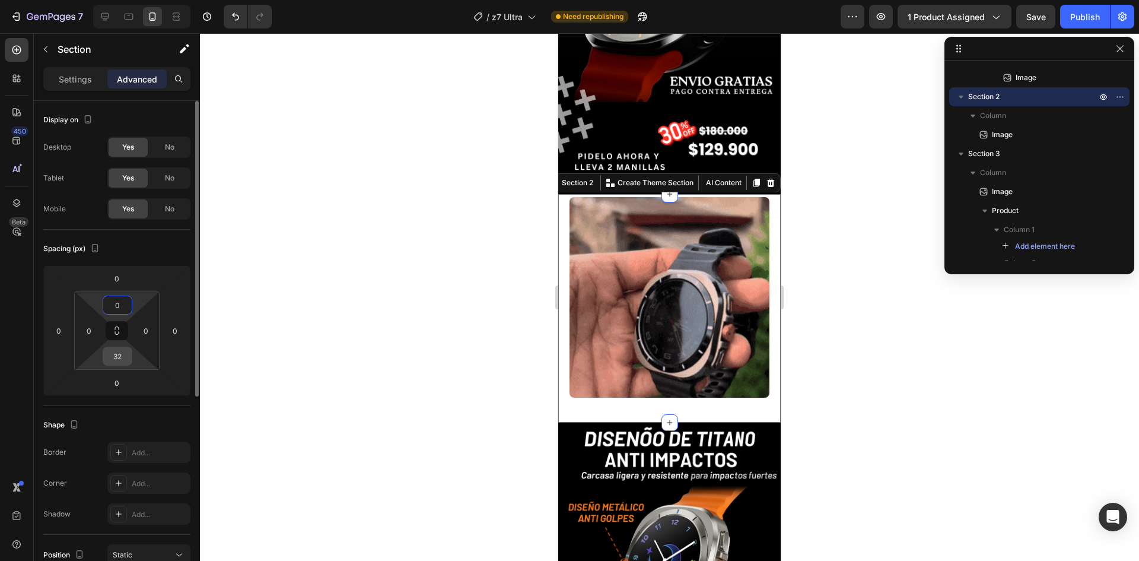
click at [116, 354] on input "32" at bounding box center [118, 356] width 24 height 18
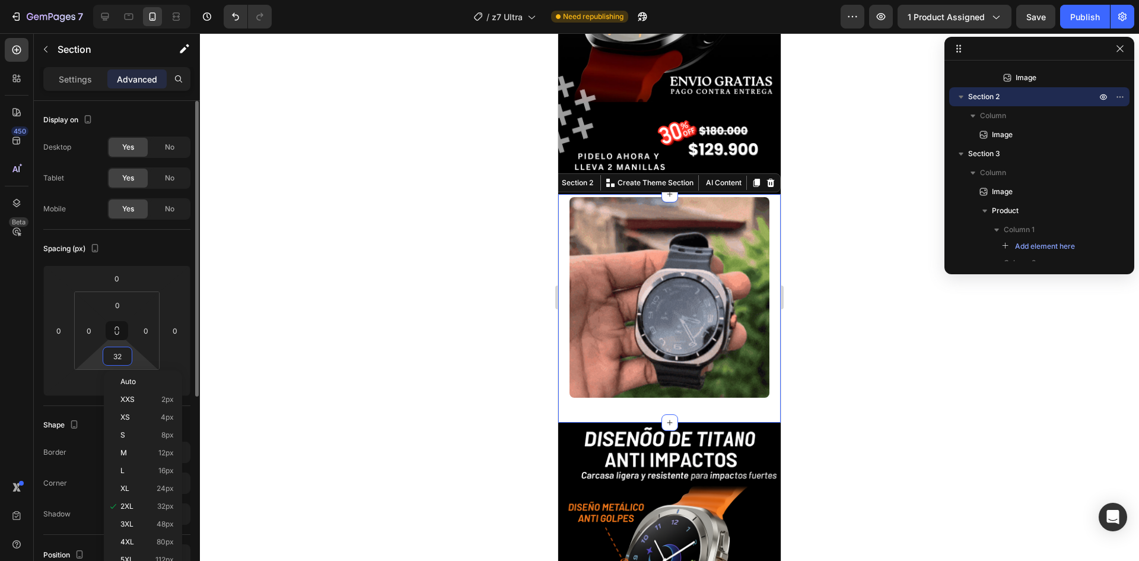
type input "0"
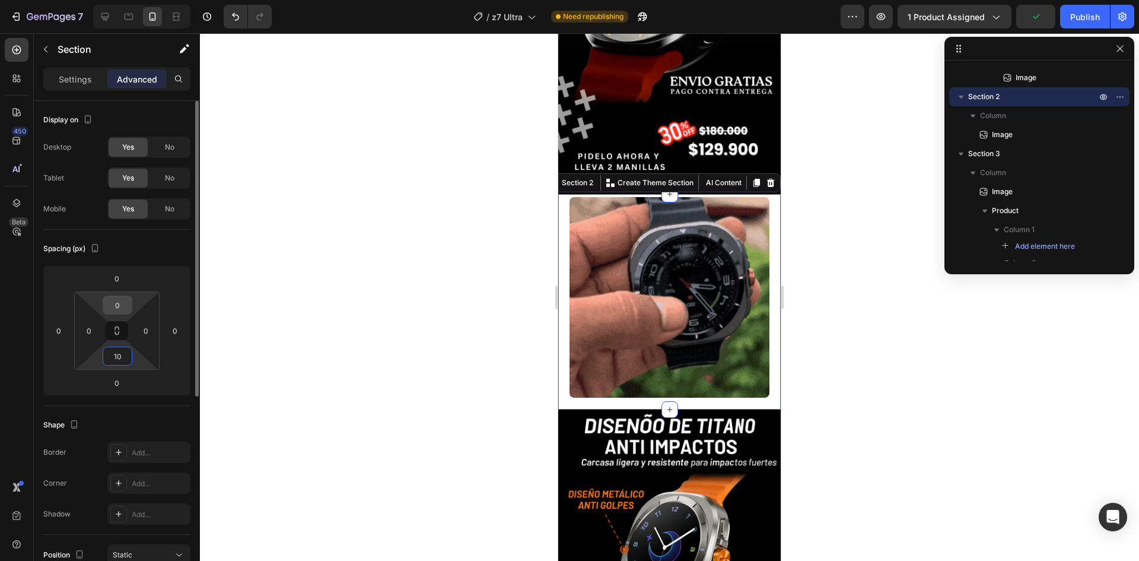
type input "10"
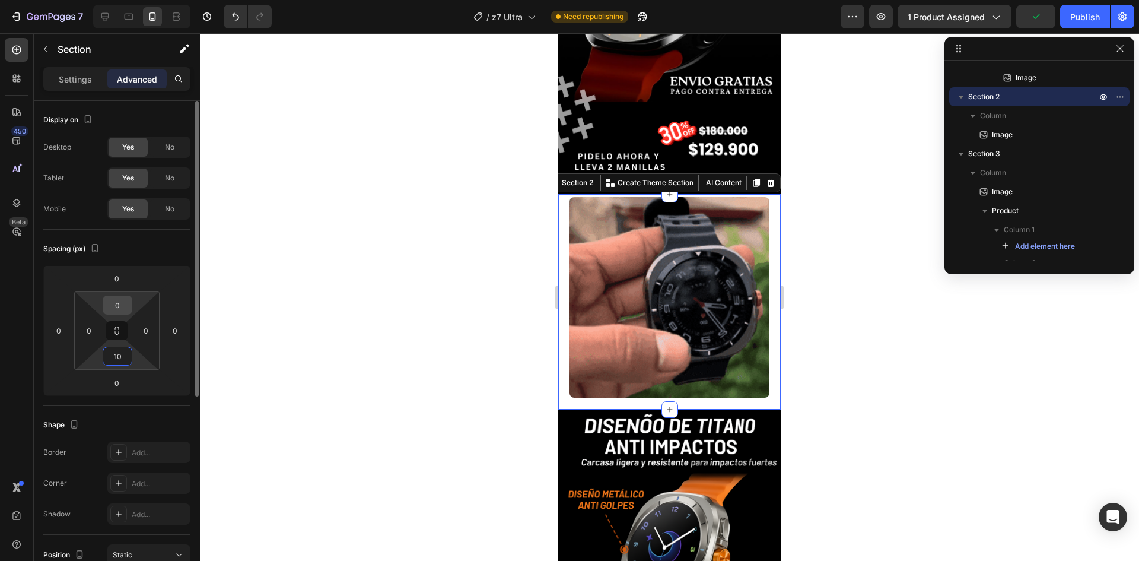
click at [120, 306] on input "0" at bounding box center [118, 305] width 24 height 18
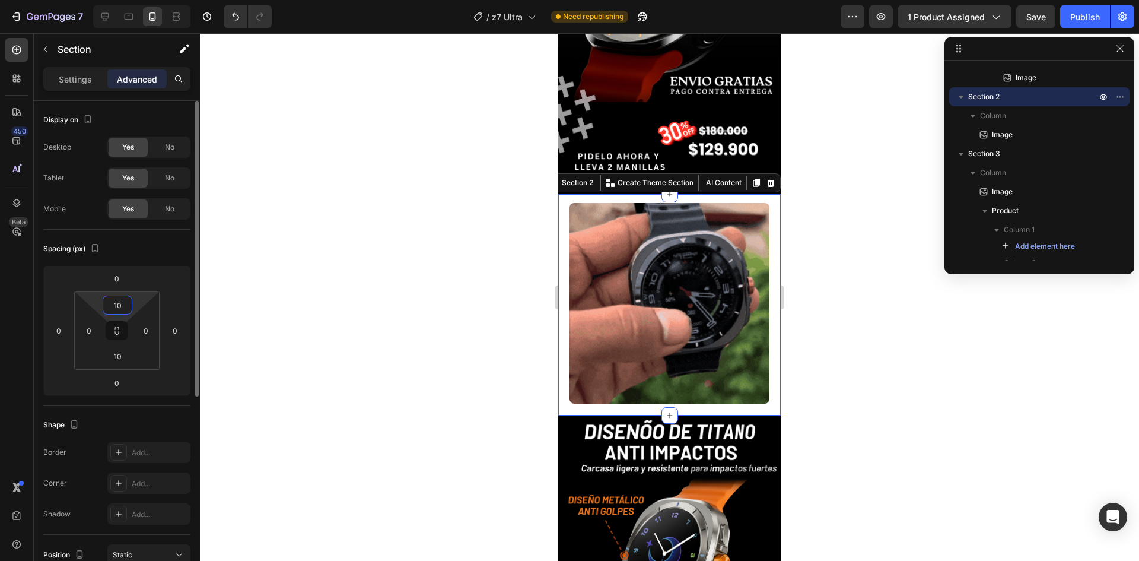
type input "10"
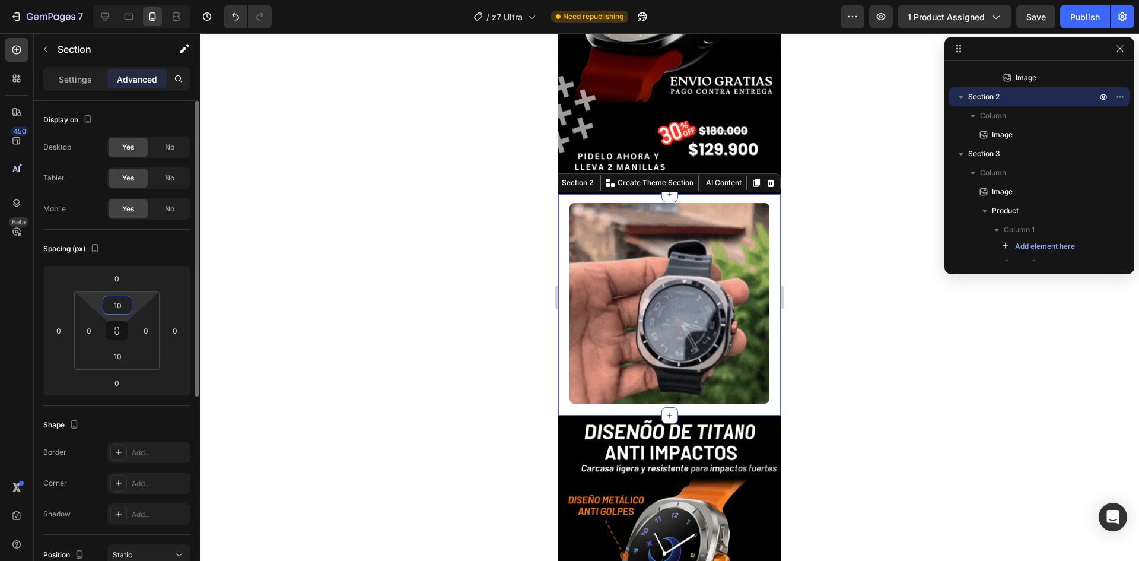
click at [150, 243] on div "Spacing (px)" at bounding box center [116, 248] width 147 height 19
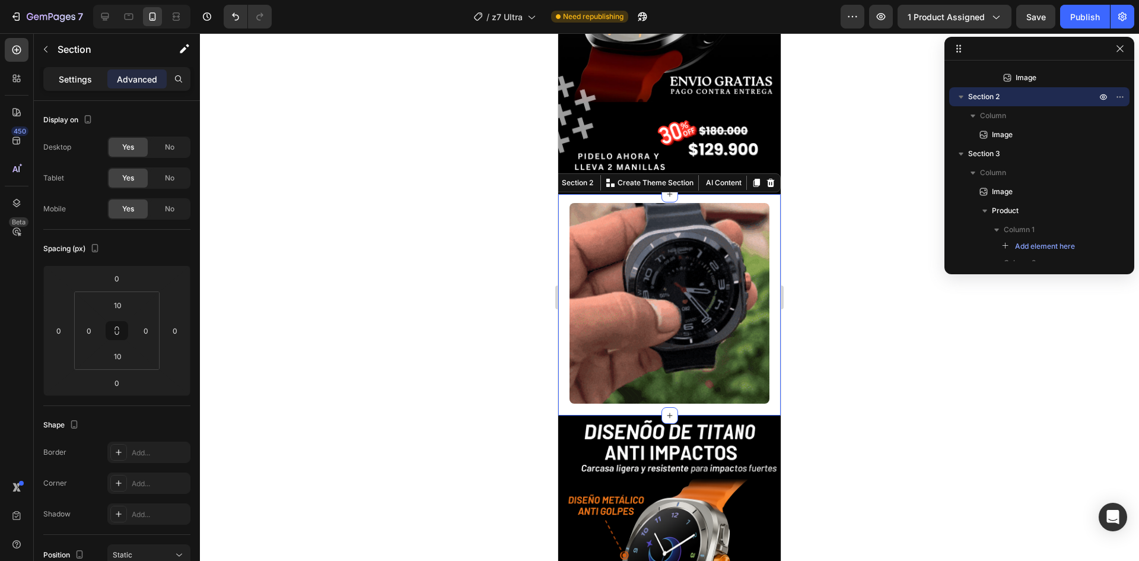
click at [68, 80] on p "Settings" at bounding box center [75, 79] width 33 height 12
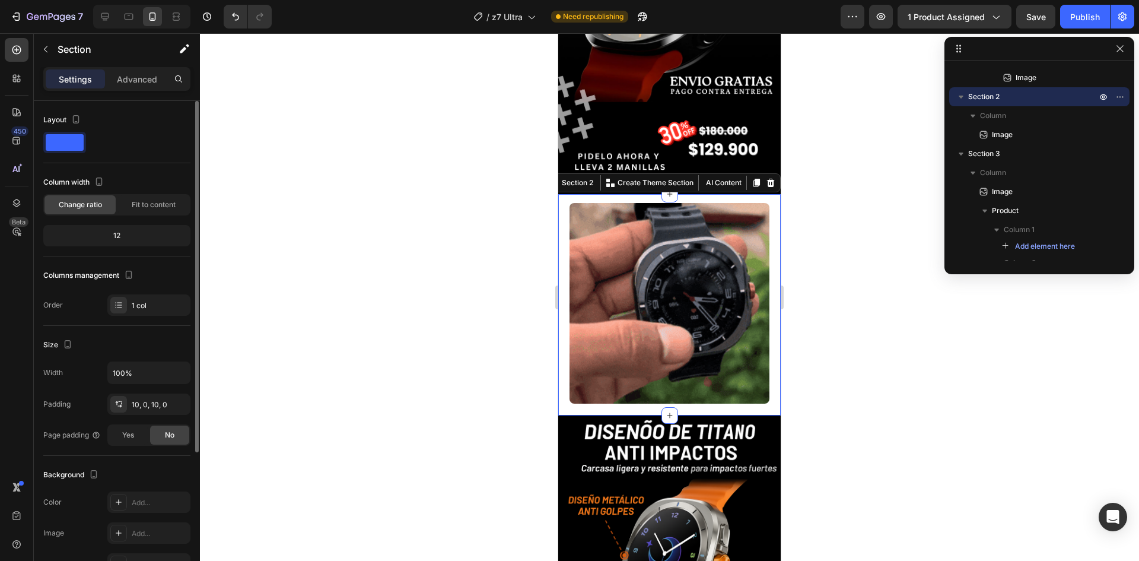
click at [72, 135] on span at bounding box center [65, 142] width 38 height 17
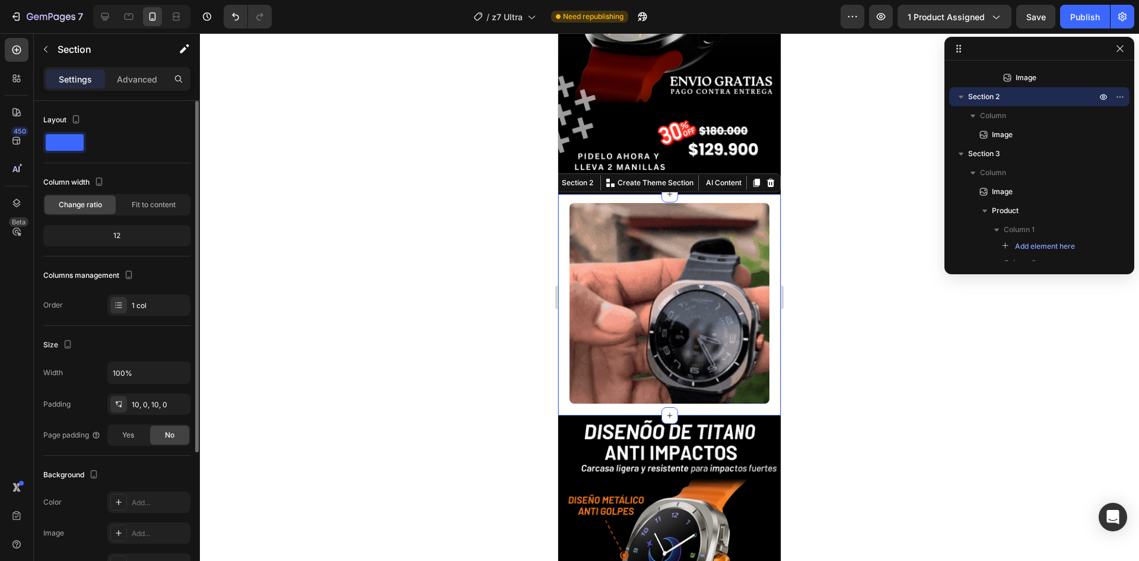
click at [72, 143] on span at bounding box center [65, 142] width 38 height 17
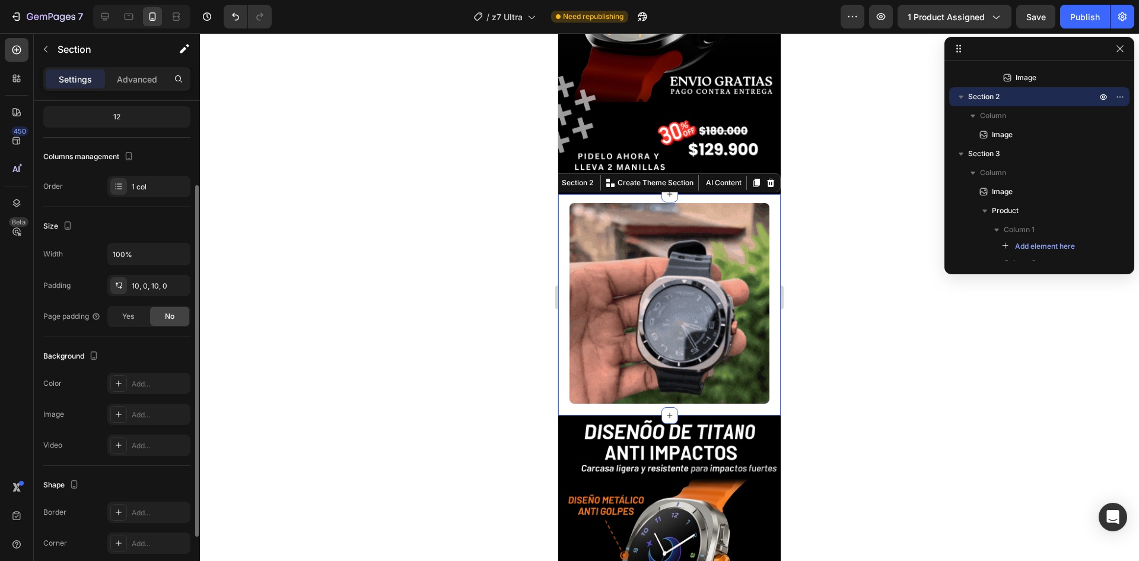
scroll to position [199, 0]
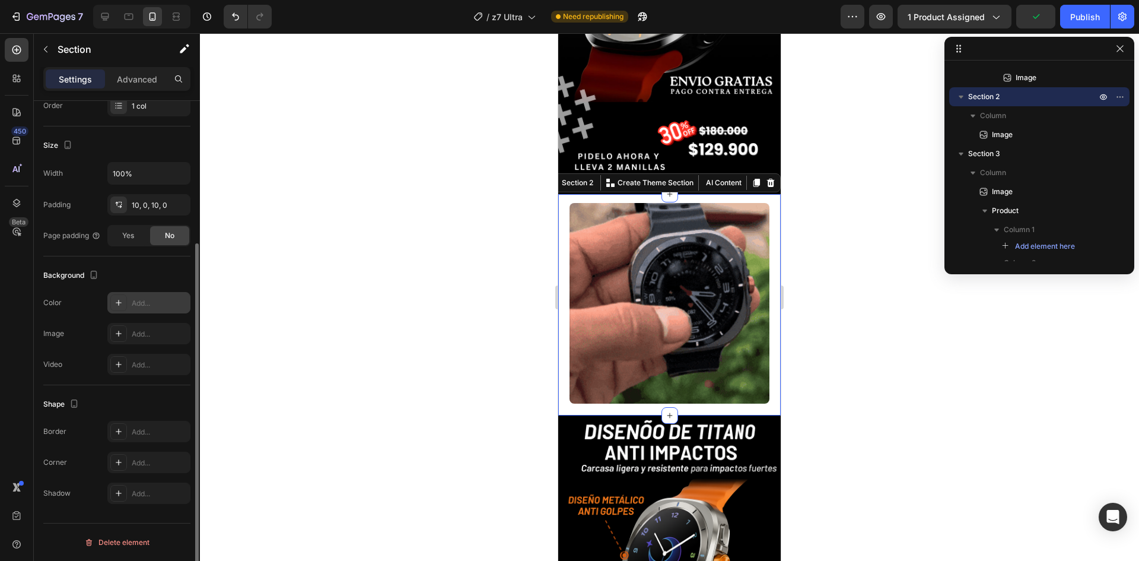
click at [124, 300] on div at bounding box center [118, 302] width 17 height 17
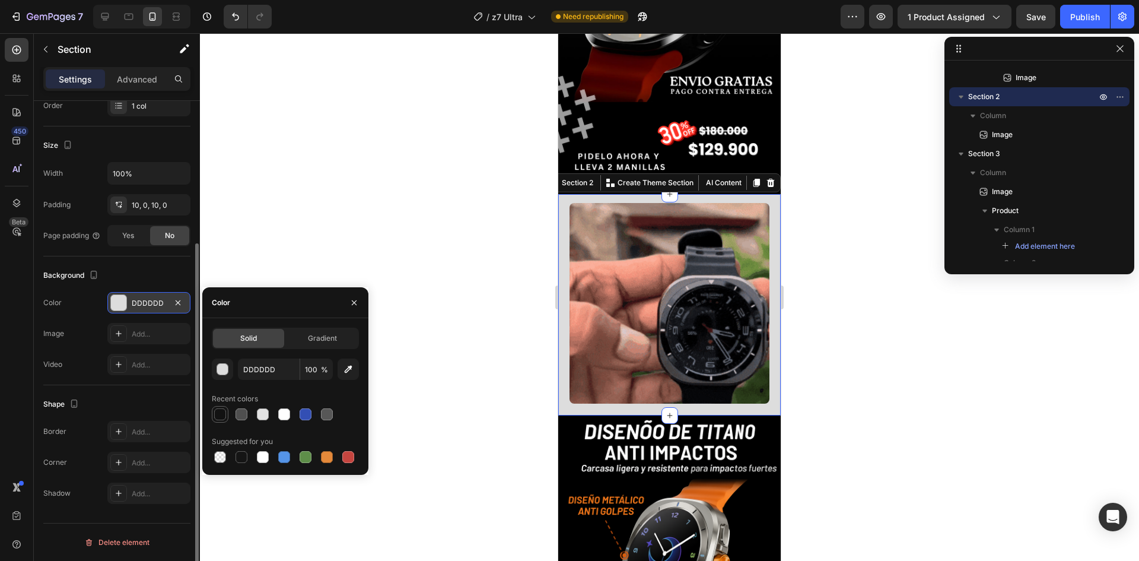
click at [218, 418] on div at bounding box center [220, 414] width 12 height 12
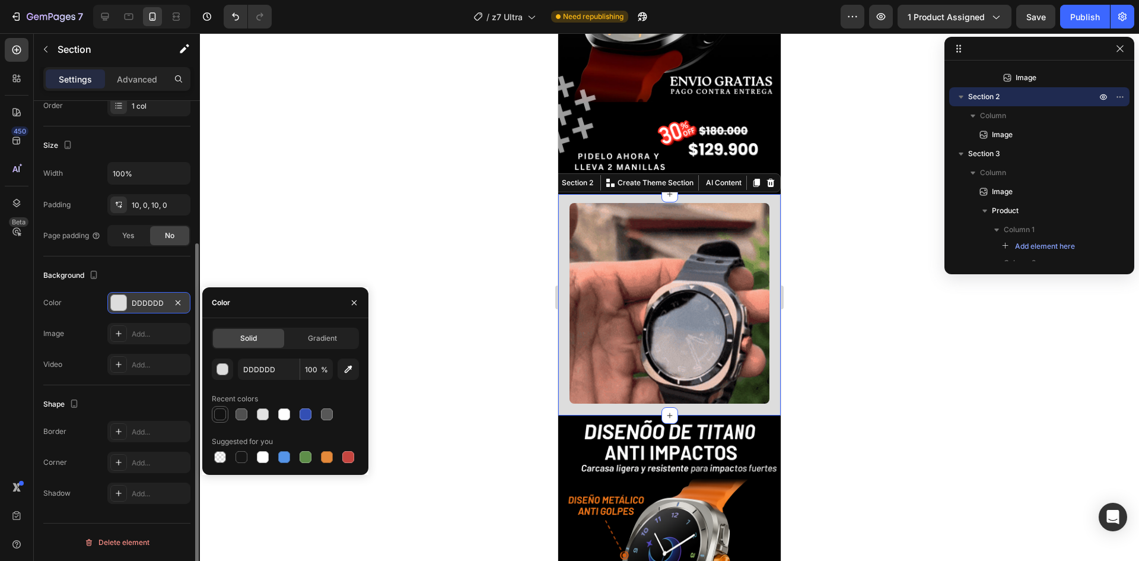
type input "121212"
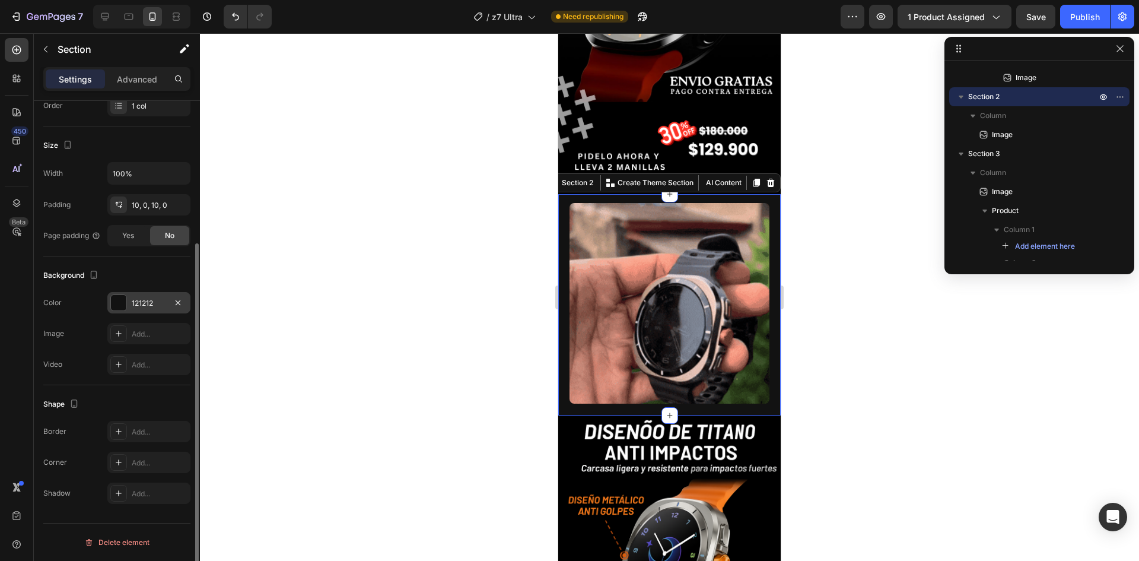
click at [263, 199] on div at bounding box center [669, 296] width 939 height 527
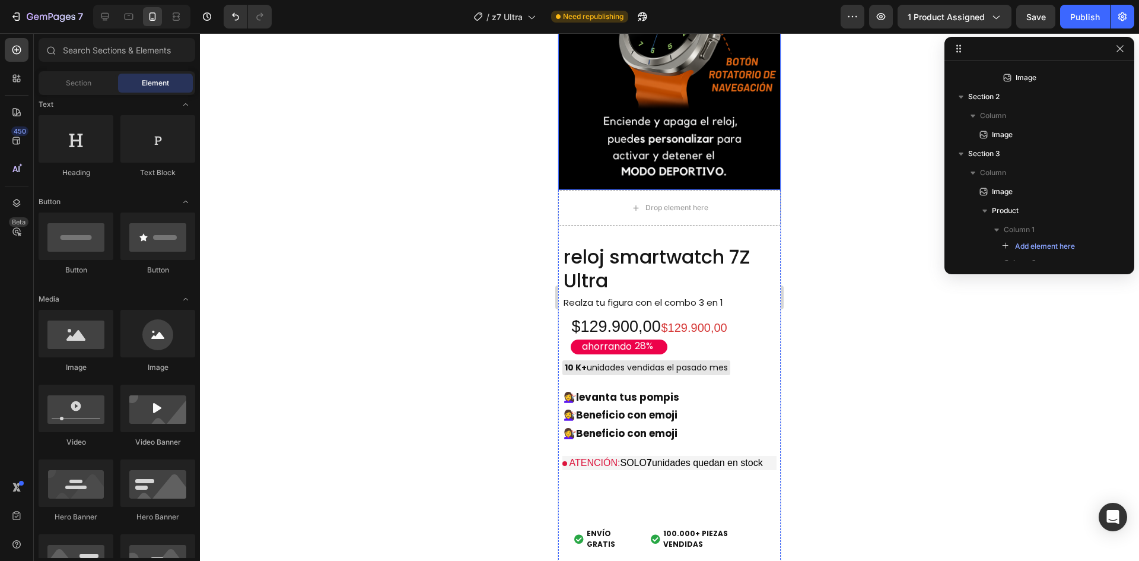
scroll to position [712, 0]
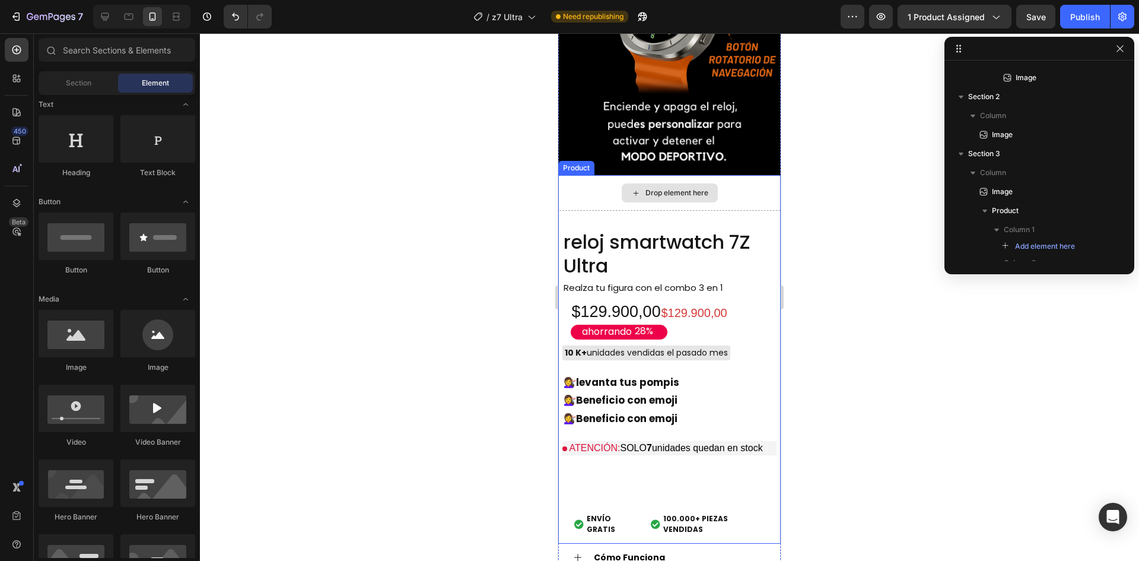
click at [734, 178] on div "Drop element here" at bounding box center [669, 193] width 222 height 36
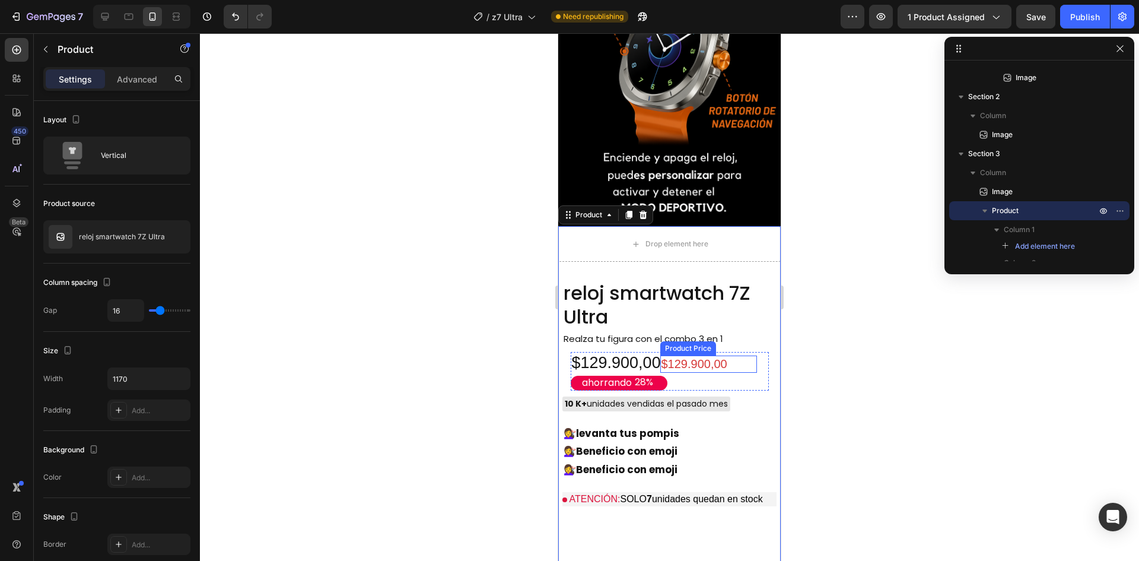
scroll to position [653, 0]
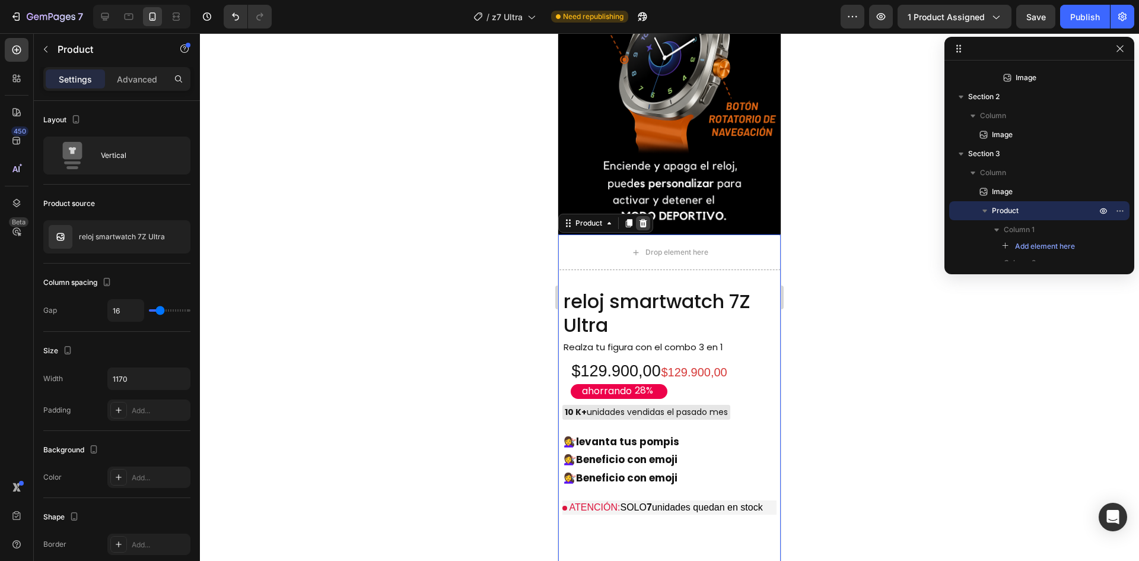
click at [643, 219] on icon at bounding box center [644, 223] width 8 height 8
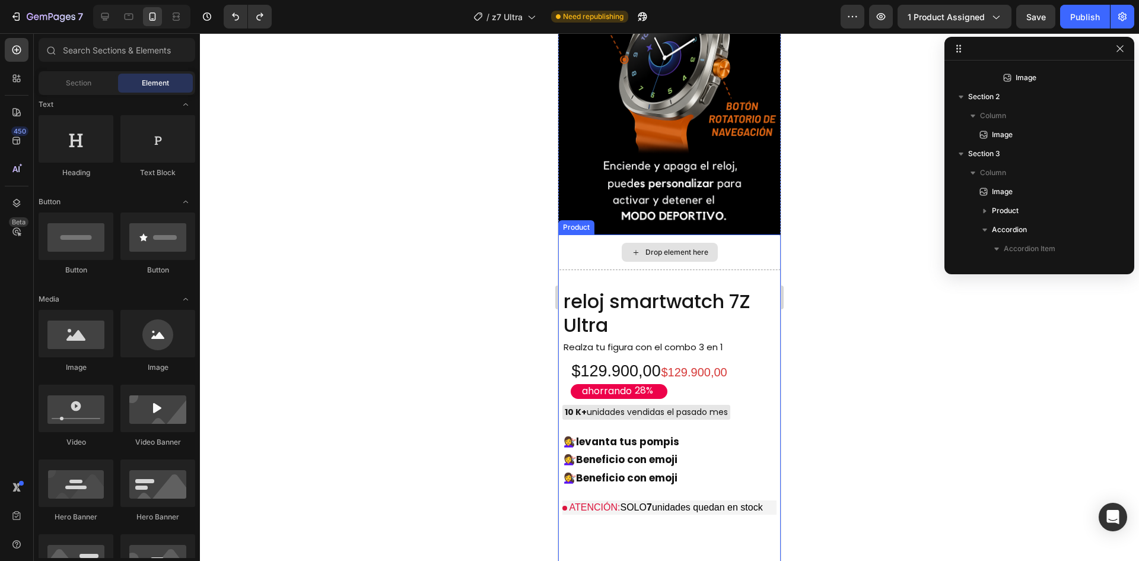
click at [723, 244] on div "Drop element here" at bounding box center [669, 252] width 222 height 36
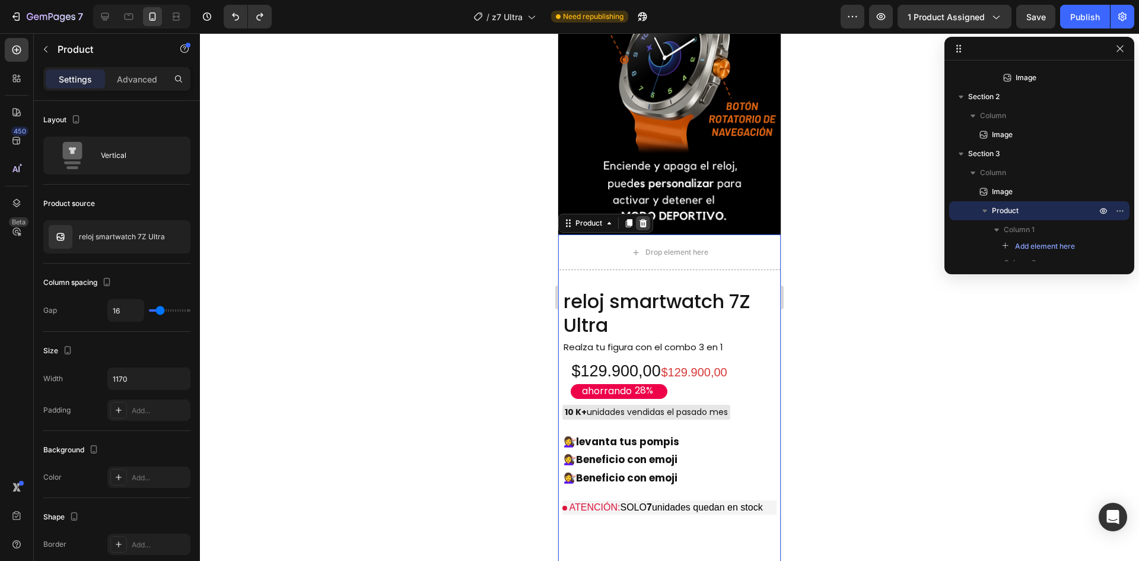
click at [647, 218] on icon at bounding box center [642, 222] width 9 height 9
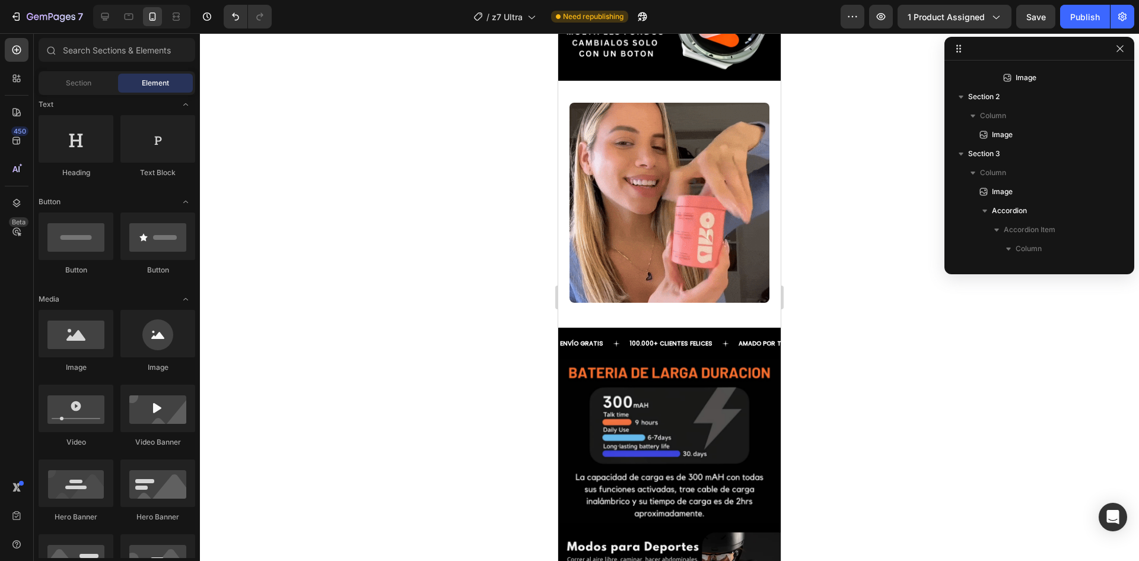
scroll to position [1661, 0]
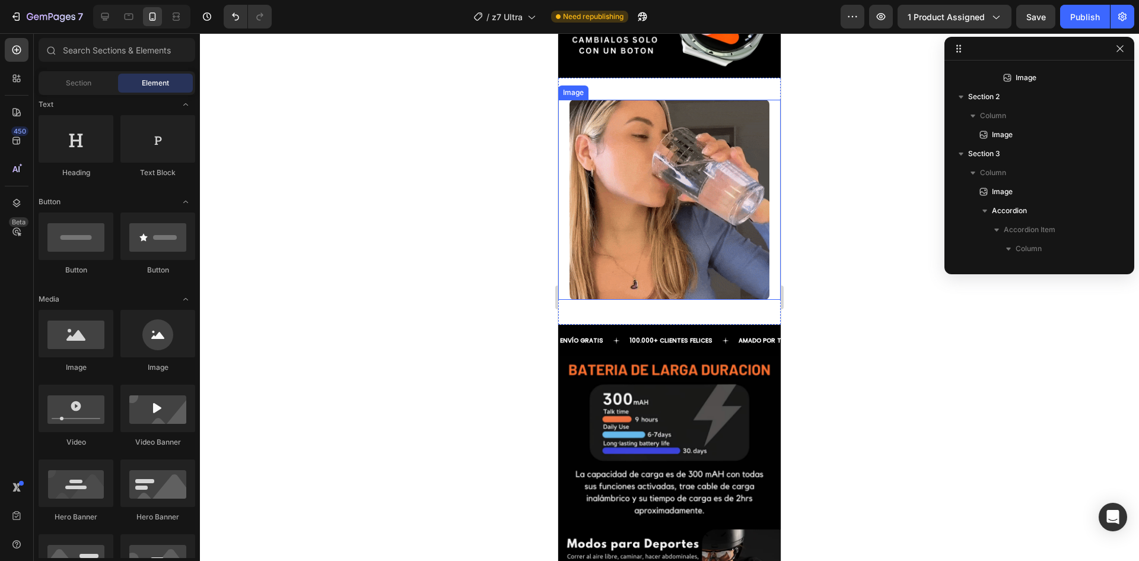
click at [684, 225] on img at bounding box center [670, 200] width 201 height 201
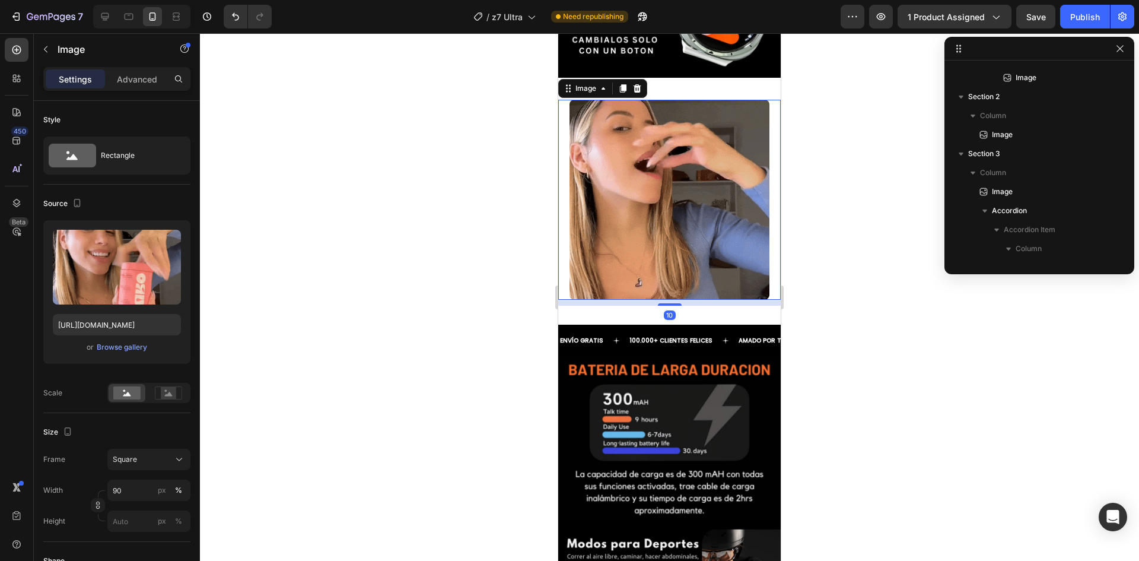
scroll to position [1307, 0]
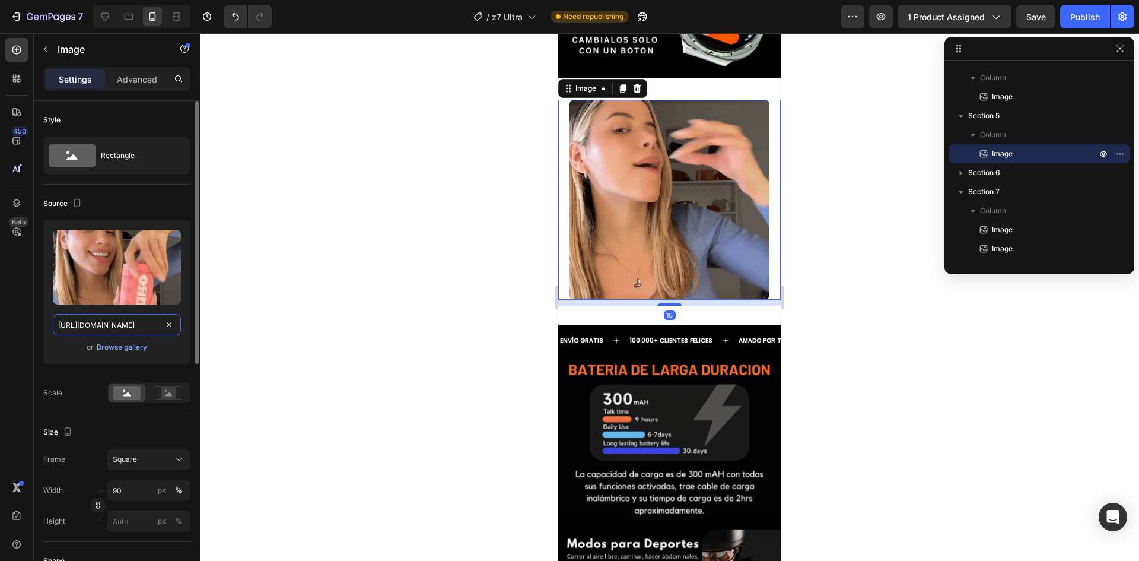
click at [123, 327] on input "[URL][DOMAIN_NAME]" at bounding box center [117, 324] width 128 height 21
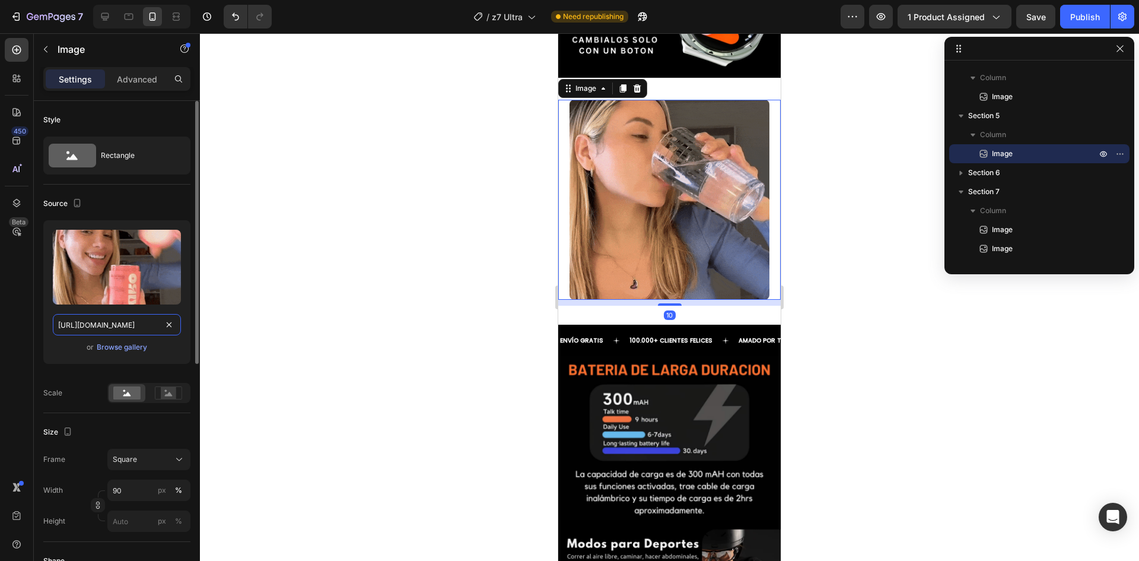
click at [123, 327] on input "[URL][DOMAIN_NAME]" at bounding box center [117, 324] width 128 height 21
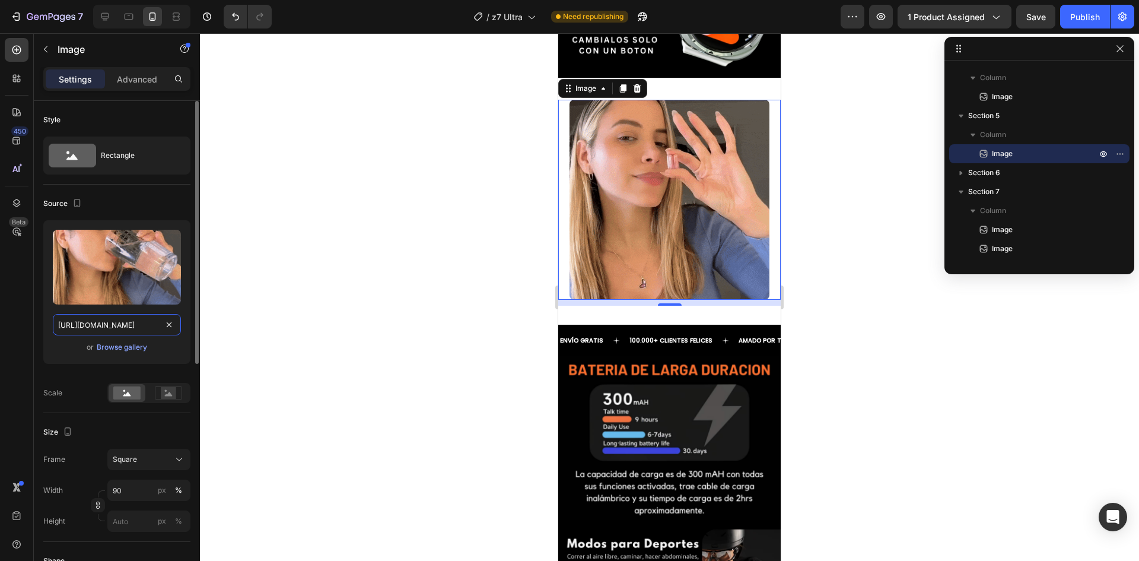
paste input "[DOMAIN_NAME][URL]"
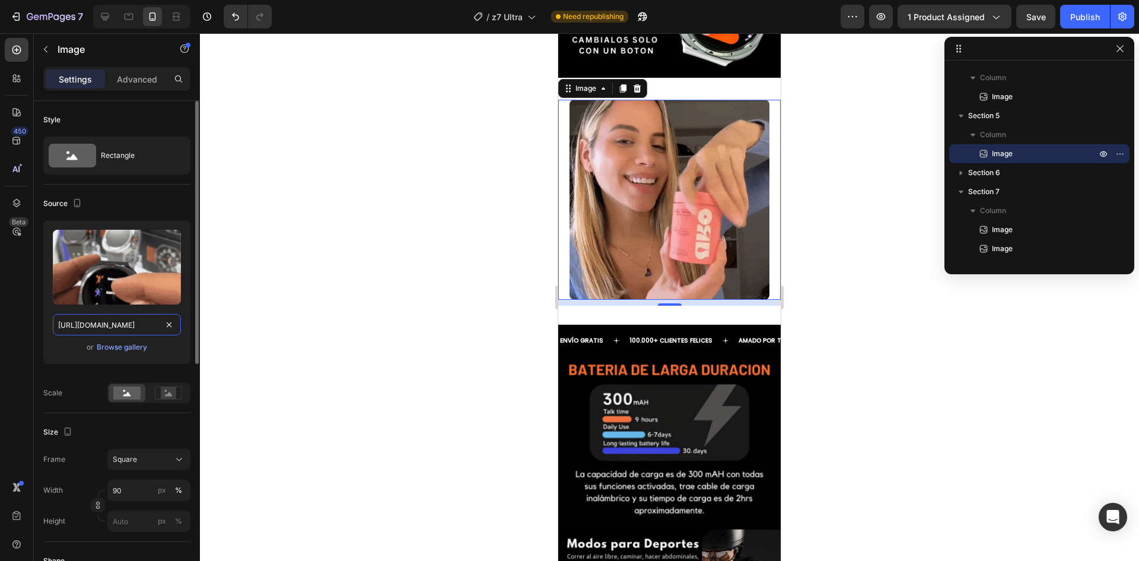
scroll to position [0, 602]
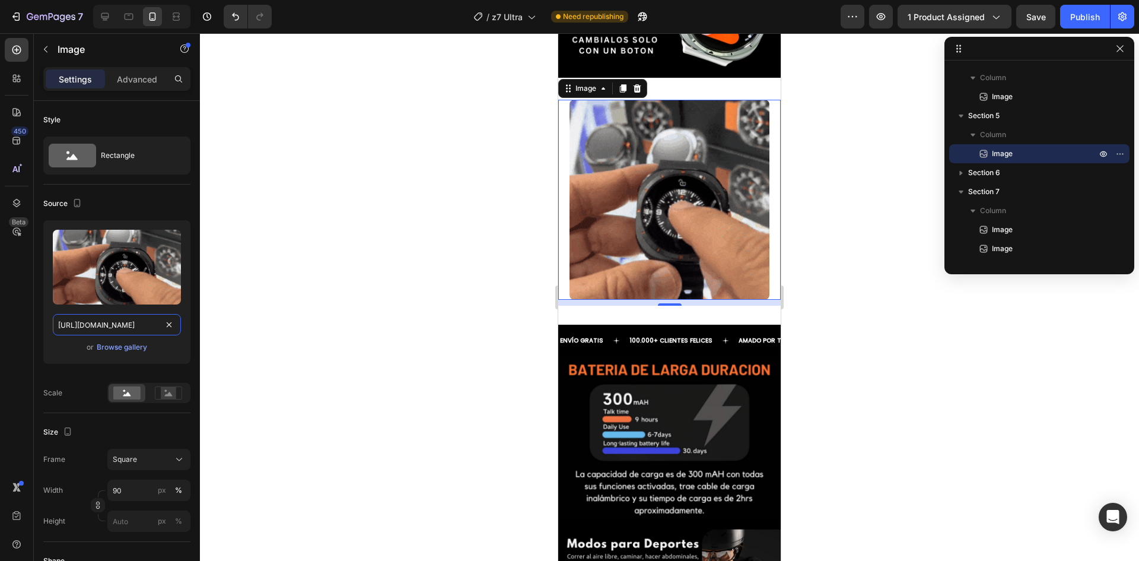
type input "[URL][DOMAIN_NAME]"
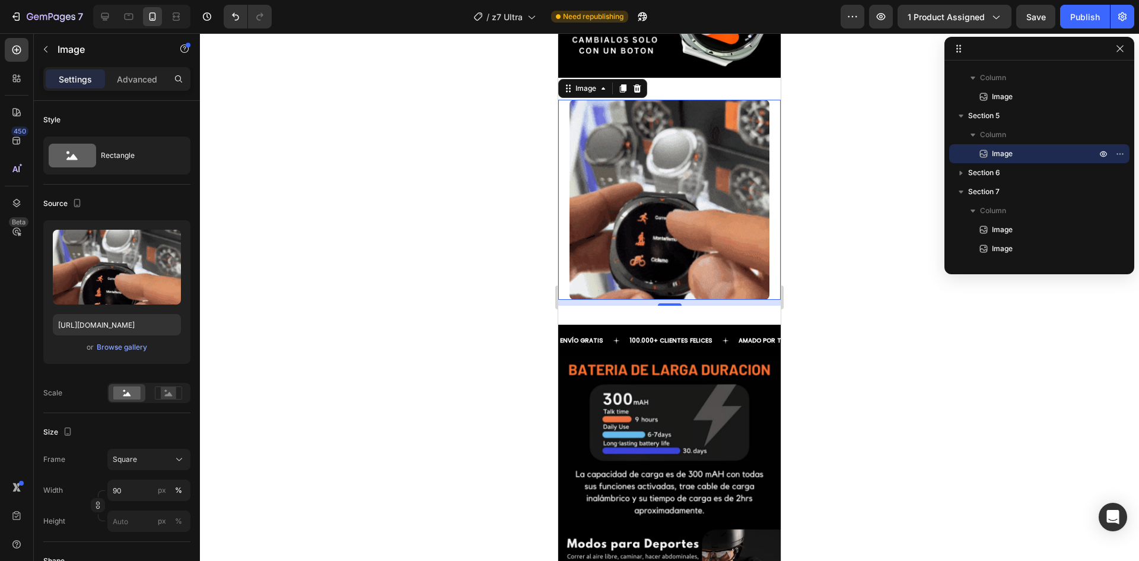
click at [385, 299] on div at bounding box center [669, 296] width 939 height 527
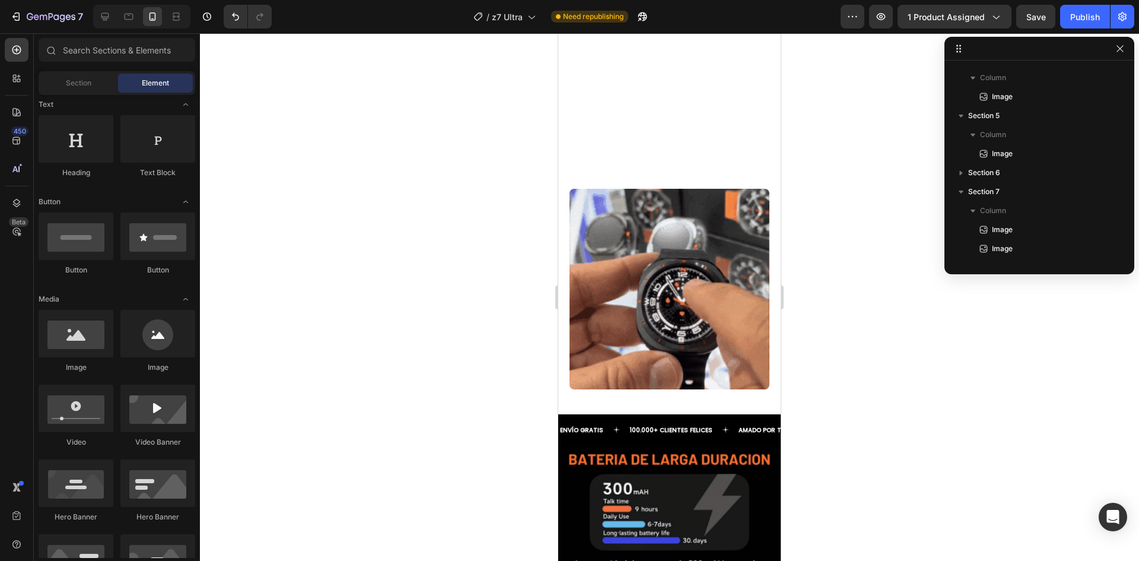
scroll to position [1556, 0]
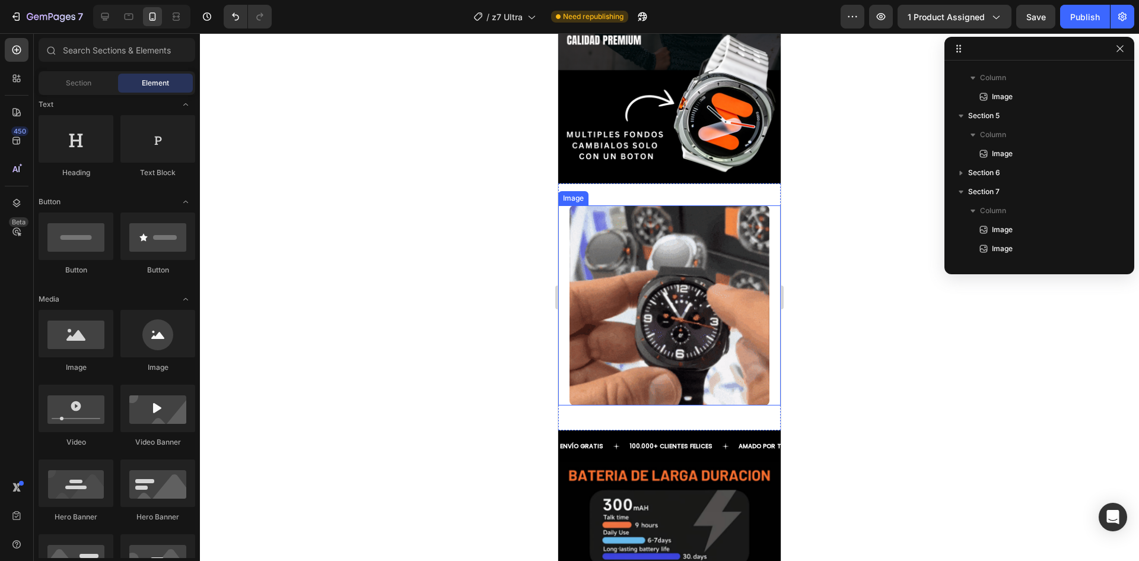
click at [566, 306] on div at bounding box center [669, 305] width 222 height 201
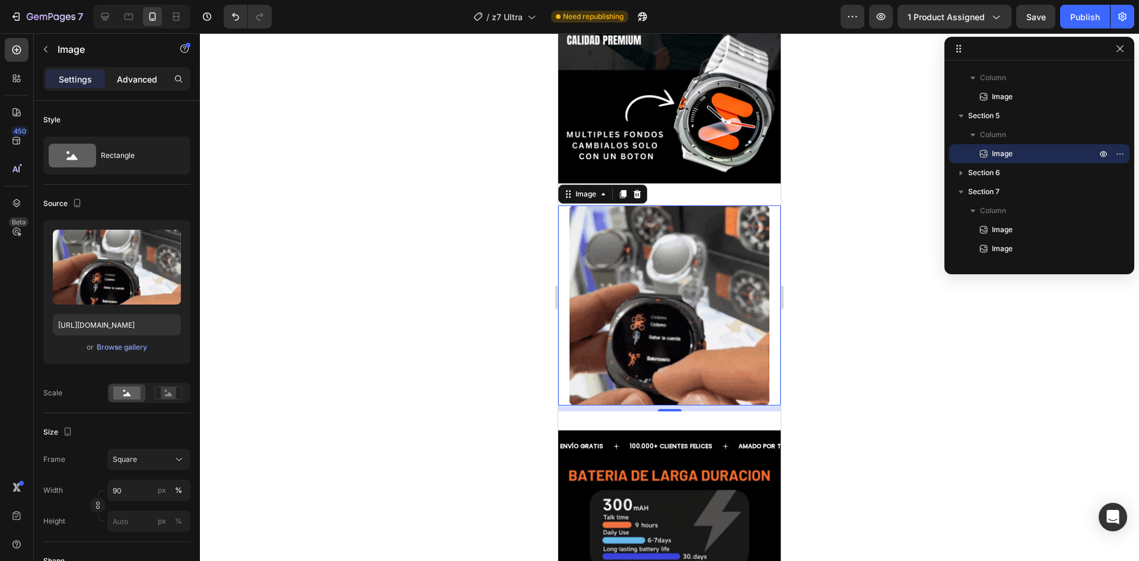
click at [118, 81] on p "Advanced" at bounding box center [137, 79] width 40 height 12
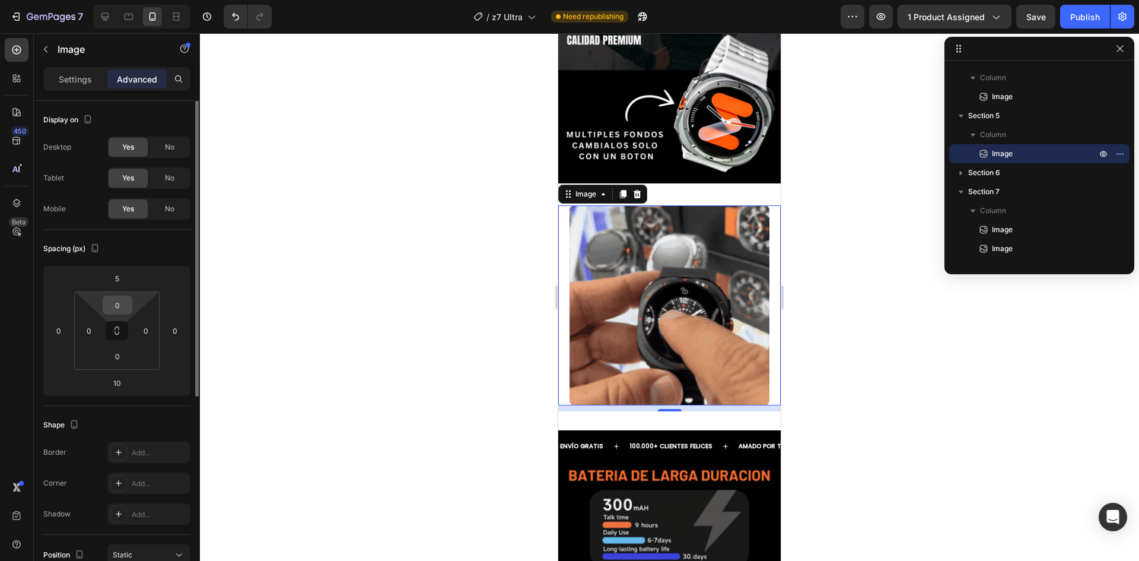
click at [123, 309] on input "0" at bounding box center [118, 305] width 24 height 18
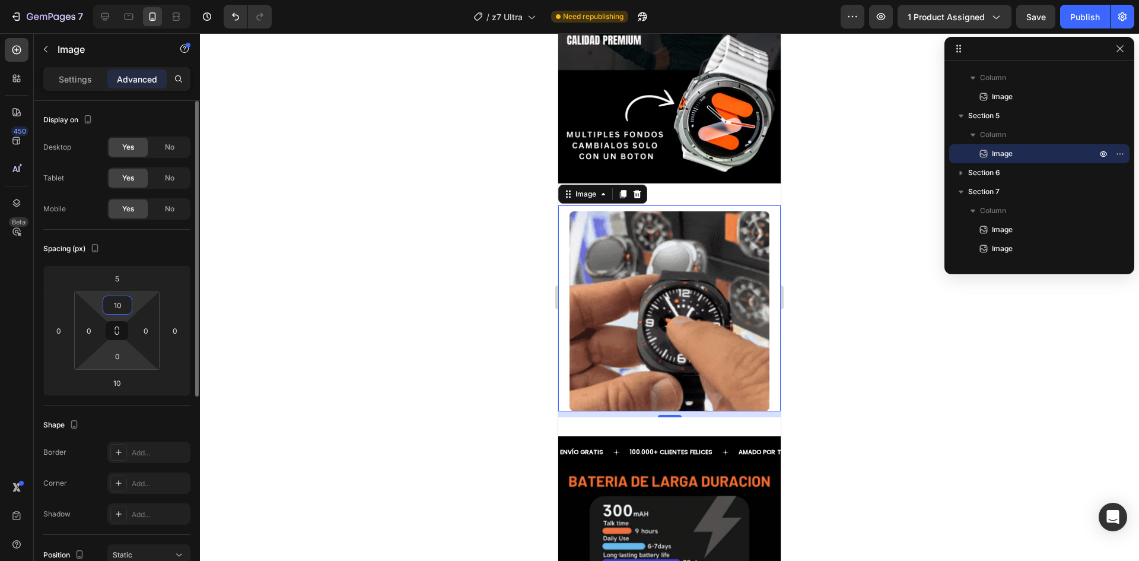
type input "10"
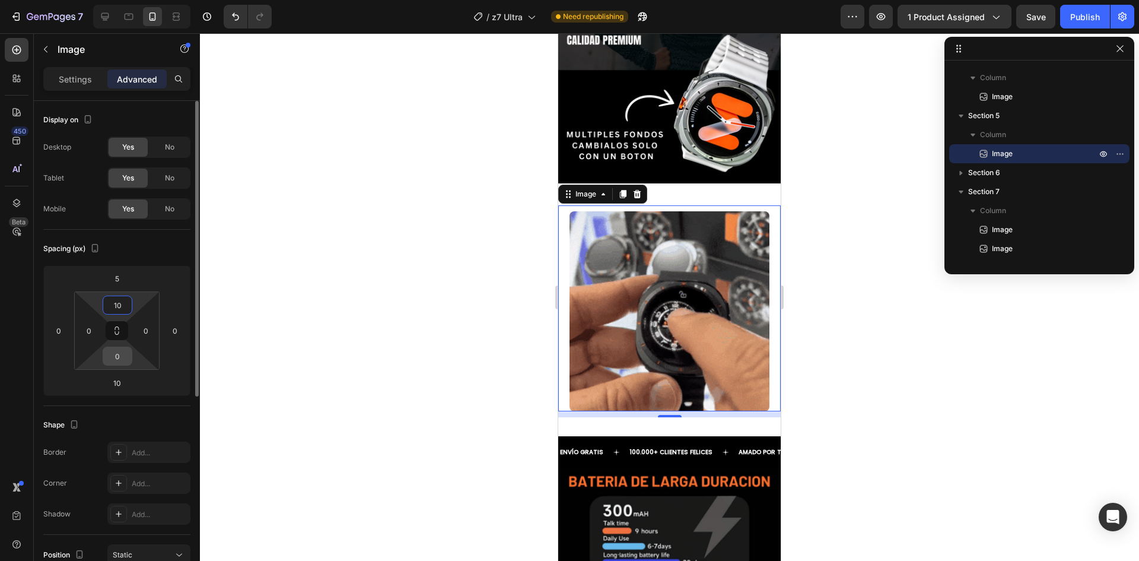
click at [119, 0] on html "7 / z7 Ultra Need republishing Preview 1 product assigned Save Publish 450 Beta…" at bounding box center [569, 0] width 1139 height 0
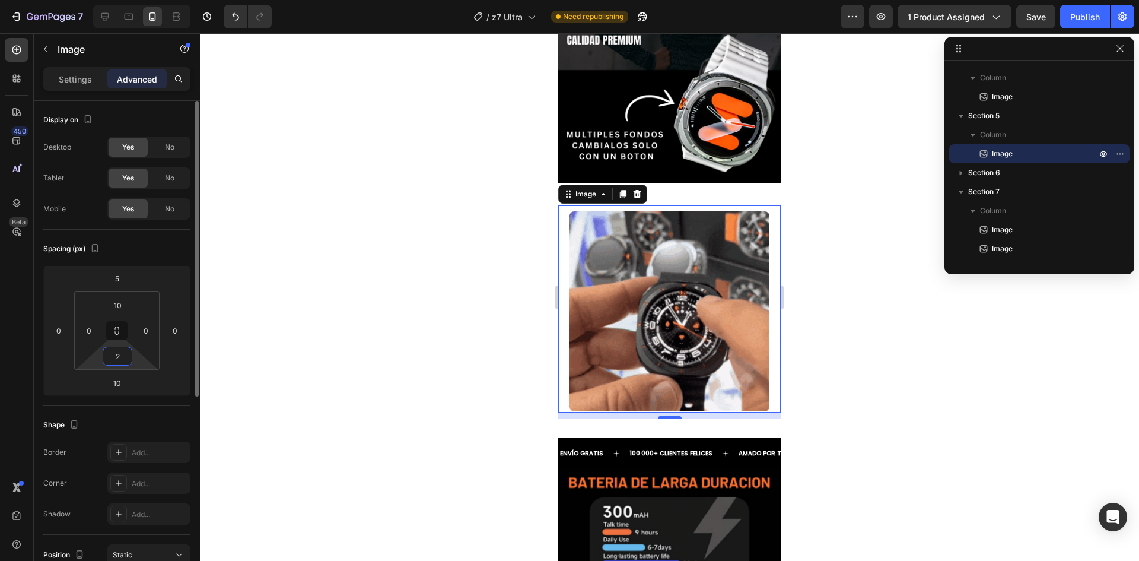
click at [123, 358] on input "2" at bounding box center [118, 356] width 24 height 18
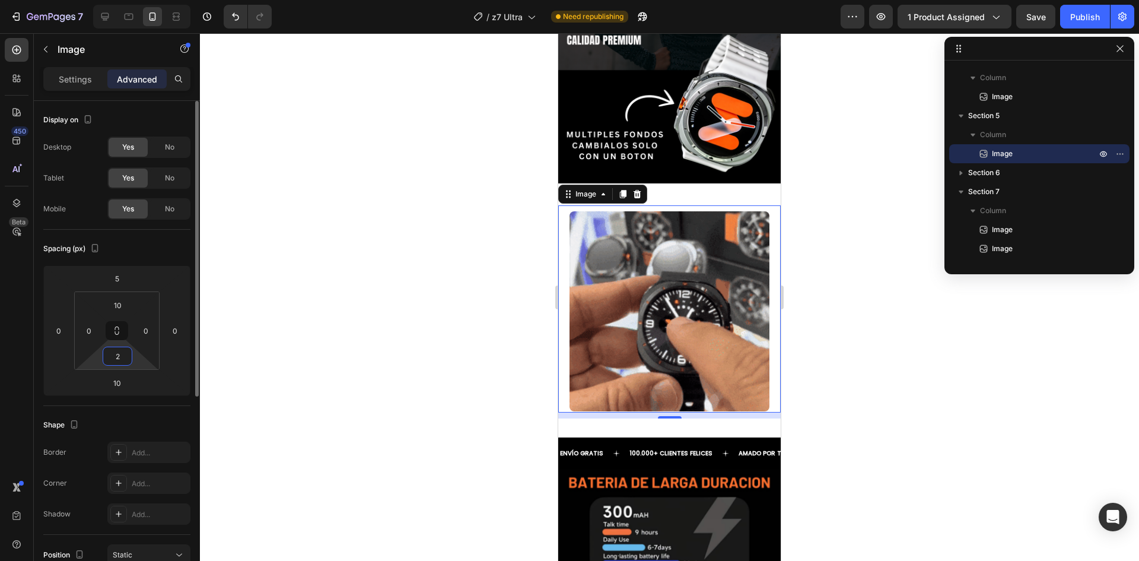
click at [119, 359] on input "2" at bounding box center [118, 356] width 24 height 18
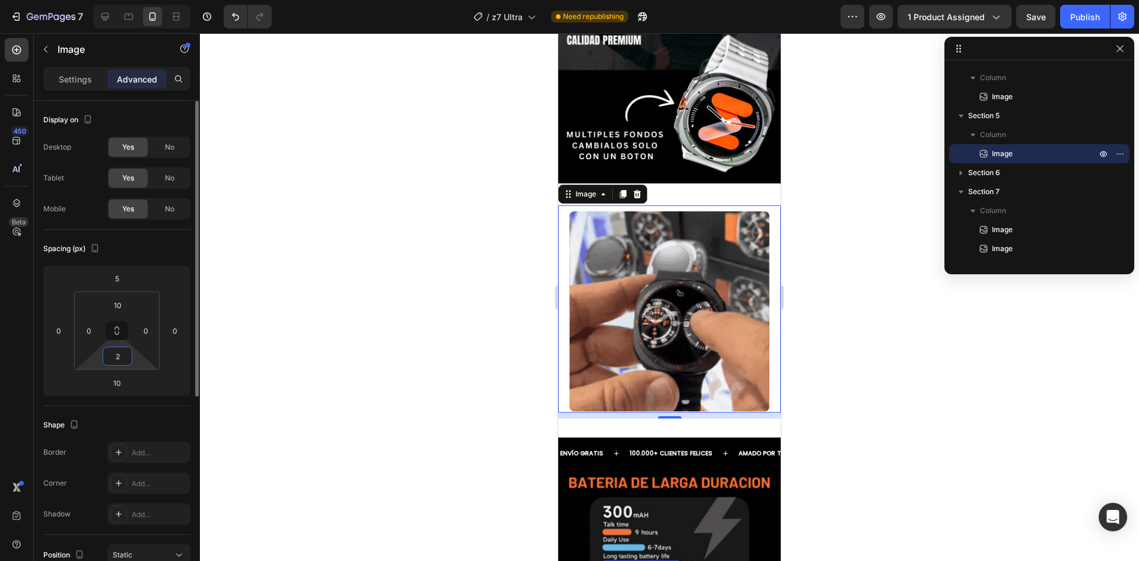
click at [119, 359] on input "2" at bounding box center [118, 356] width 24 height 18
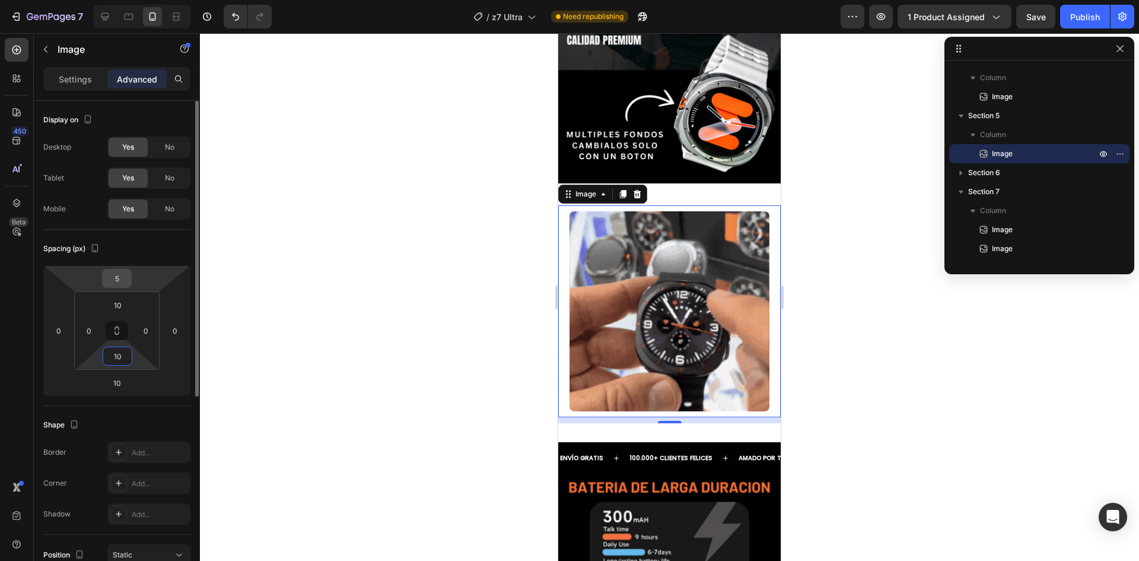
type input "10"
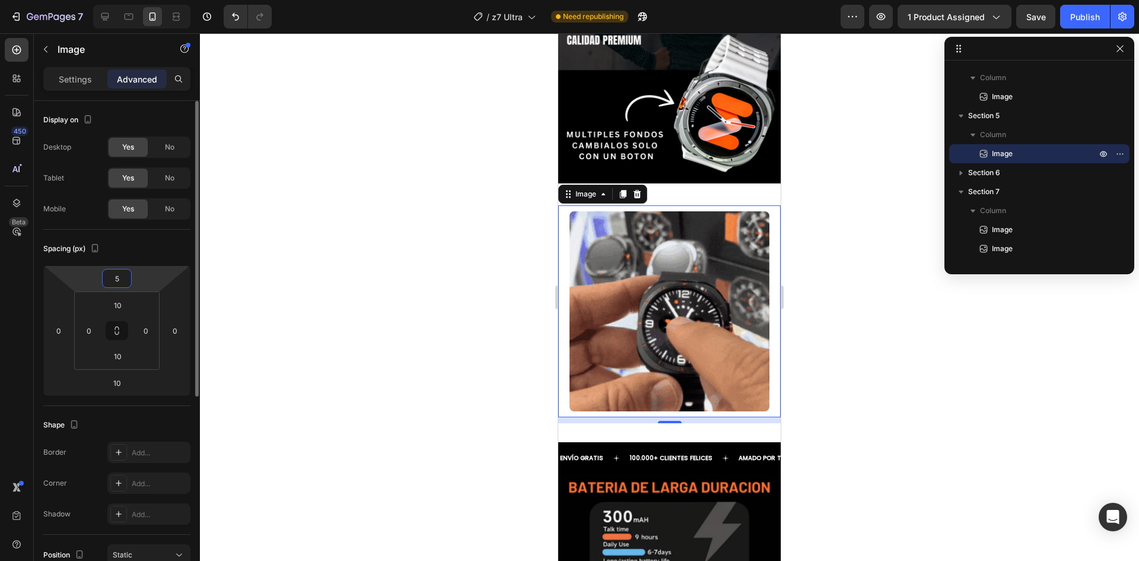
click at [126, 282] on input "5" at bounding box center [117, 278] width 24 height 18
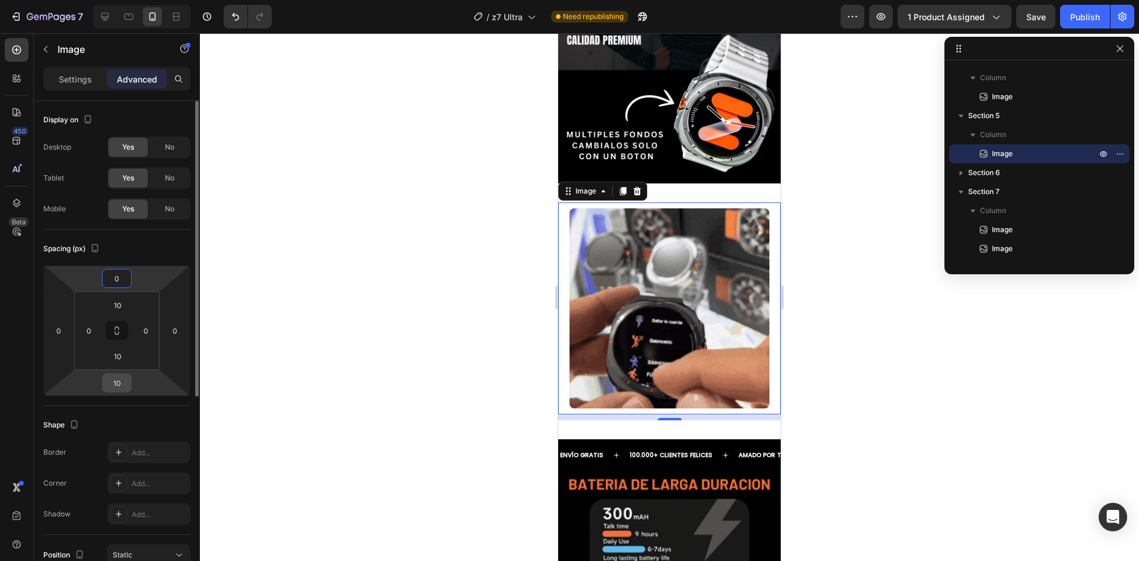
type input "0"
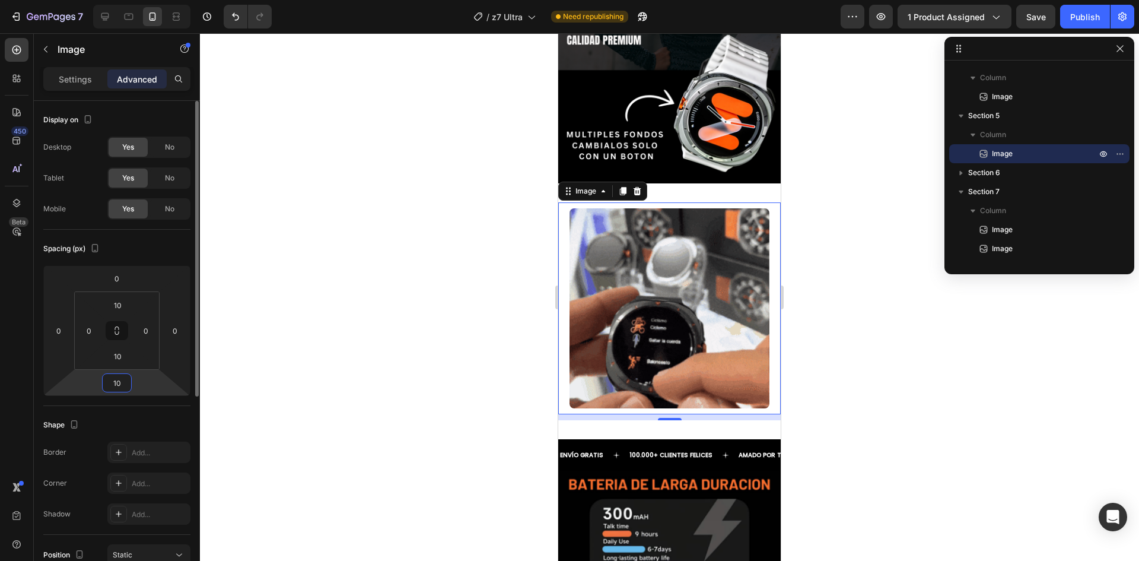
click at [121, 380] on input "10" at bounding box center [117, 383] width 24 height 18
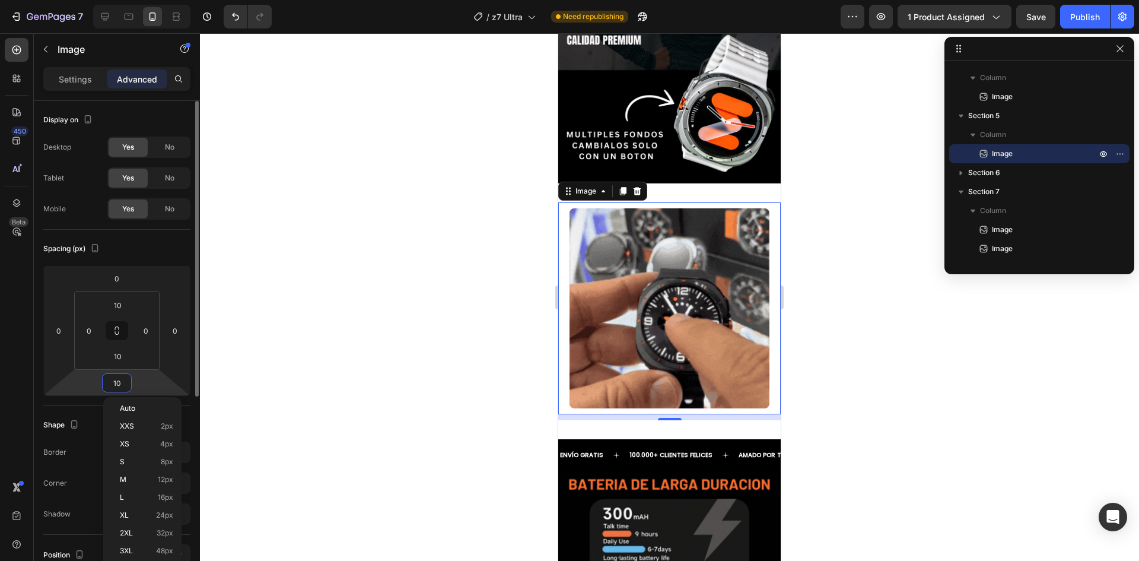
type input "0"
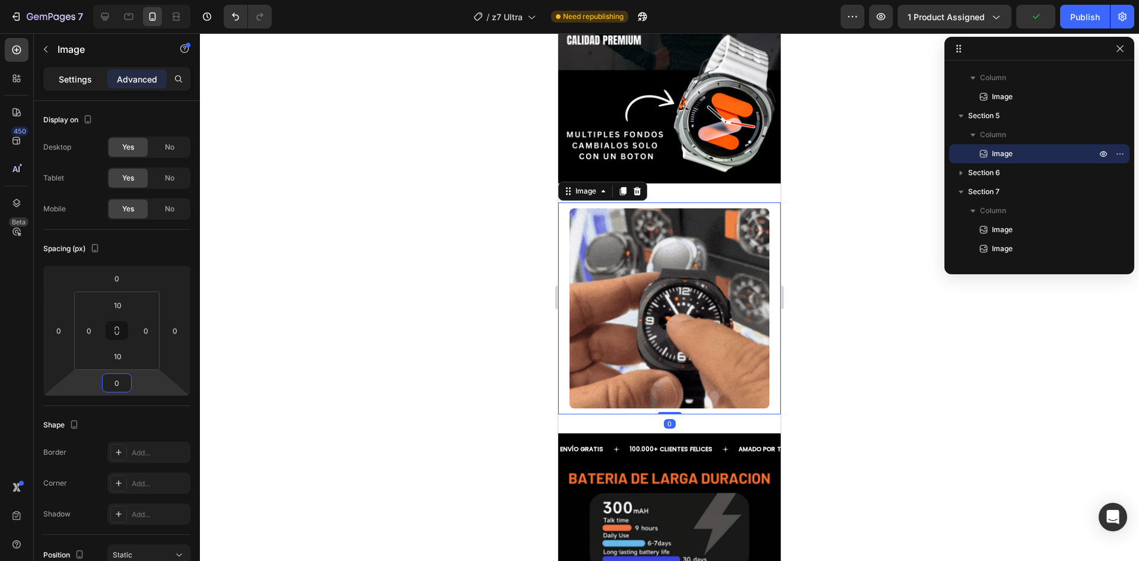
click at [79, 82] on p "Settings" at bounding box center [75, 79] width 33 height 12
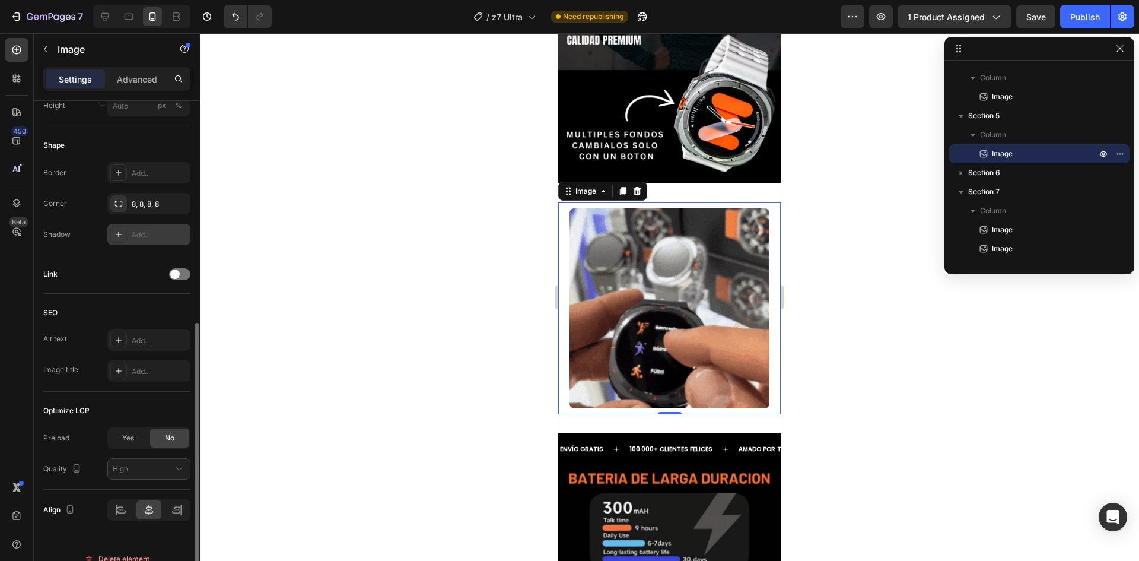
scroll to position [432, 0]
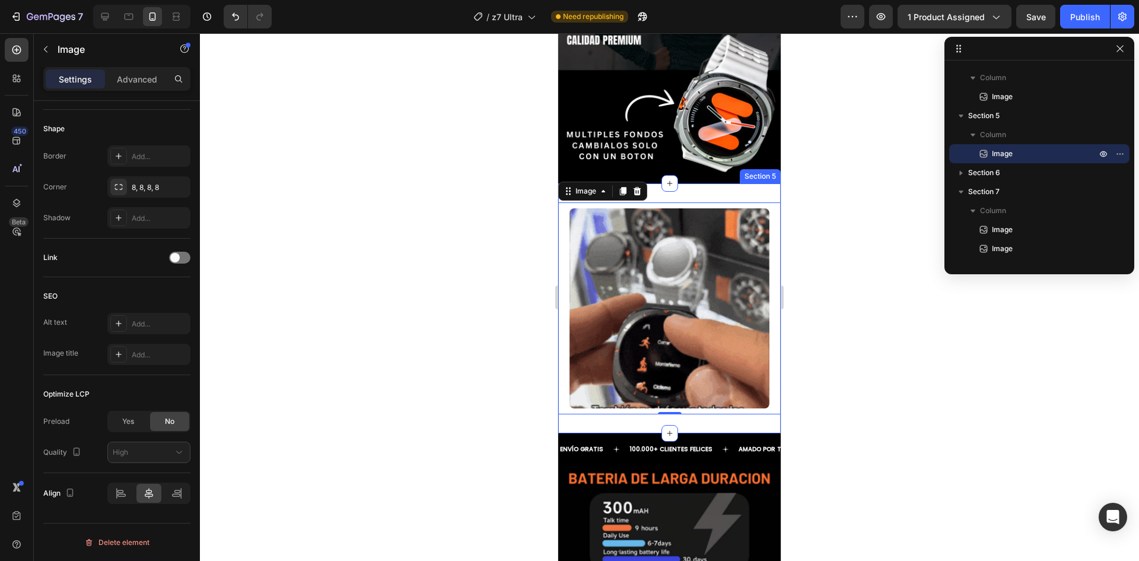
click at [592, 402] on div "Image 0 Section 5" at bounding box center [669, 308] width 222 height 250
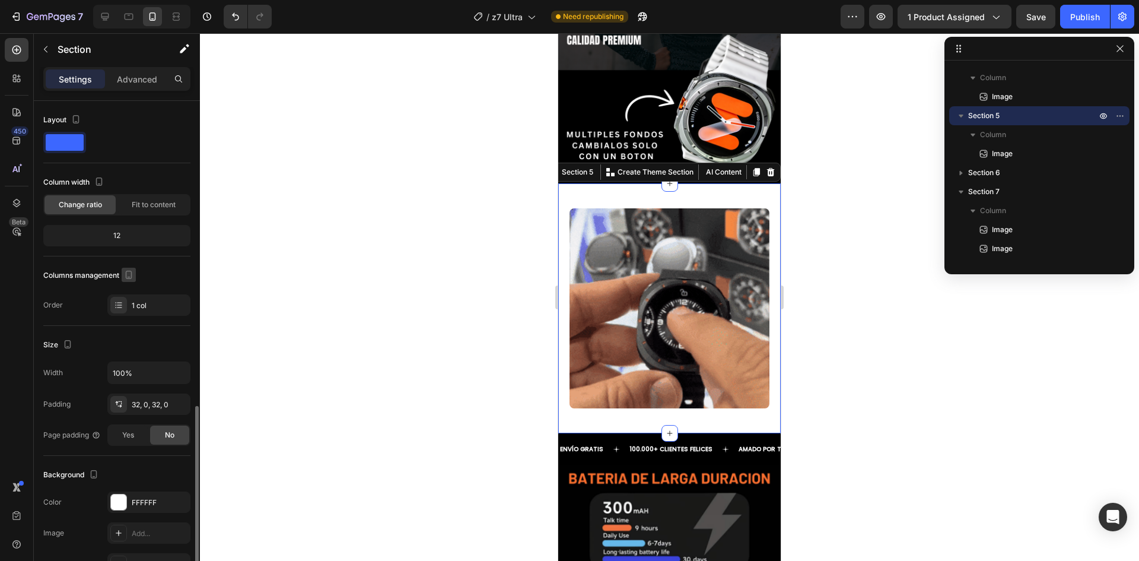
scroll to position [178, 0]
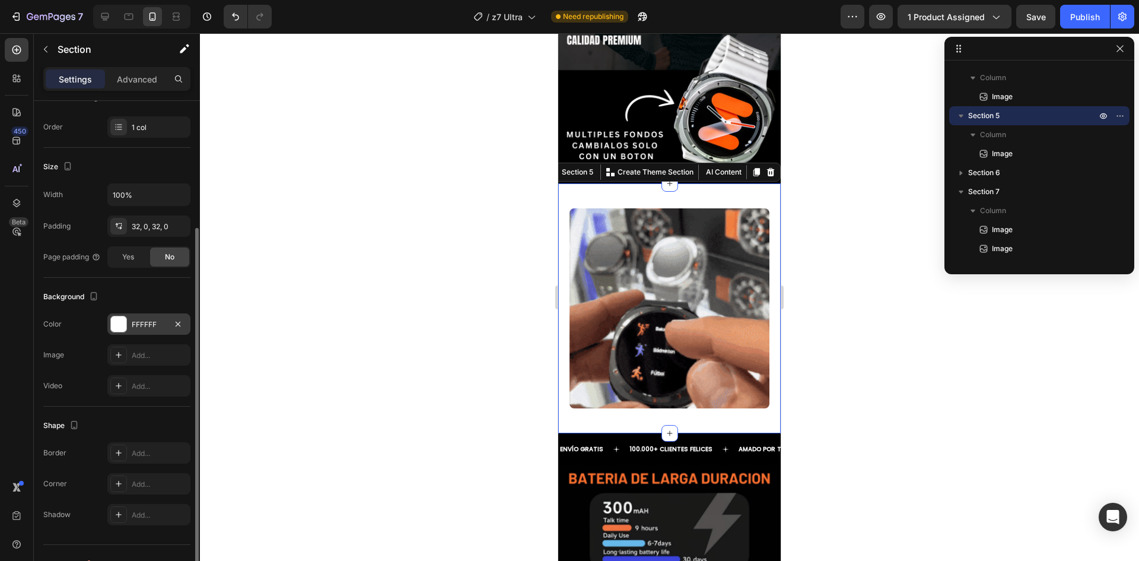
click at [143, 322] on div "FFFFFF" at bounding box center [149, 324] width 34 height 11
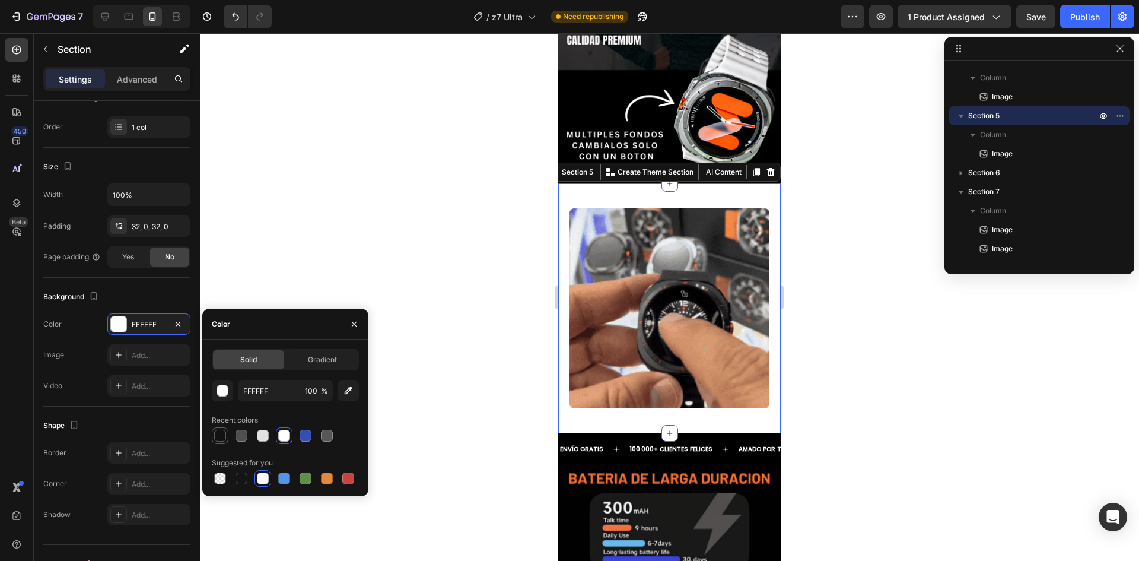
click at [221, 437] on div at bounding box center [220, 436] width 12 height 12
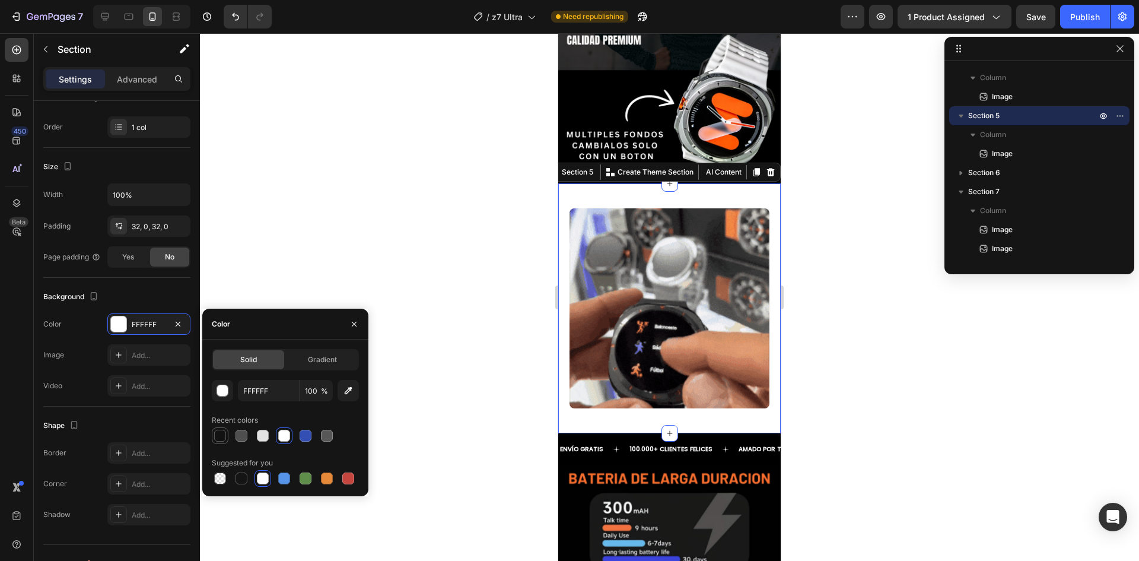
type input "121212"
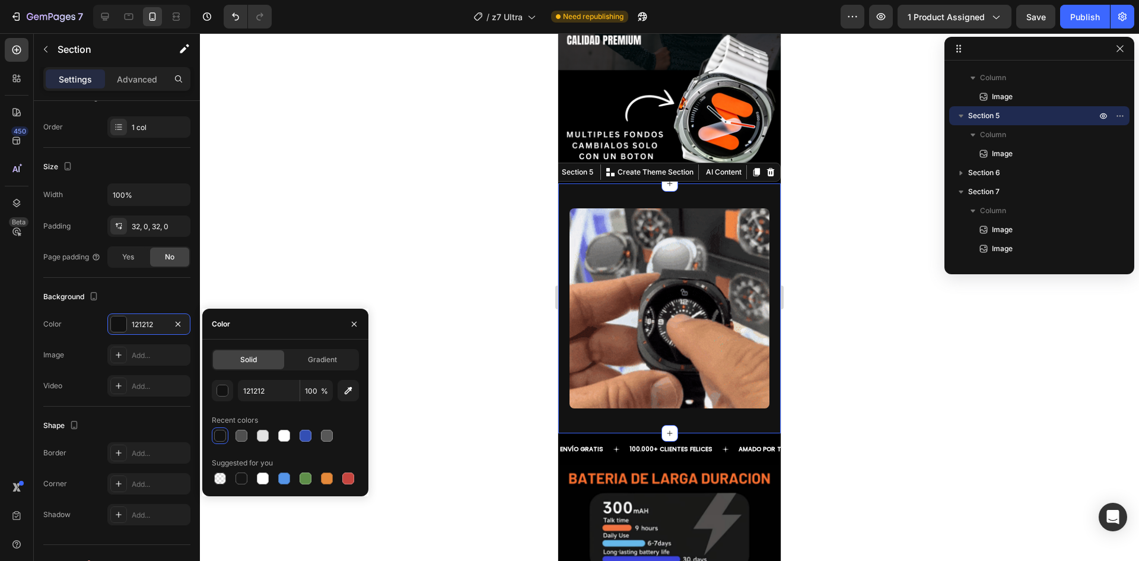
click at [390, 271] on div at bounding box center [669, 296] width 939 height 527
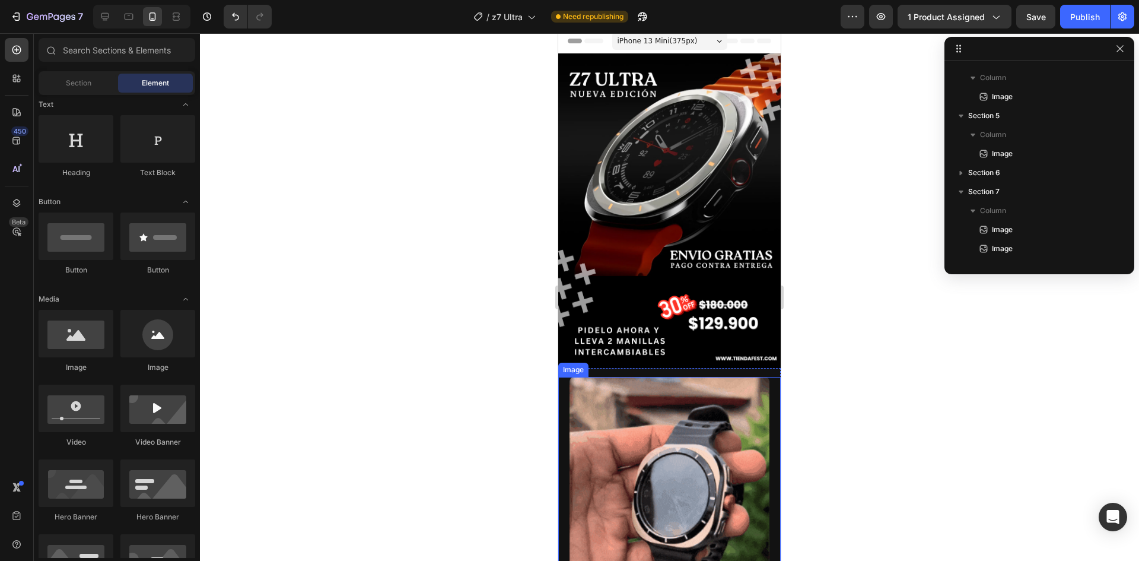
scroll to position [0, 0]
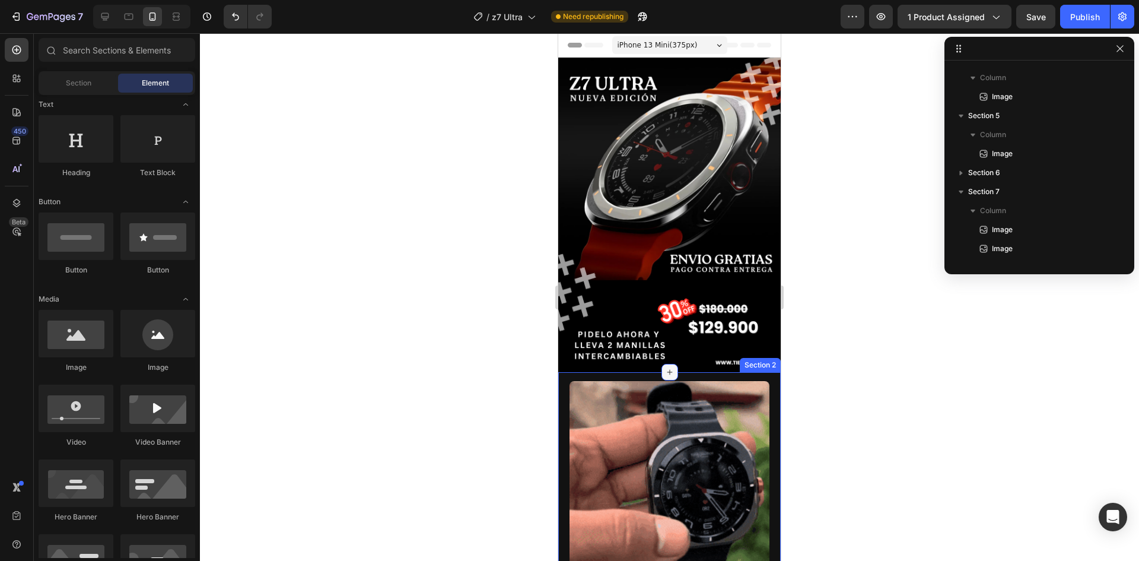
click at [666, 367] on icon at bounding box center [669, 371] width 9 height 9
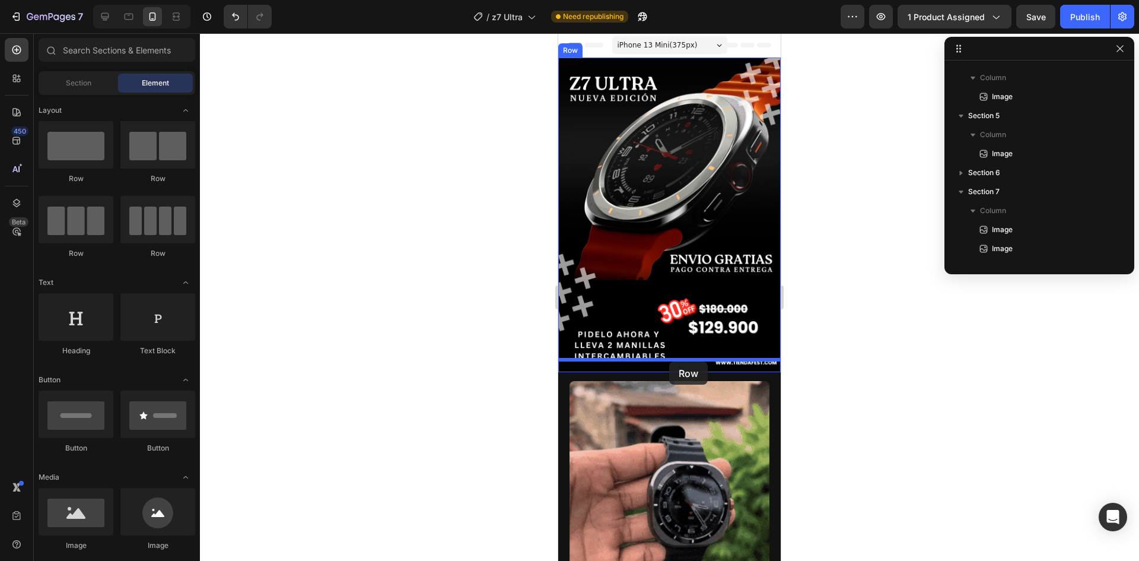
drag, startPoint x: 638, startPoint y: 187, endPoint x: 669, endPoint y: 360, distance: 175.5
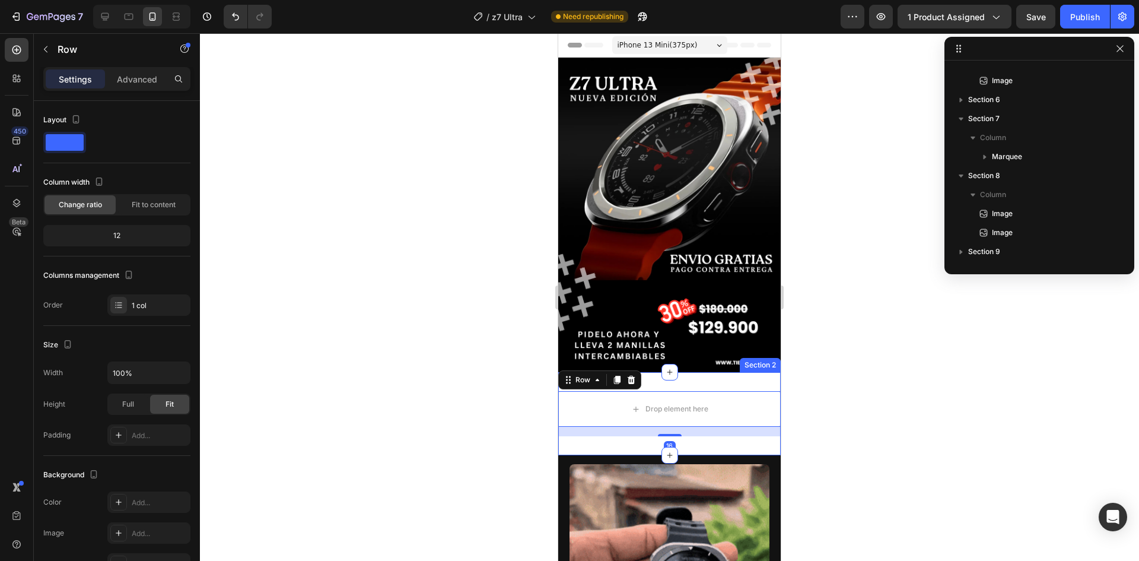
scroll to position [54, 0]
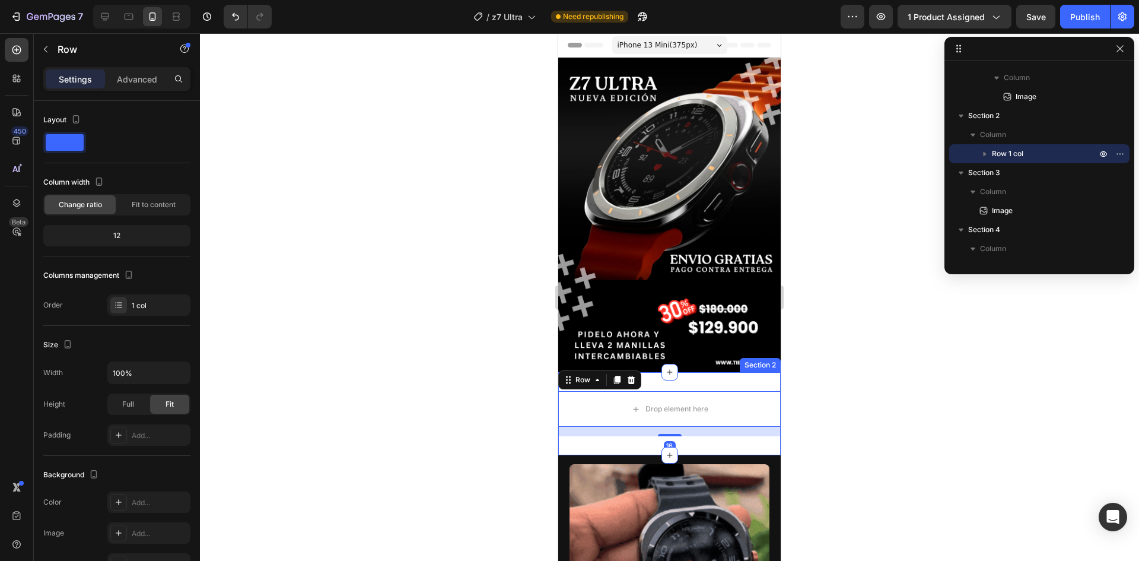
click at [682, 372] on div "Drop element here Row 16 Section 2" at bounding box center [669, 413] width 222 height 83
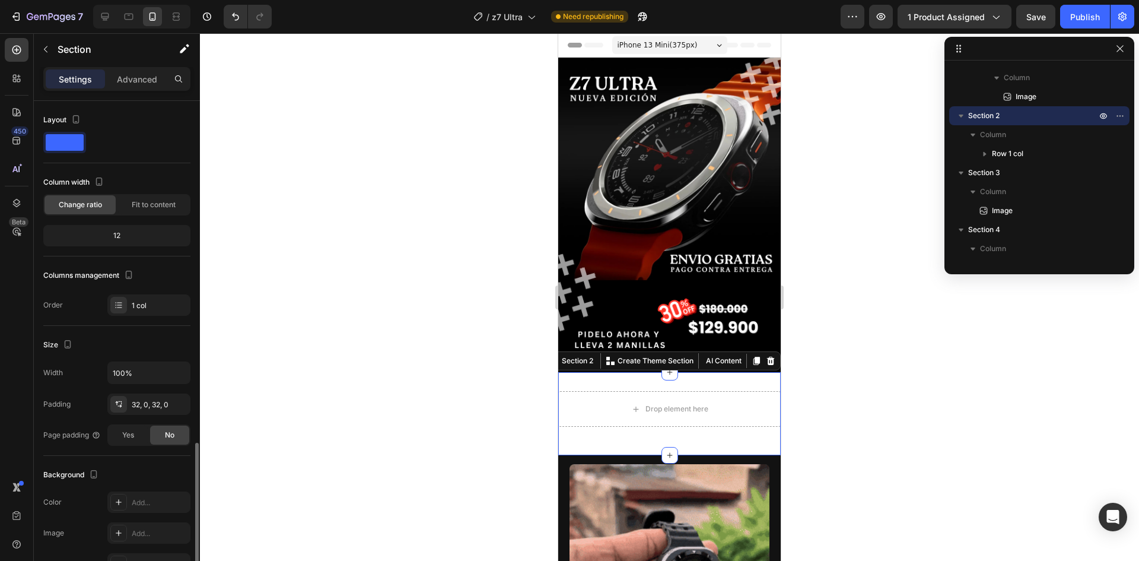
scroll to position [199, 0]
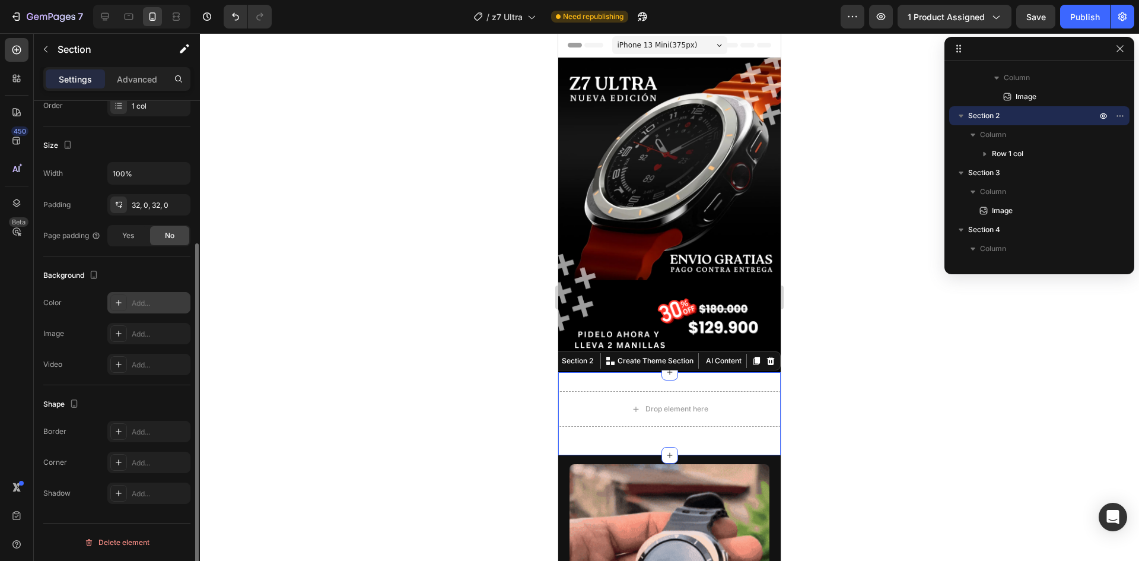
click at [138, 312] on div "Add..." at bounding box center [148, 302] width 83 height 21
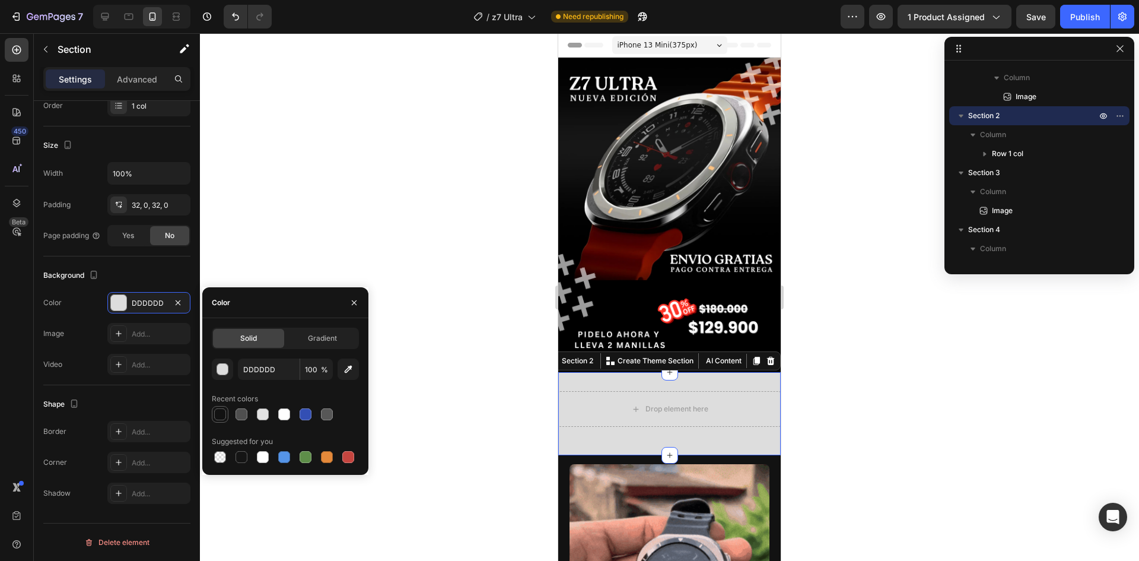
click at [215, 421] on div at bounding box center [220, 414] width 17 height 17
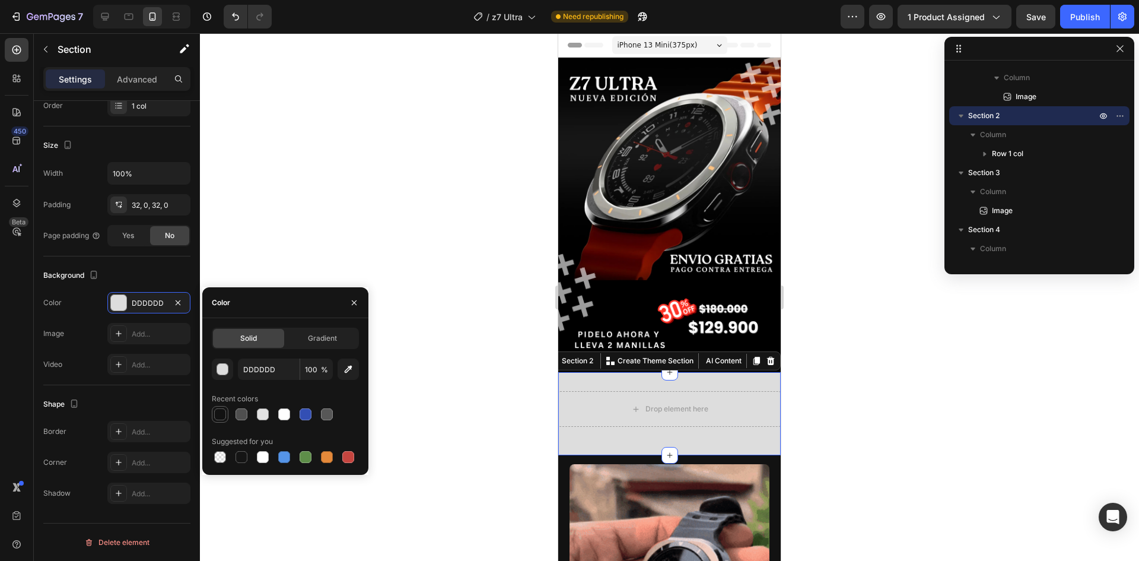
type input "121212"
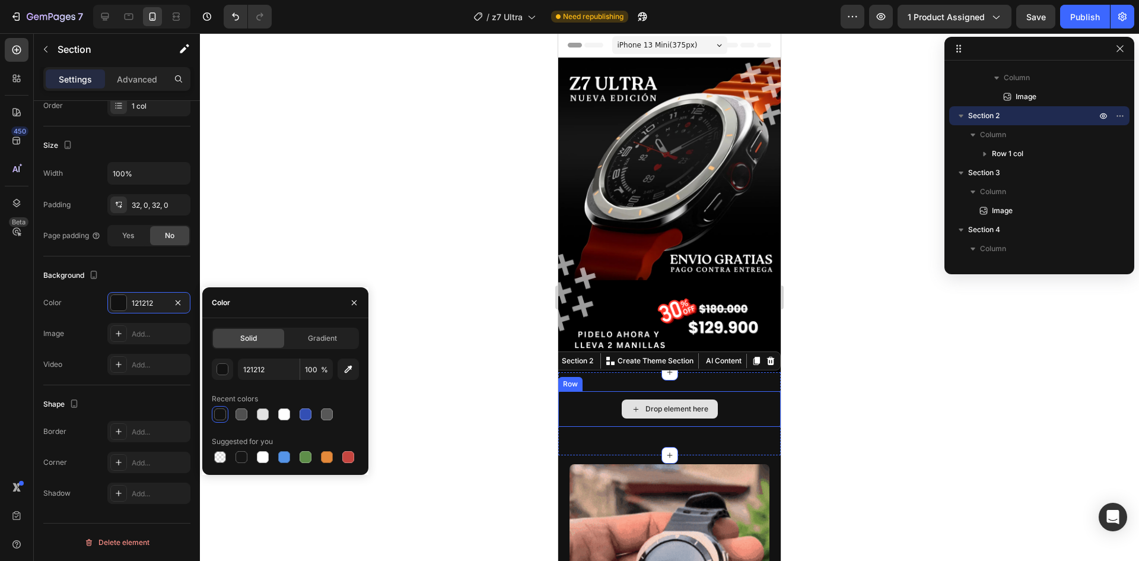
click at [664, 404] on div "Drop element here" at bounding box center [677, 408] width 63 height 9
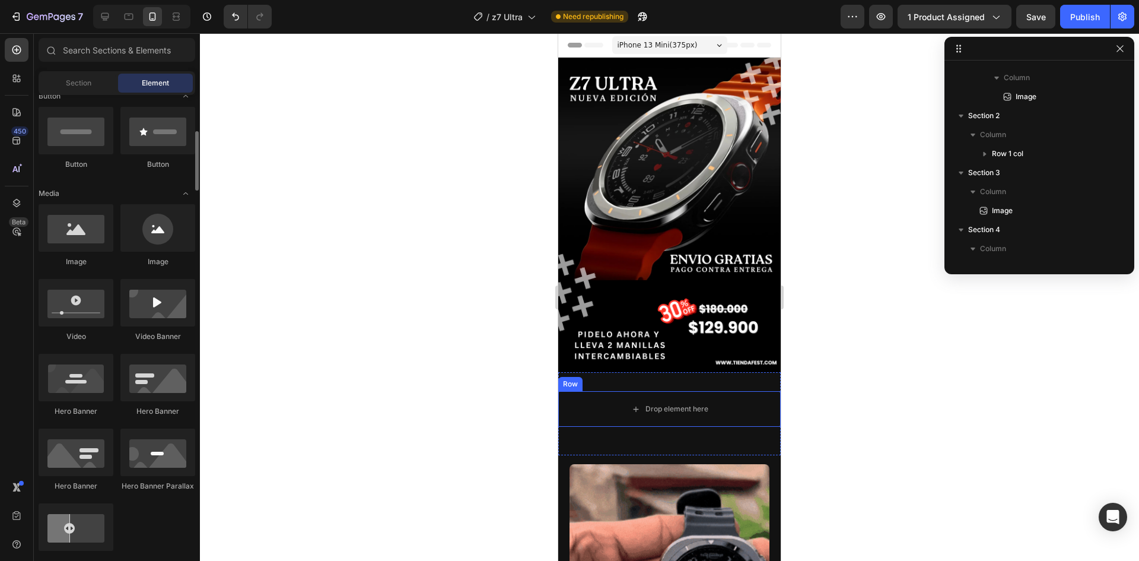
scroll to position [224, 0]
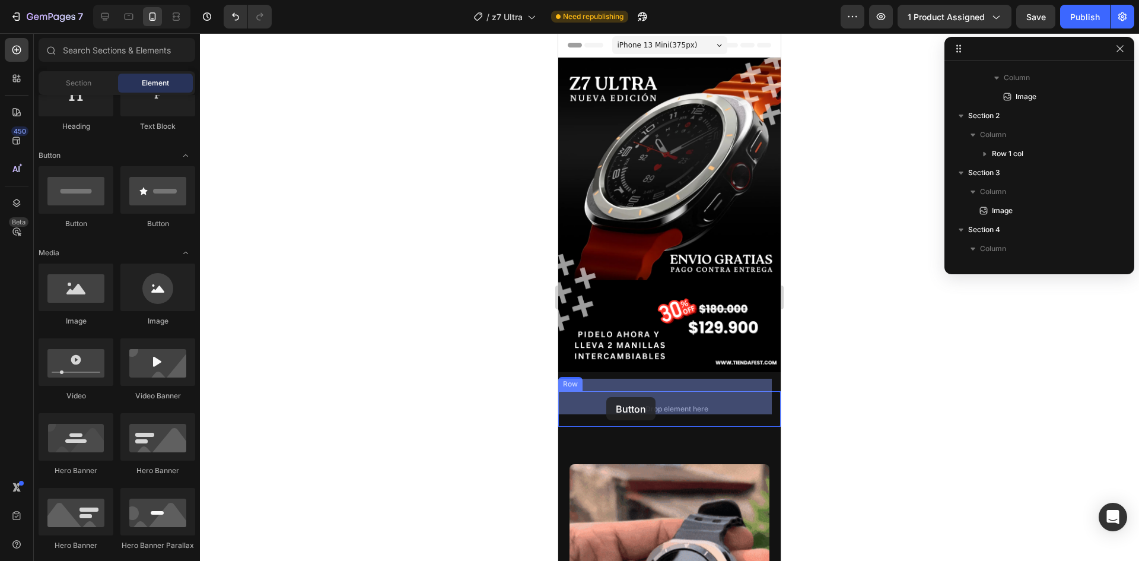
drag, startPoint x: 634, startPoint y: 228, endPoint x: 606, endPoint y: 397, distance: 170.7
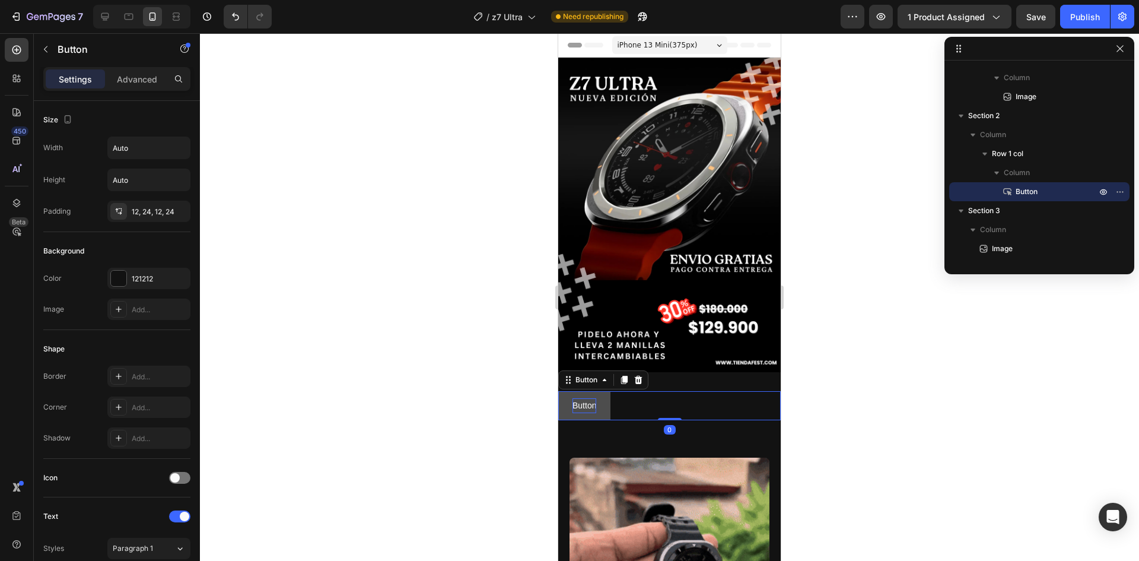
click at [596, 398] on p "Button" at bounding box center [585, 405] width 24 height 15
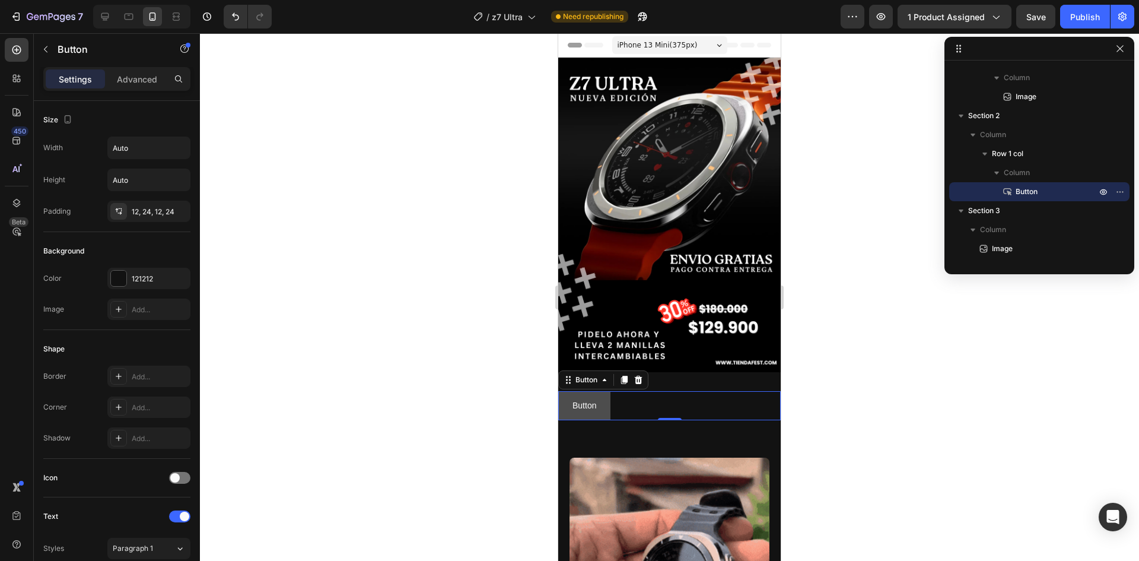
click at [609, 399] on button "Button" at bounding box center [584, 405] width 52 height 29
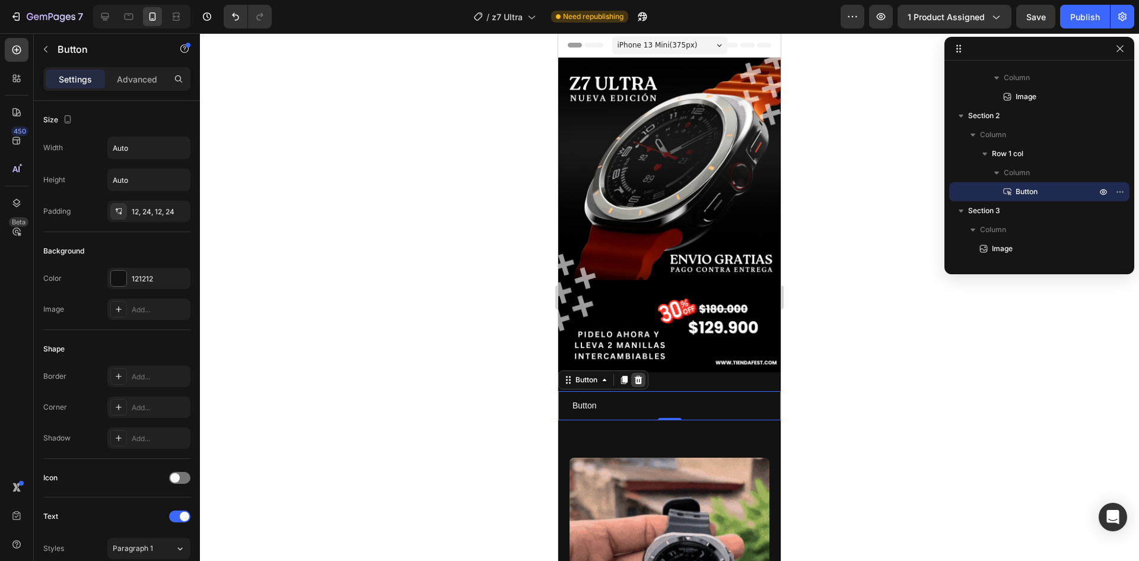
click at [639, 373] on div at bounding box center [638, 380] width 14 height 14
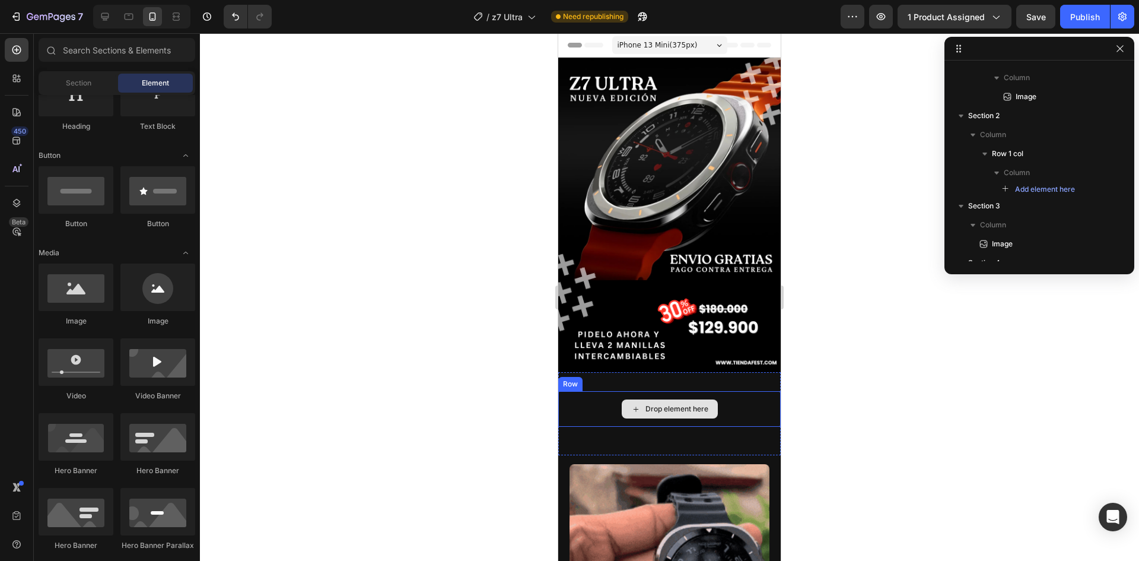
click at [656, 404] on div "Drop element here" at bounding box center [677, 408] width 63 height 9
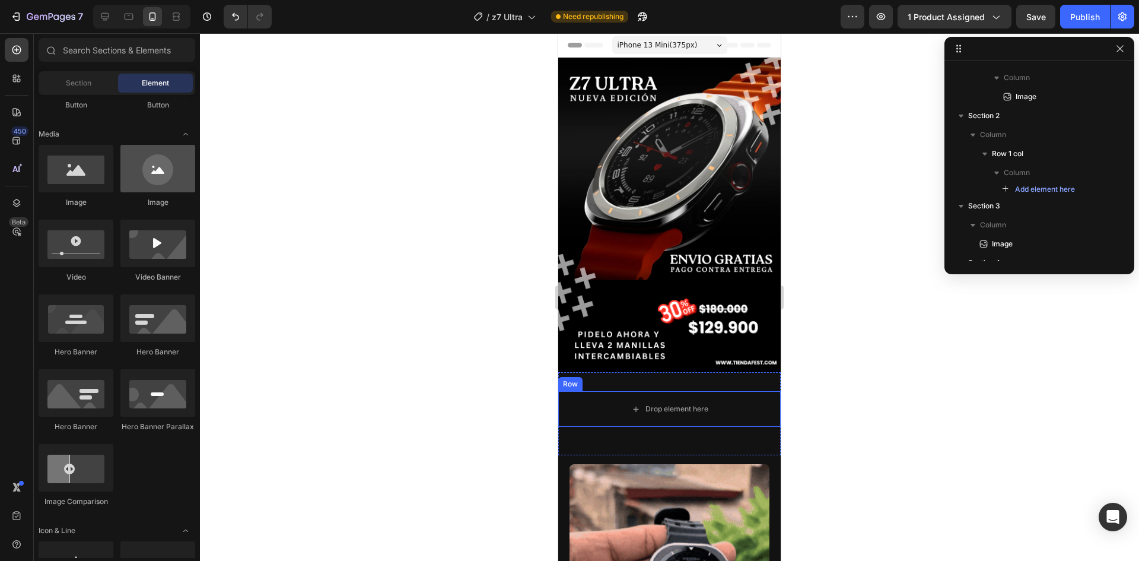
scroll to position [0, 0]
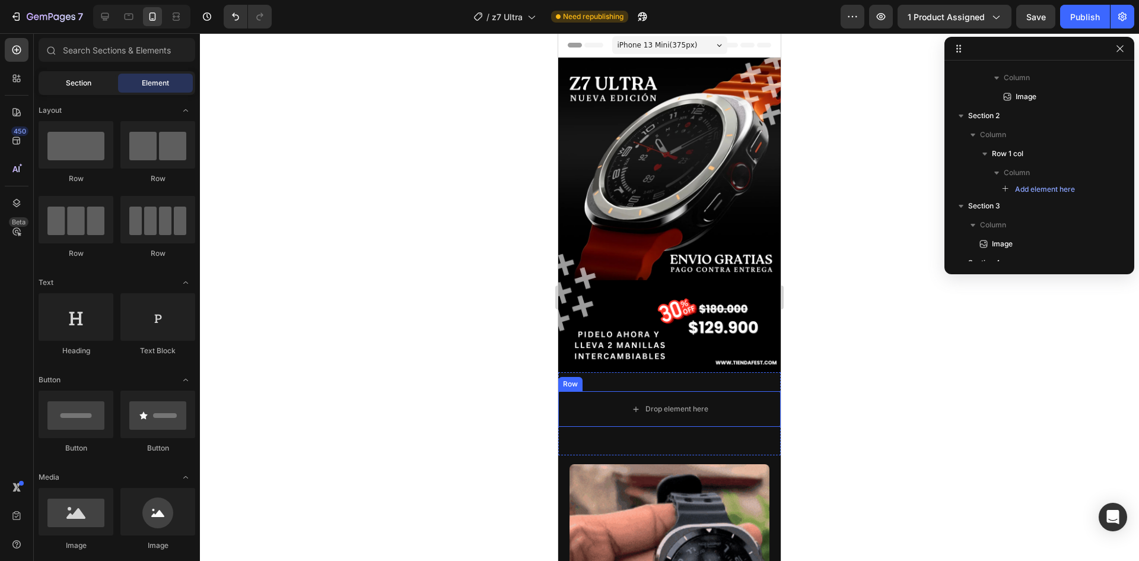
click at [86, 88] on div "Section" at bounding box center [78, 83] width 75 height 19
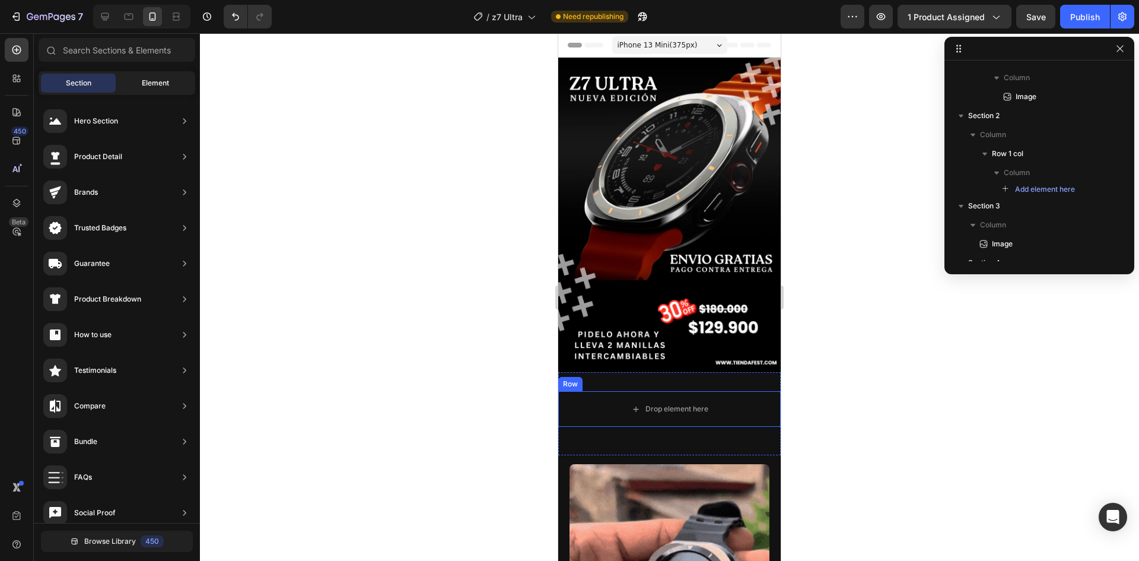
click at [161, 82] on span "Element" at bounding box center [155, 83] width 27 height 11
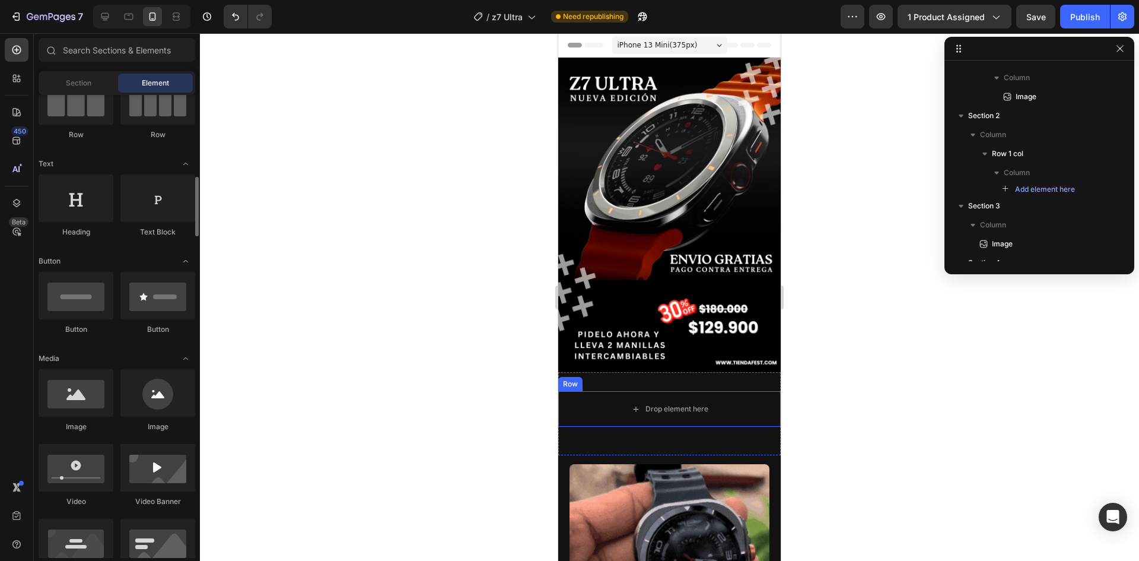
scroll to position [237, 0]
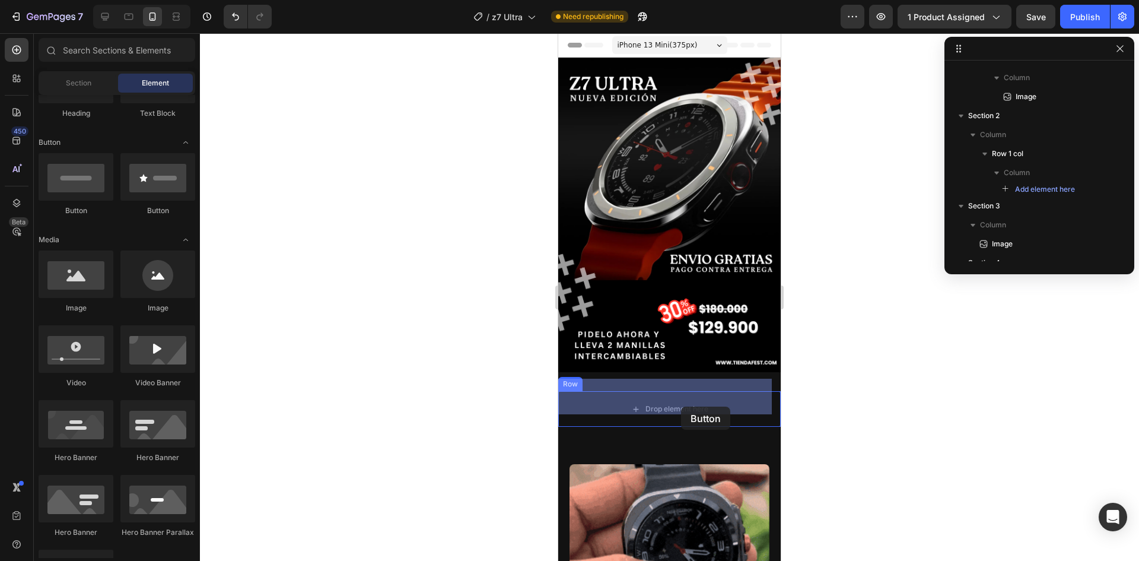
drag, startPoint x: 711, startPoint y: 209, endPoint x: 673, endPoint y: 402, distance: 196.4
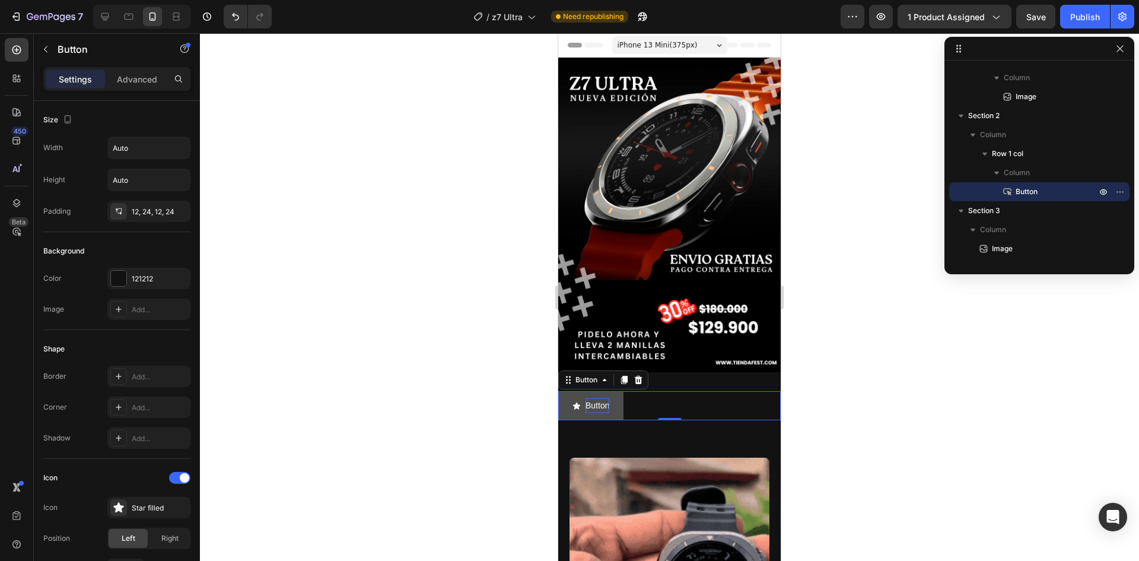
click at [606, 398] on p "Button" at bounding box center [598, 405] width 24 height 15
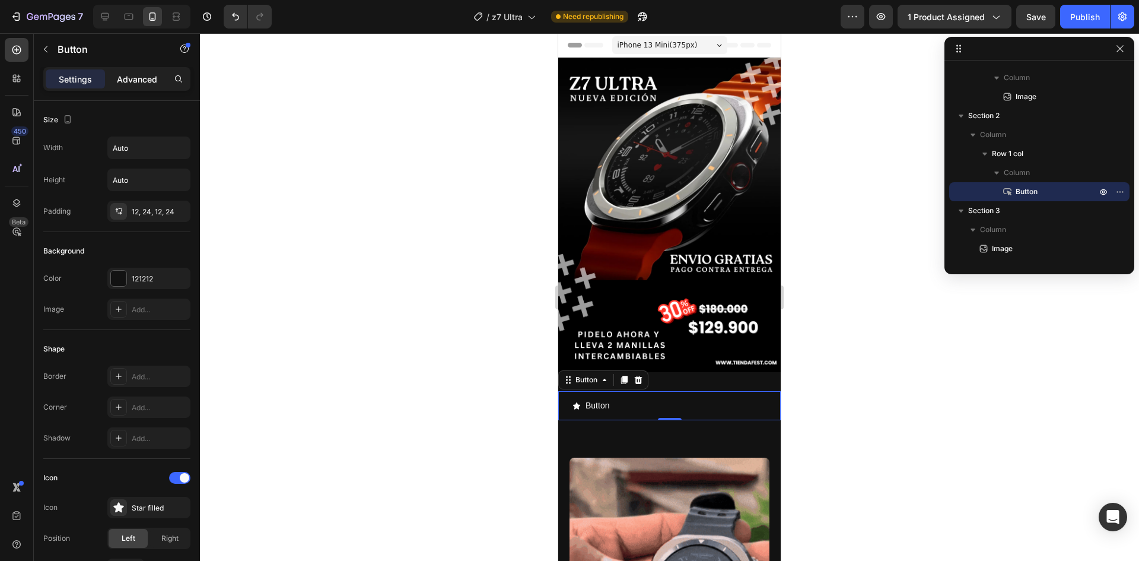
click at [134, 78] on p "Advanced" at bounding box center [137, 79] width 40 height 12
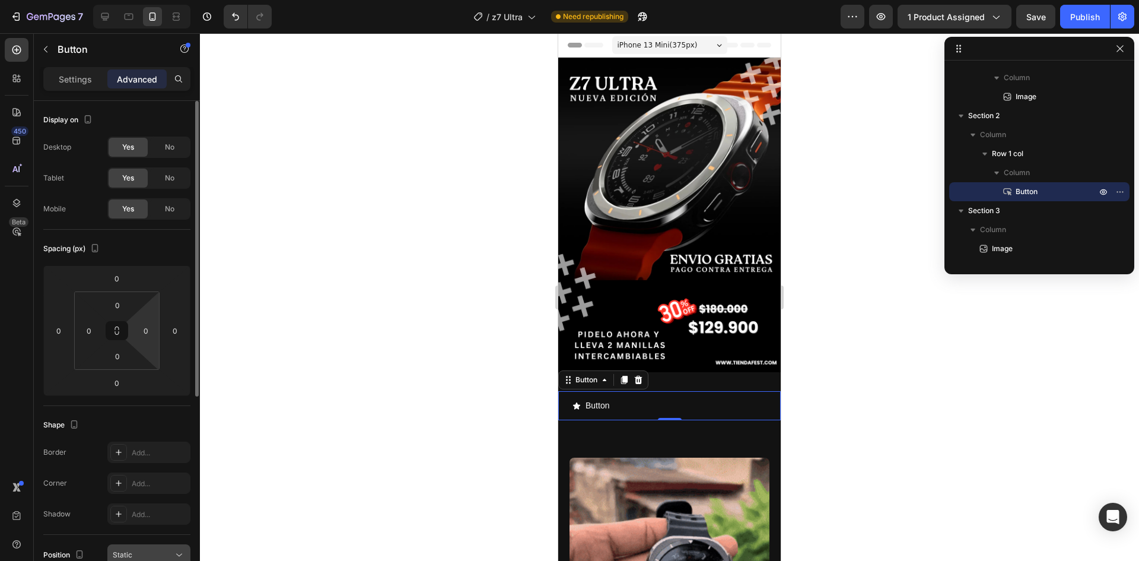
scroll to position [297, 0]
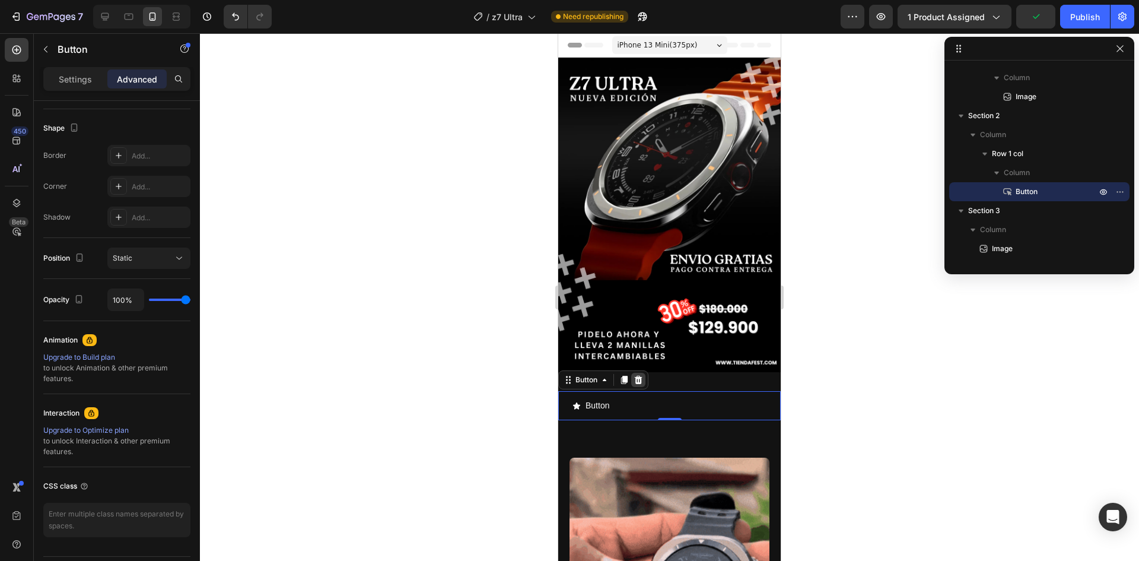
click at [637, 373] on div at bounding box center [638, 380] width 14 height 14
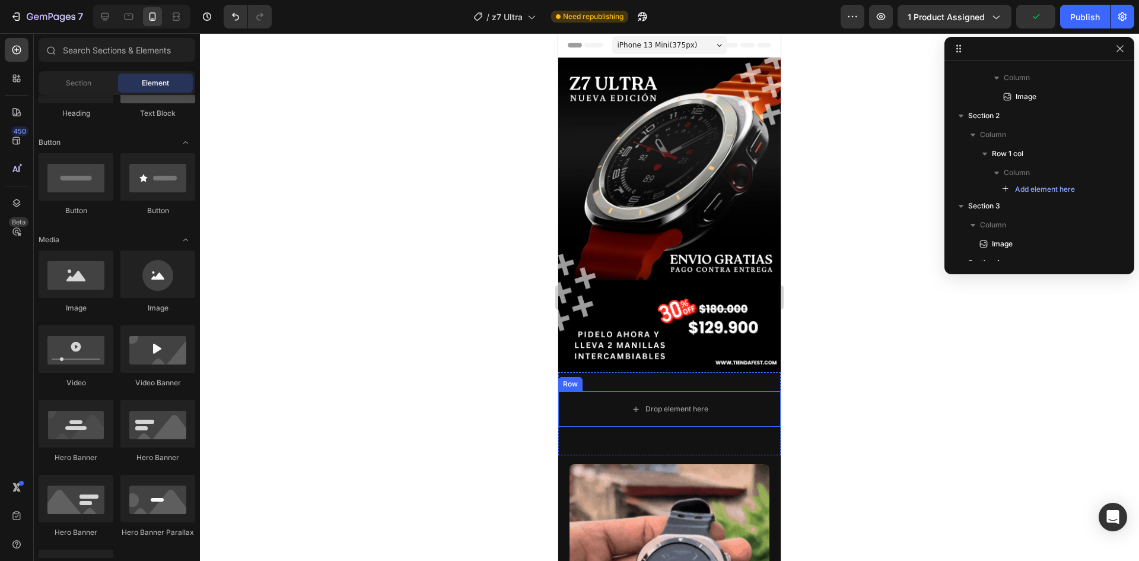
scroll to position [0, 0]
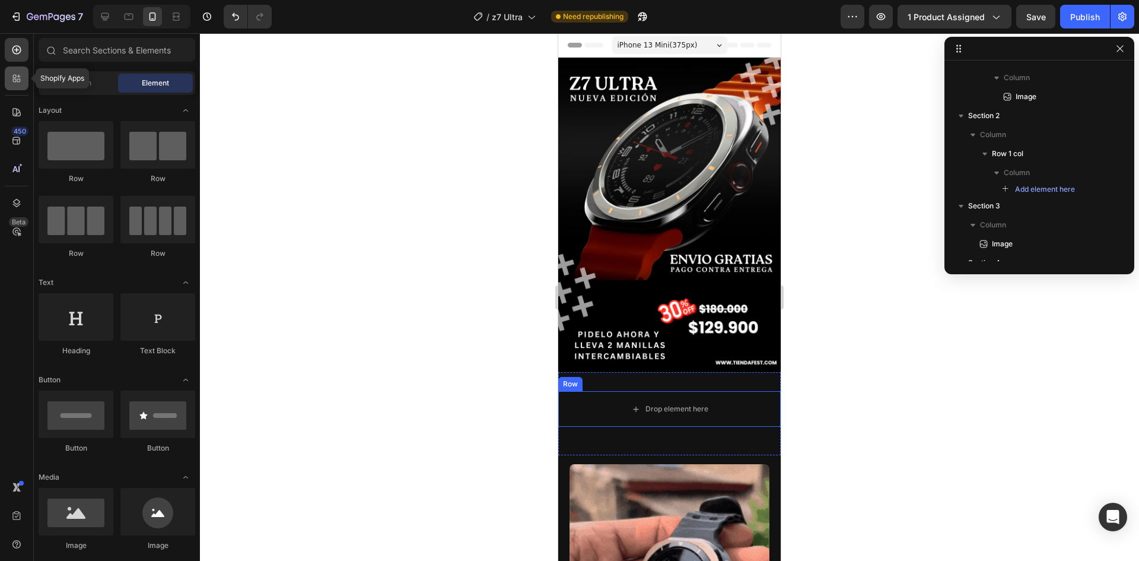
click at [20, 83] on icon at bounding box center [17, 78] width 12 height 12
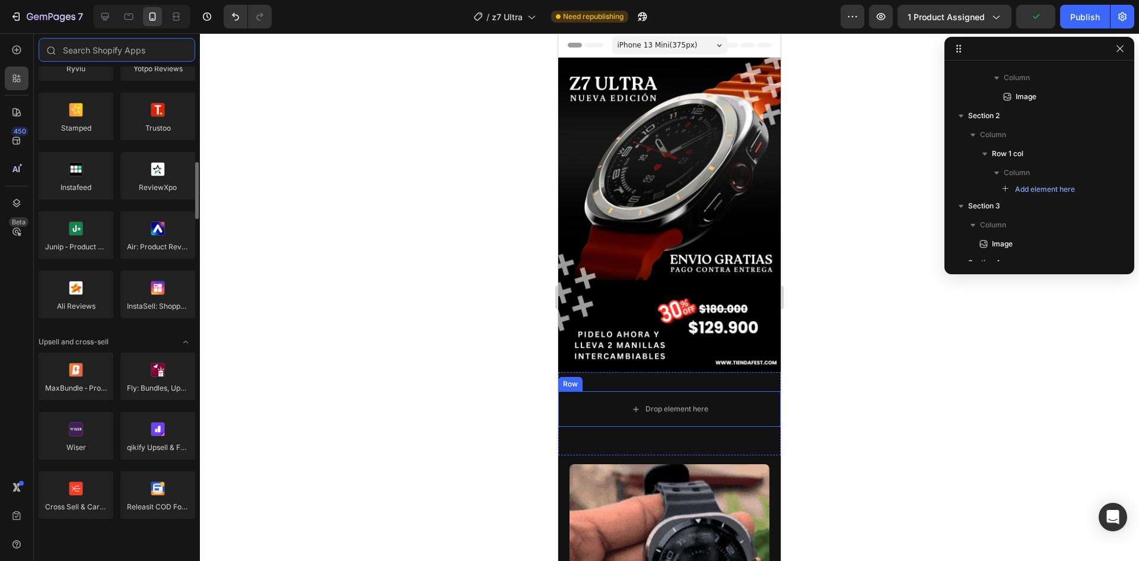
scroll to position [297, 0]
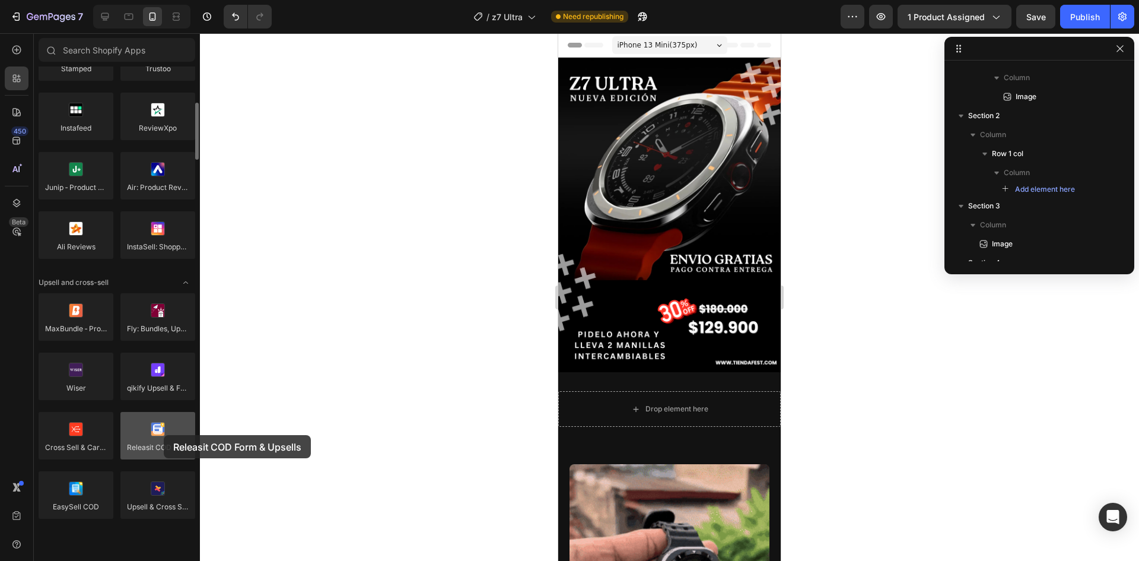
drag, startPoint x: 170, startPoint y: 444, endPoint x: 164, endPoint y: 435, distance: 11.0
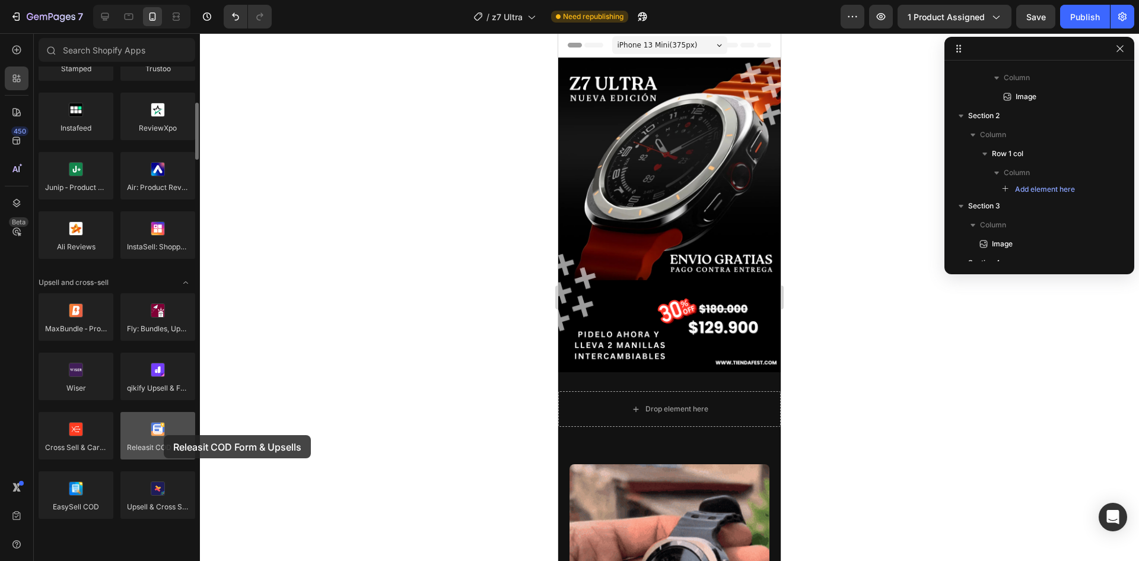
click at [164, 435] on div at bounding box center [157, 435] width 75 height 47
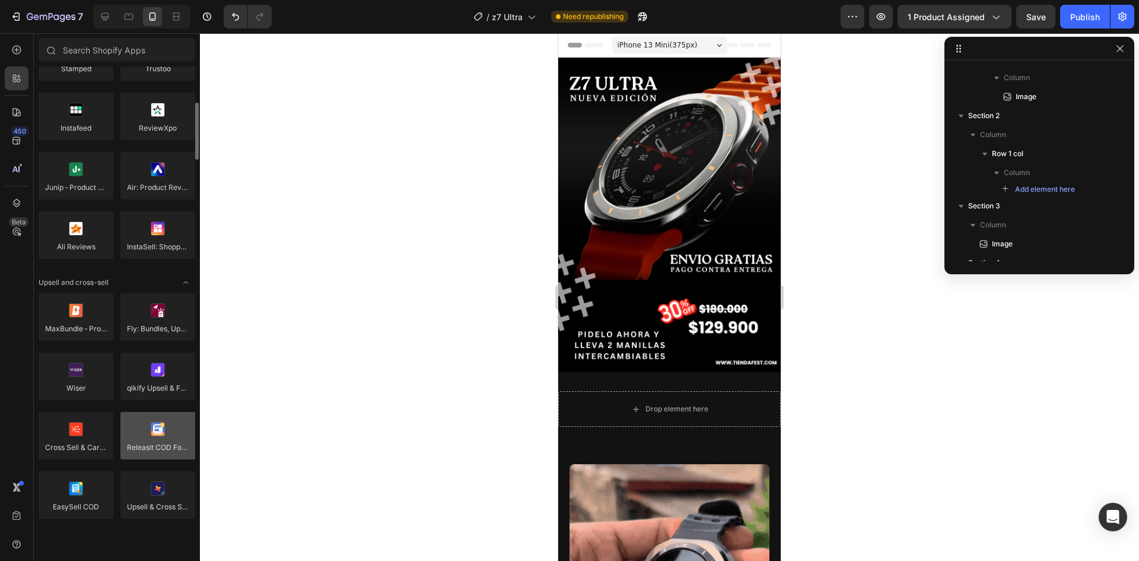
click at [163, 435] on div at bounding box center [157, 435] width 75 height 47
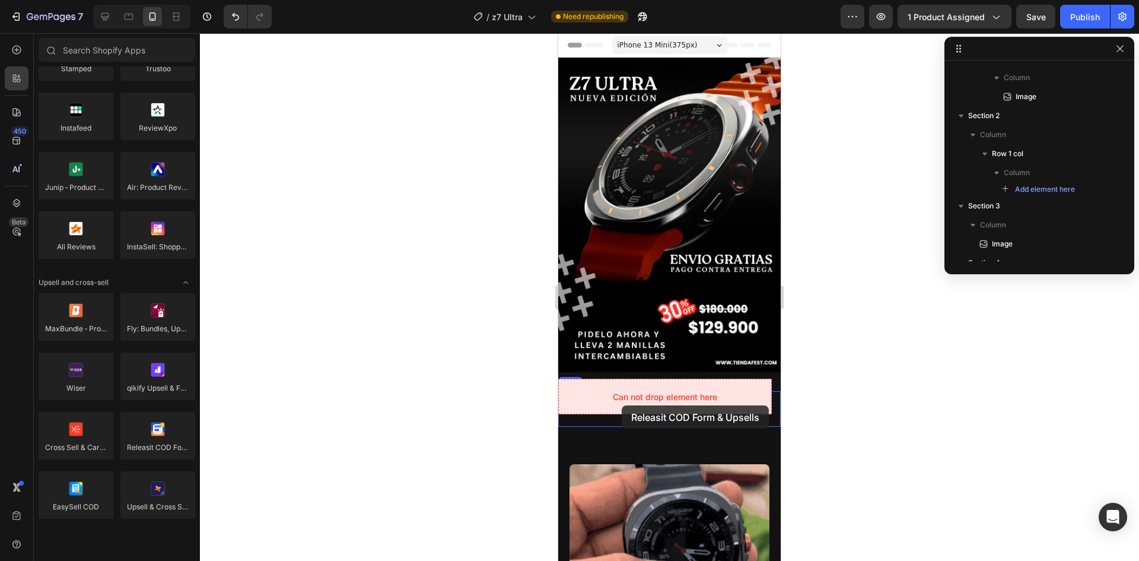
drag, startPoint x: 721, startPoint y: 468, endPoint x: 622, endPoint y: 405, distance: 117.9
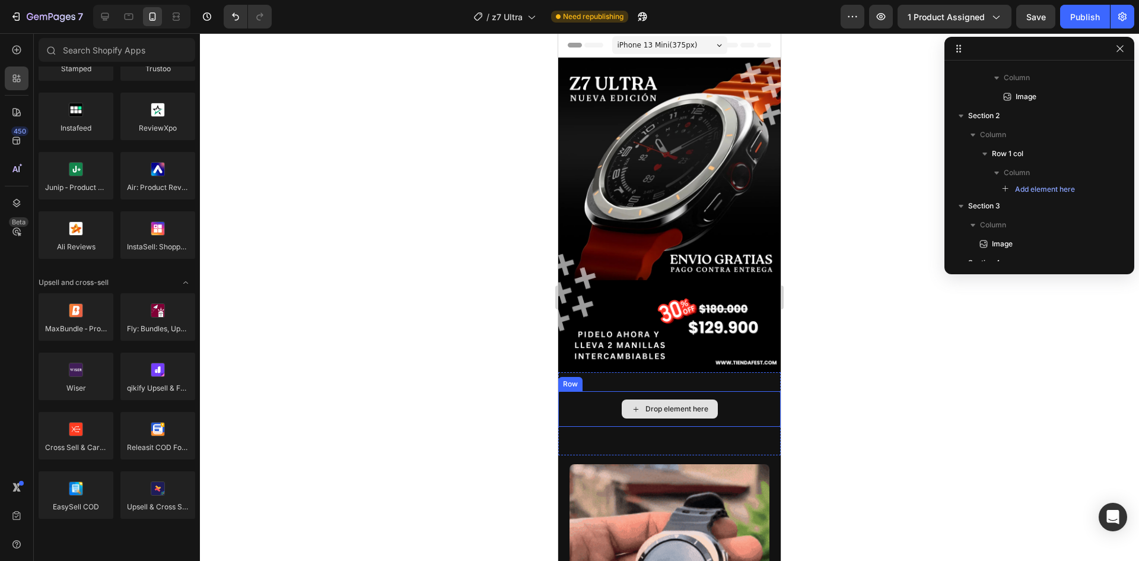
click at [682, 404] on div "Drop element here" at bounding box center [677, 408] width 63 height 9
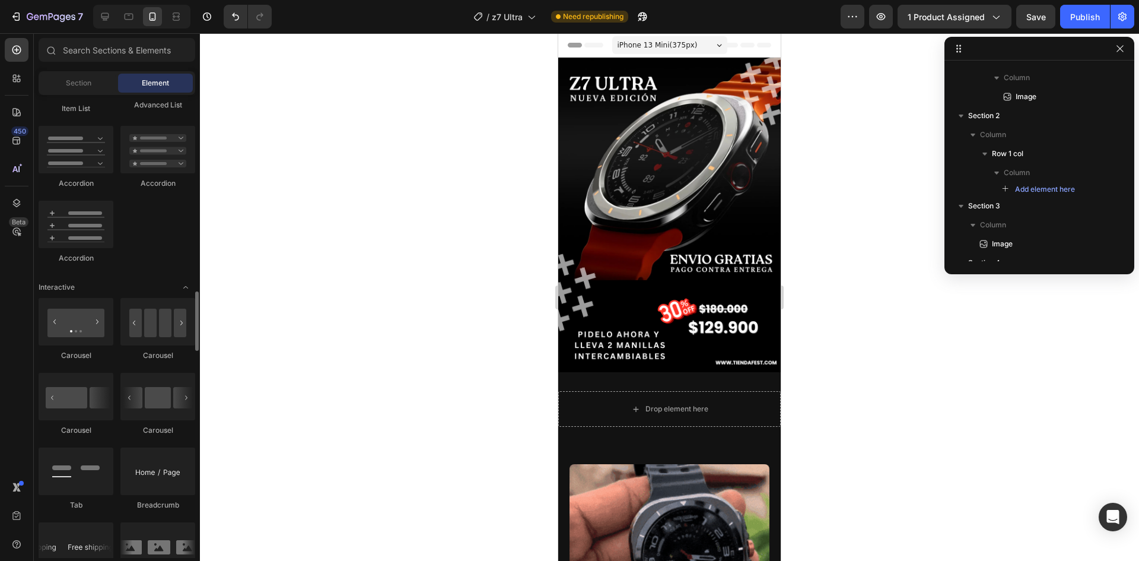
scroll to position [1068, 0]
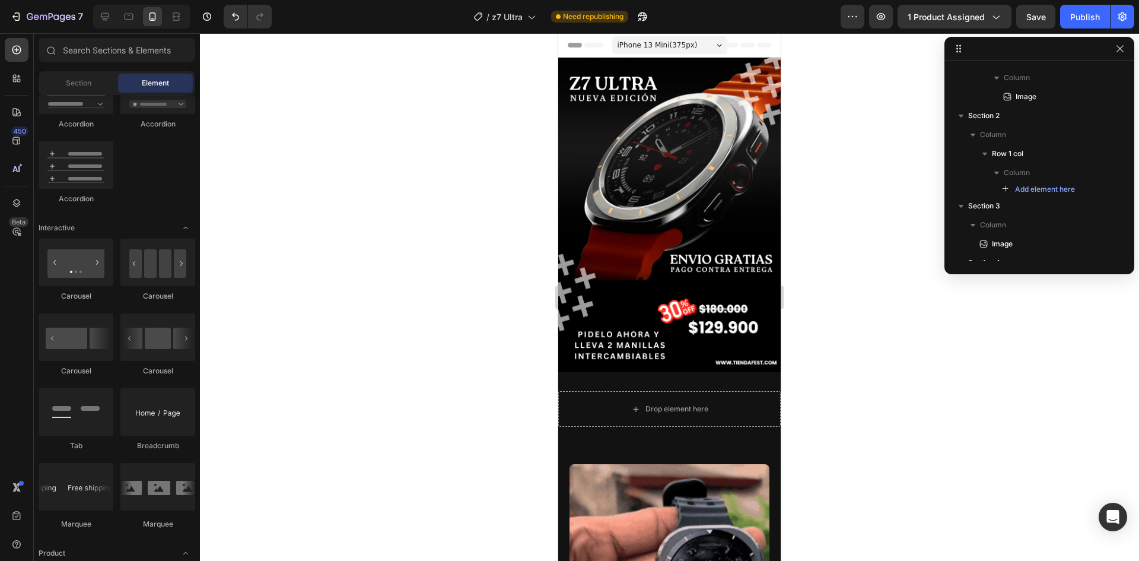
click at [463, 295] on div at bounding box center [669, 296] width 939 height 527
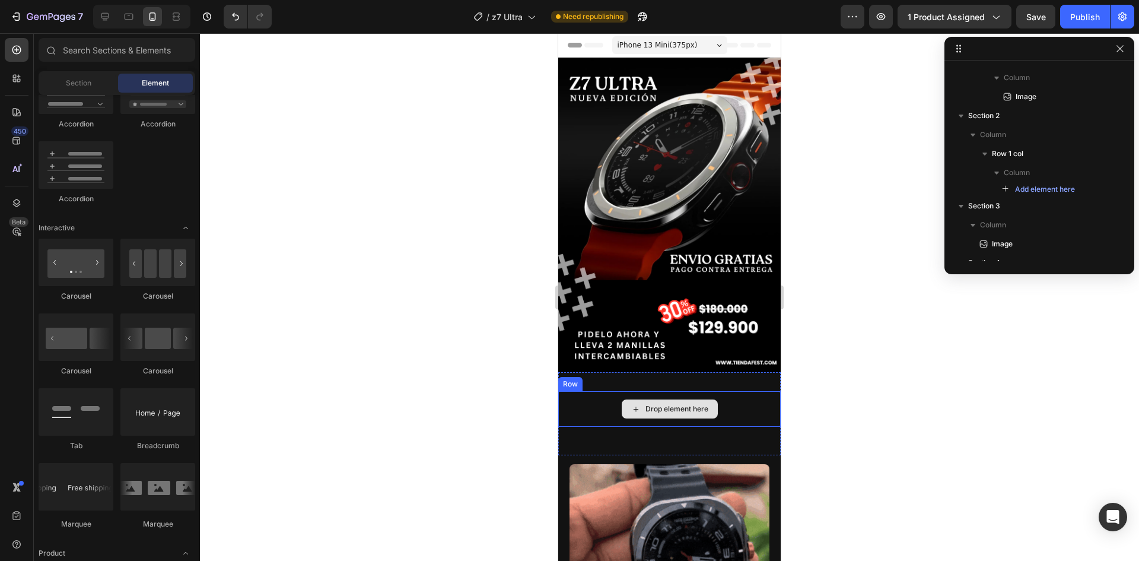
click at [707, 399] on div "Drop element here" at bounding box center [670, 408] width 96 height 19
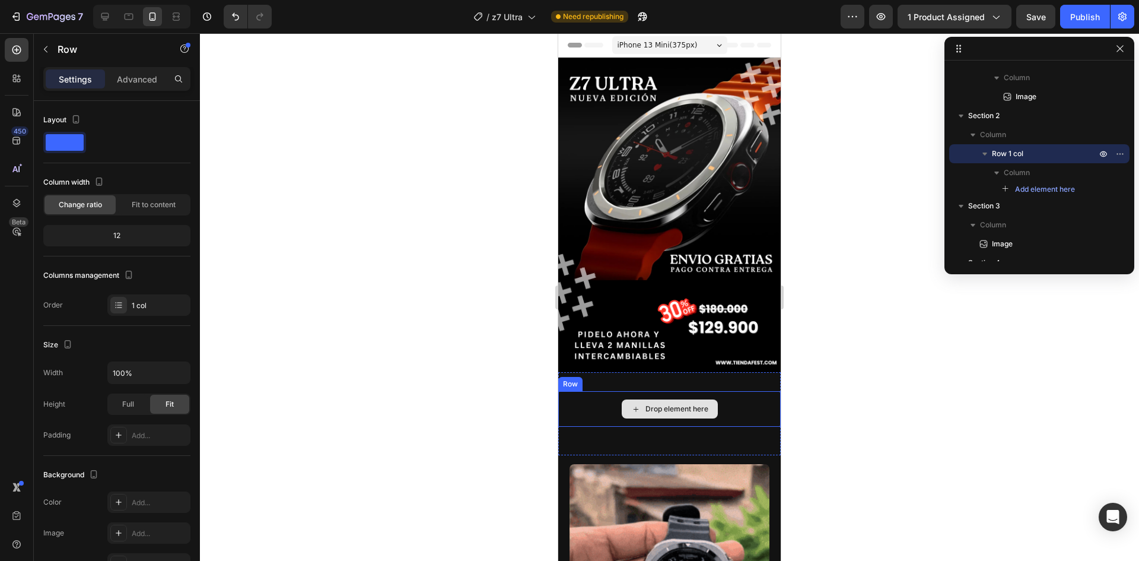
click at [731, 399] on div "Drop element here" at bounding box center [669, 409] width 222 height 36
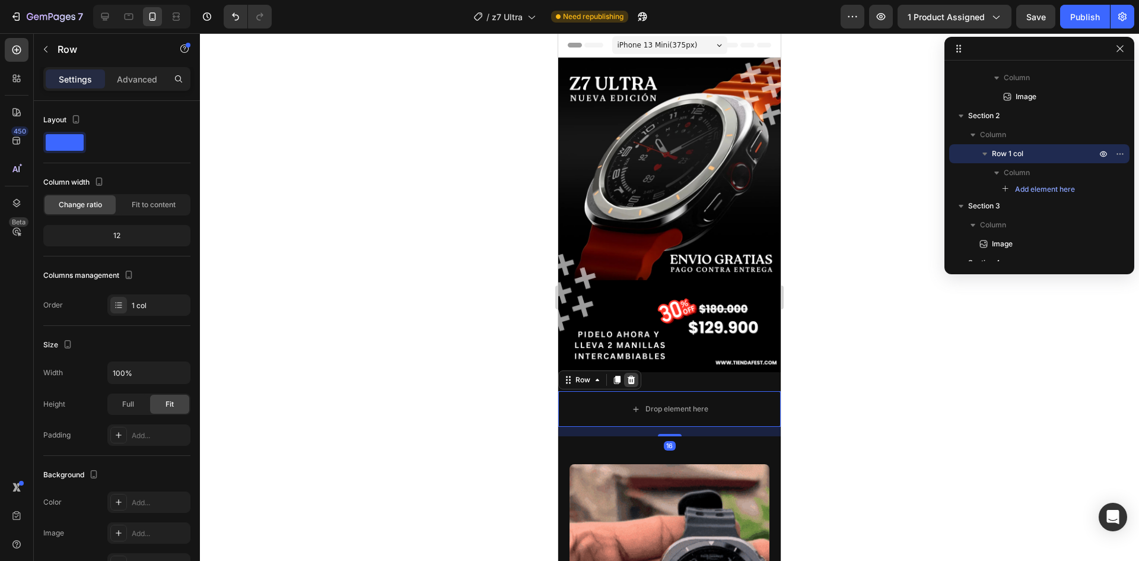
click at [631, 373] on div at bounding box center [631, 380] width 14 height 14
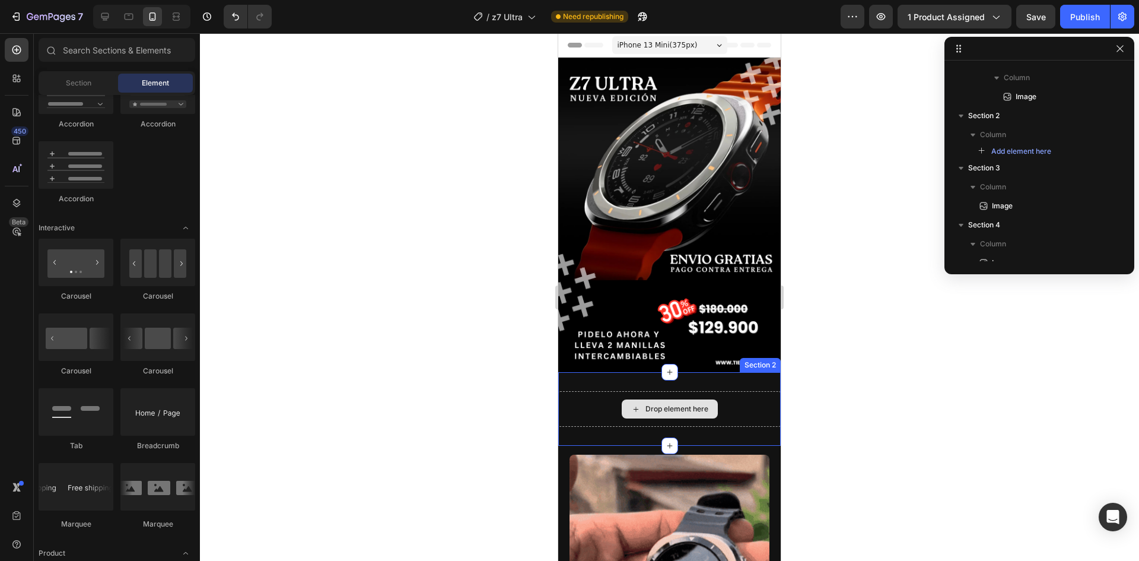
click at [666, 404] on div "Drop element here" at bounding box center [677, 408] width 63 height 9
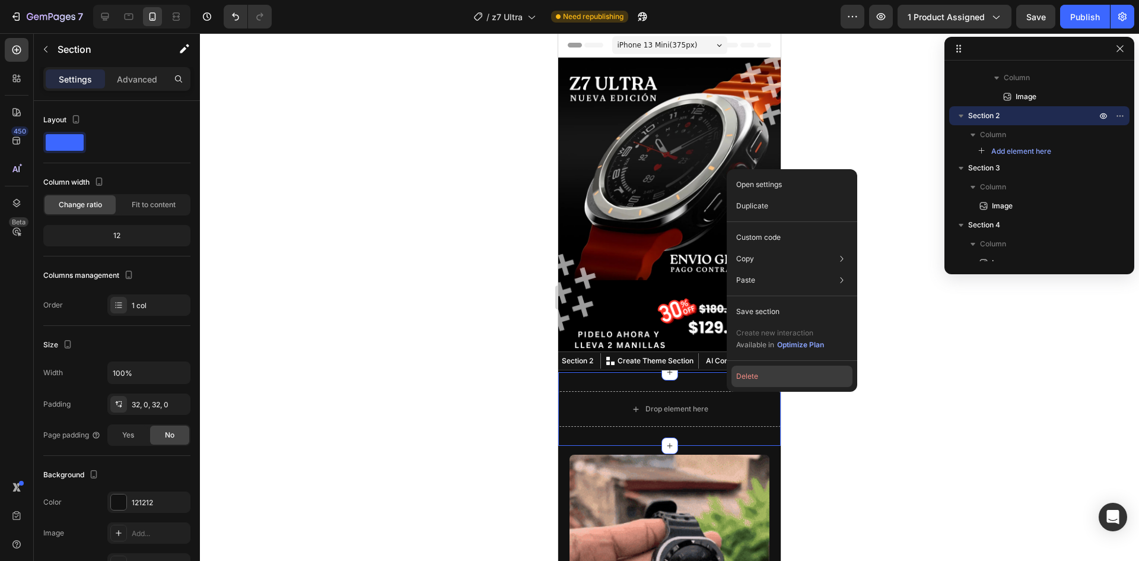
click at [754, 381] on button "Delete" at bounding box center [792, 375] width 121 height 21
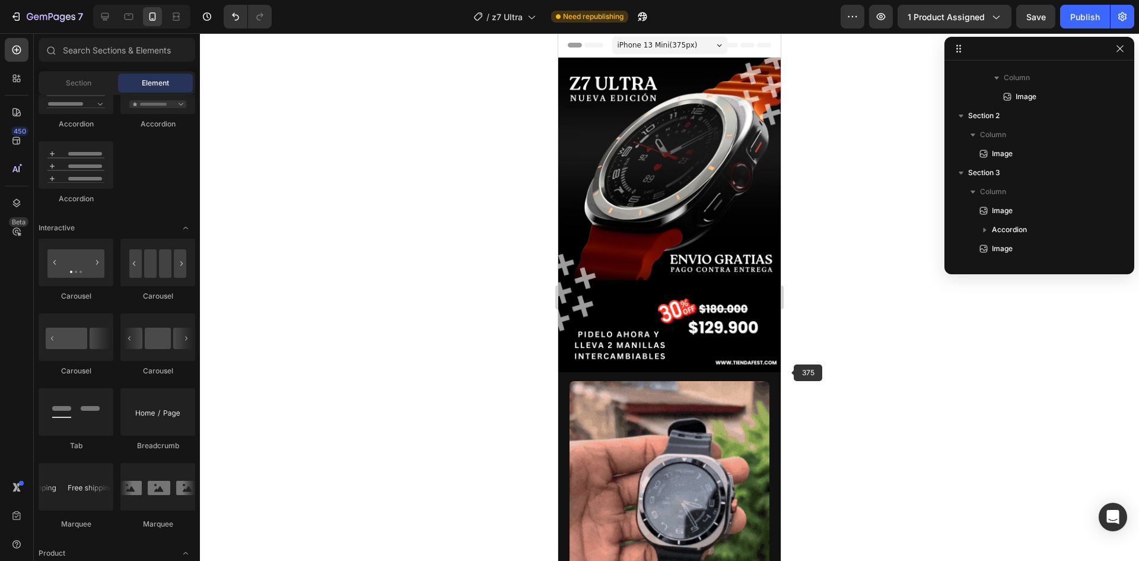
click at [815, 351] on div at bounding box center [669, 296] width 939 height 527
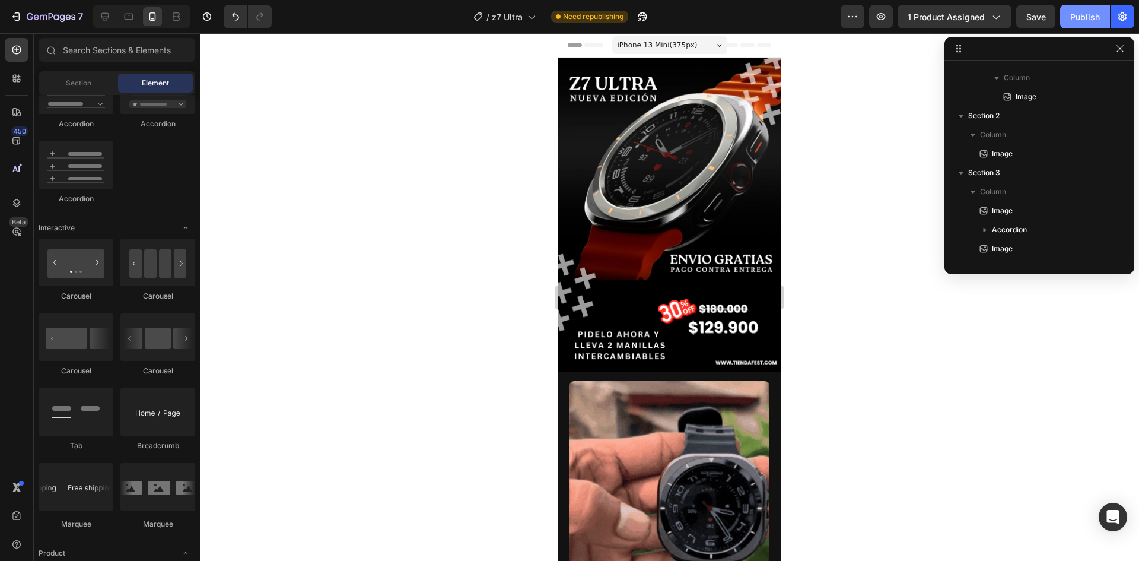
click at [1090, 23] on div "Publish" at bounding box center [1085, 17] width 30 height 12
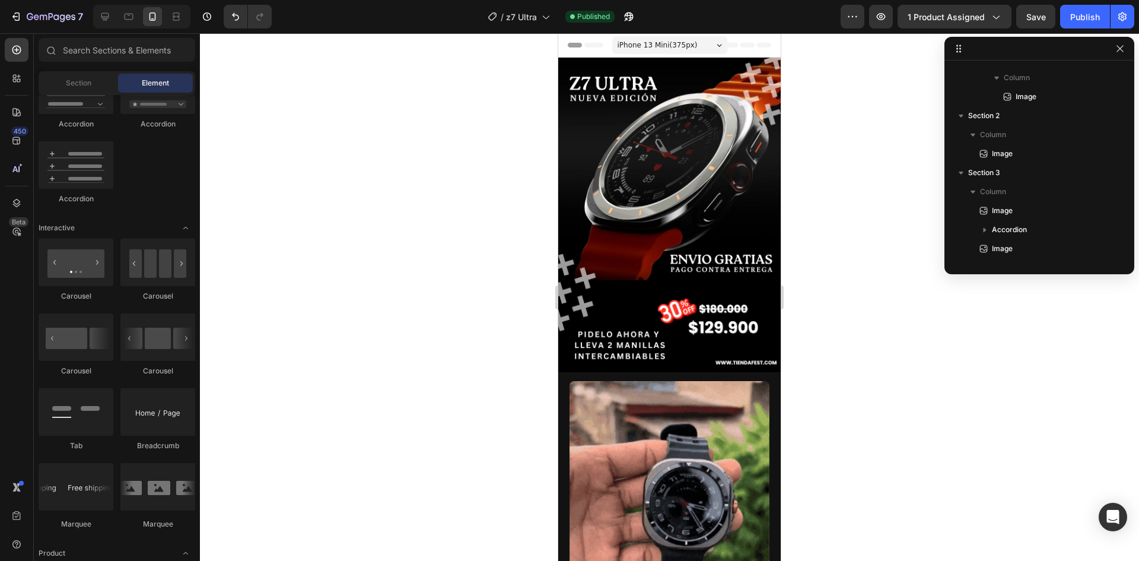
click at [914, 308] on div at bounding box center [669, 296] width 939 height 527
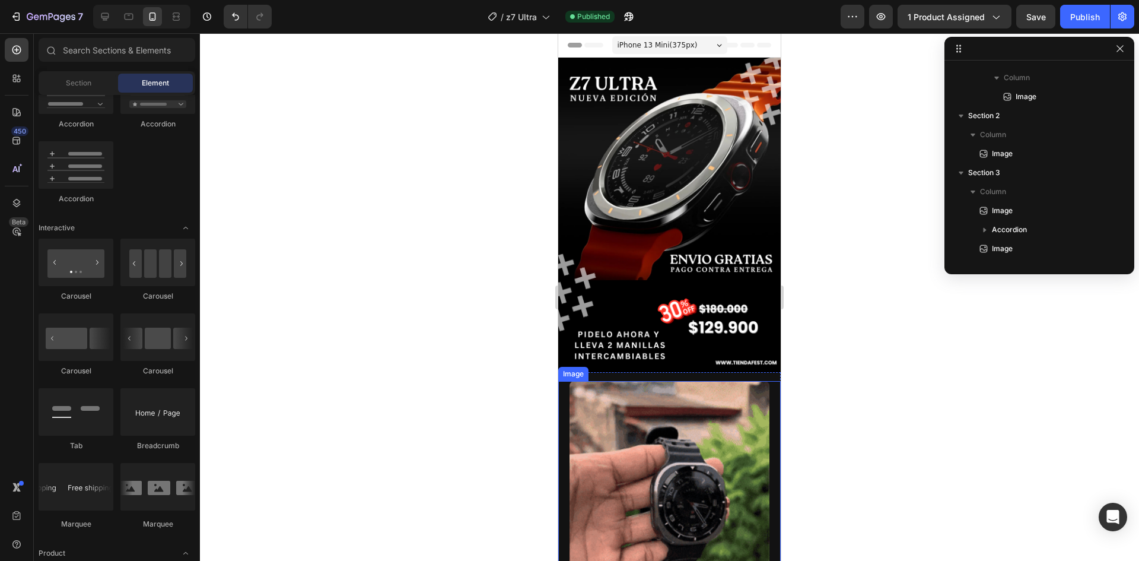
scroll to position [237, 0]
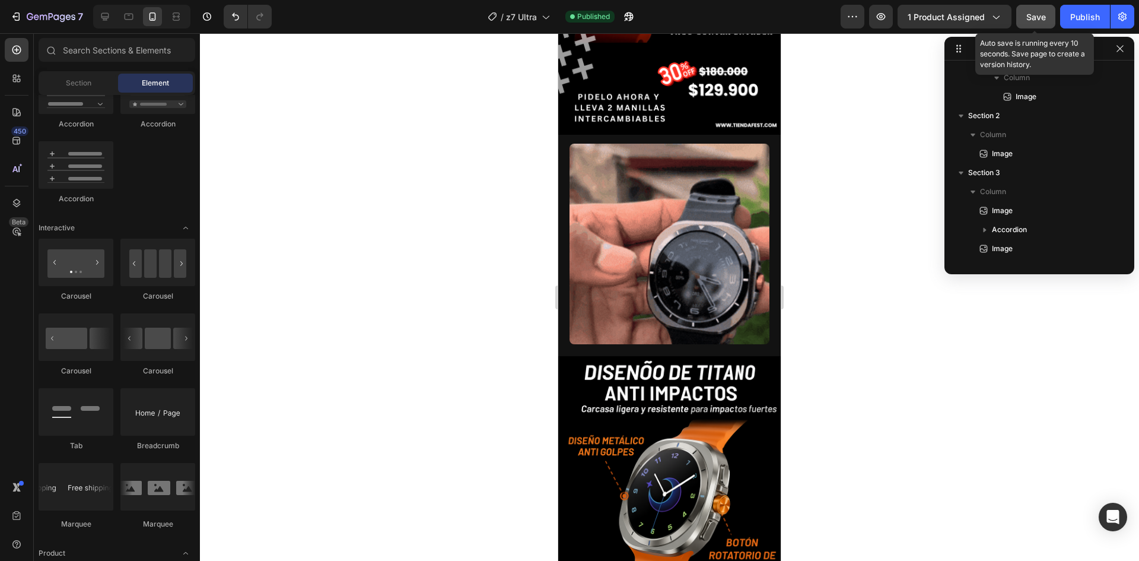
click at [1030, 18] on span "Save" at bounding box center [1036, 17] width 20 height 10
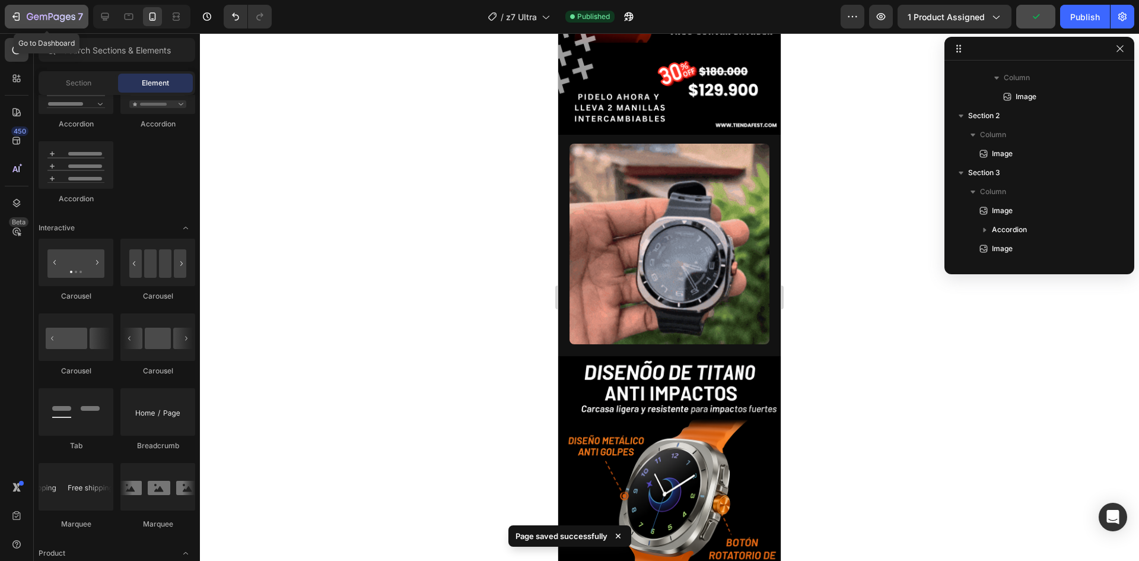
click at [23, 14] on div "7" at bounding box center [46, 16] width 73 height 14
